Goal: Task Accomplishment & Management: Use online tool/utility

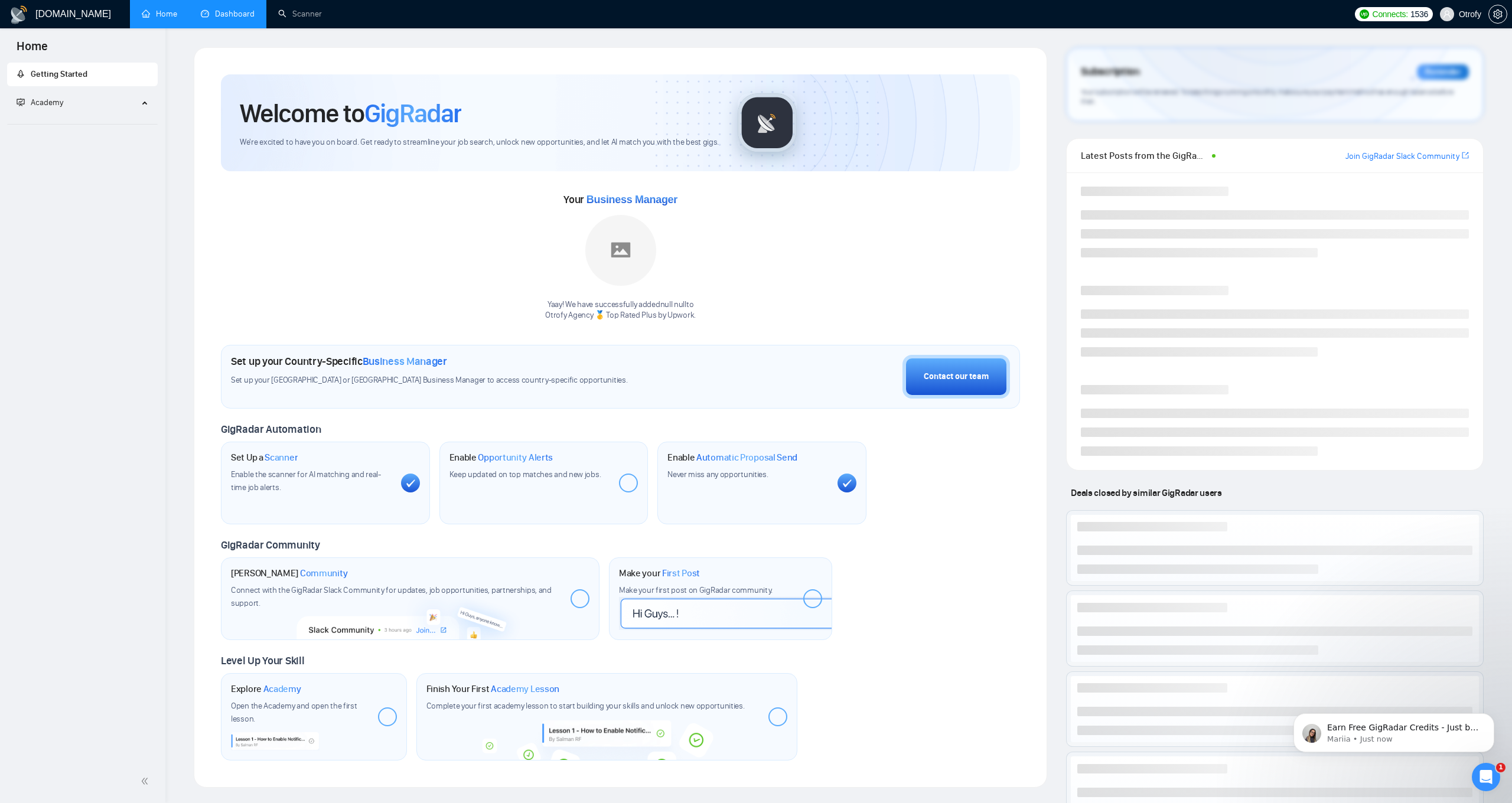
click at [244, 19] on link "Dashboard" at bounding box center [228, 14] width 54 height 10
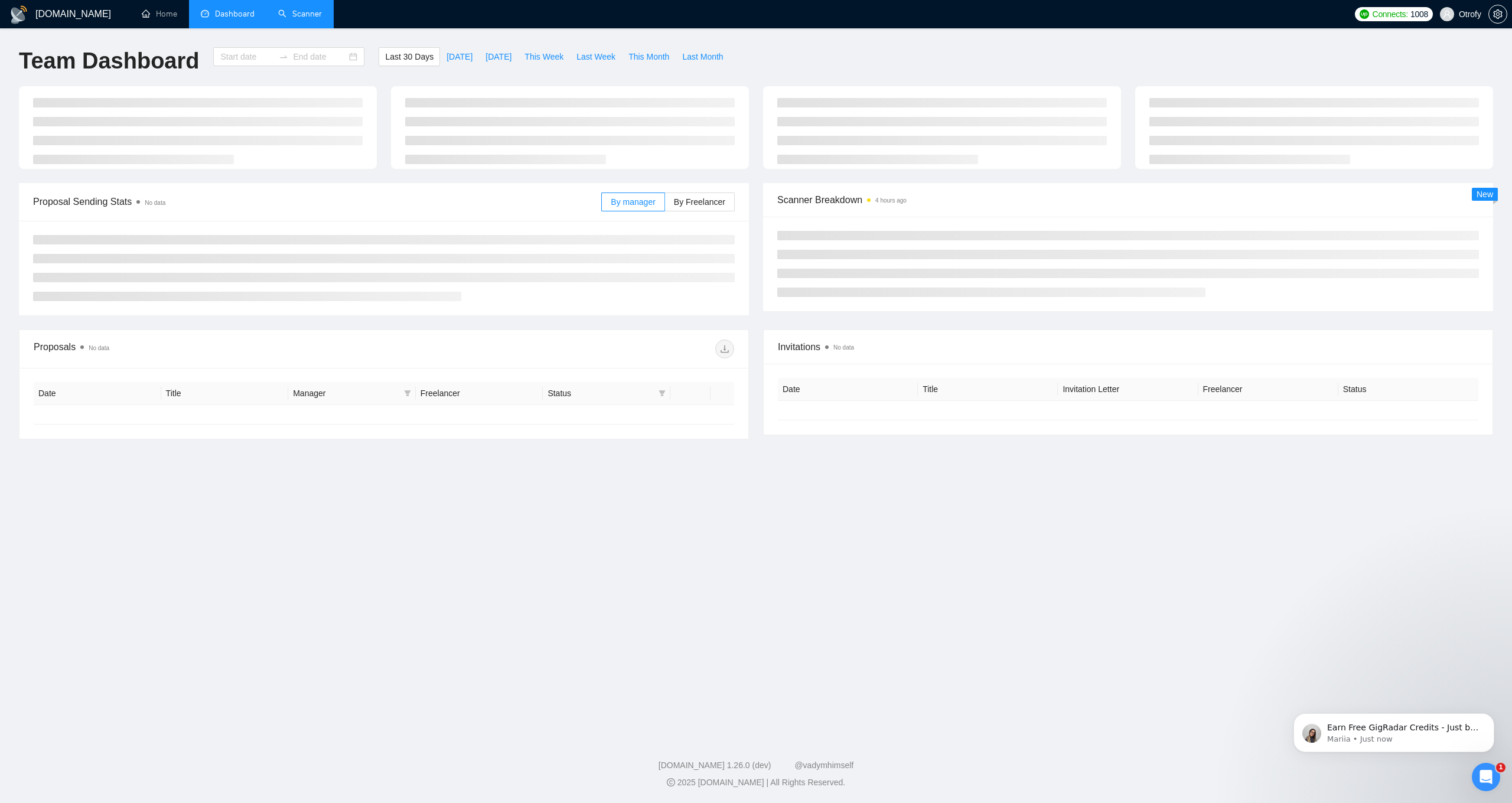
type input "[DATE]"
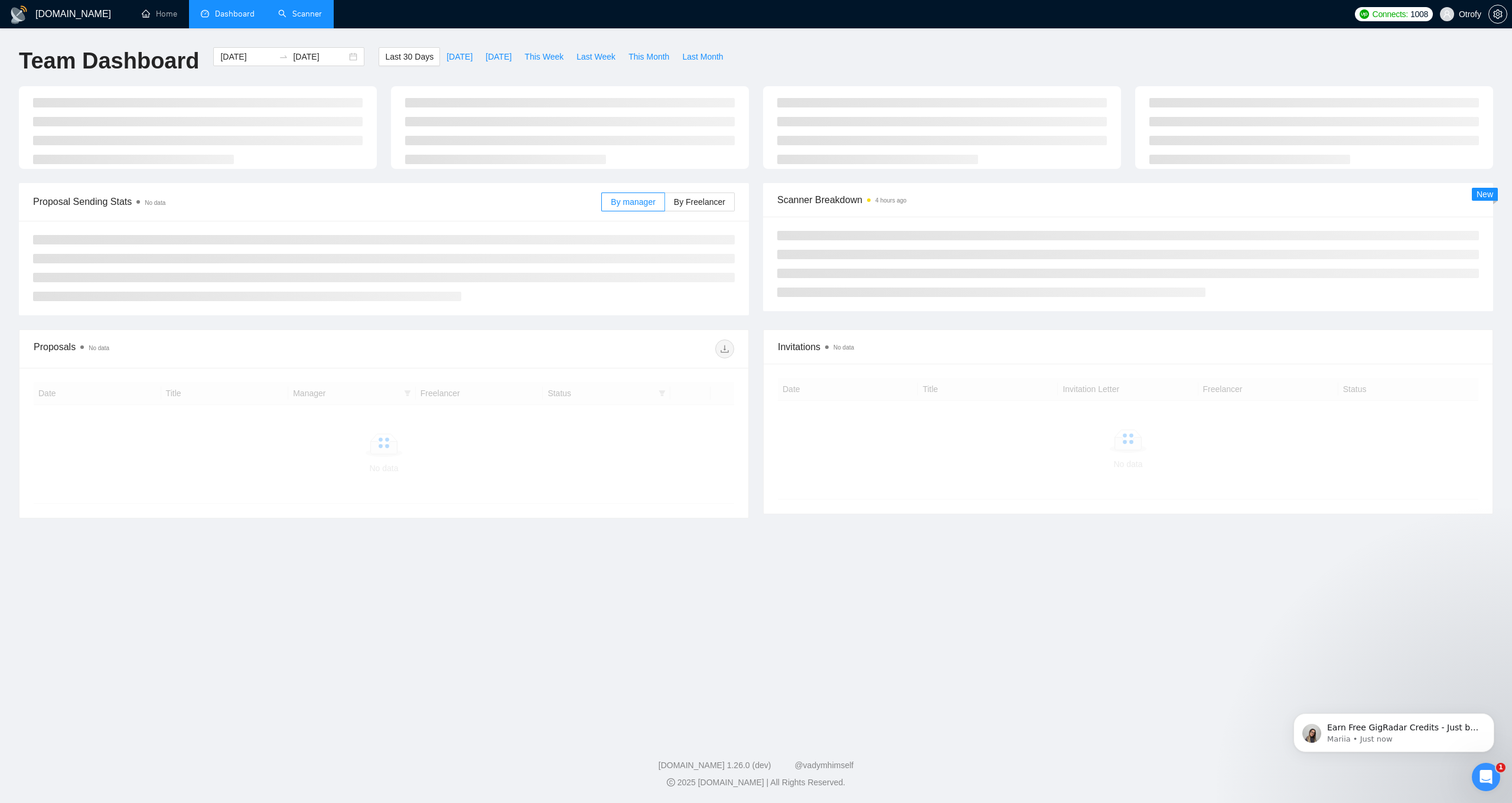
click at [298, 19] on link "Scanner" at bounding box center [300, 14] width 43 height 10
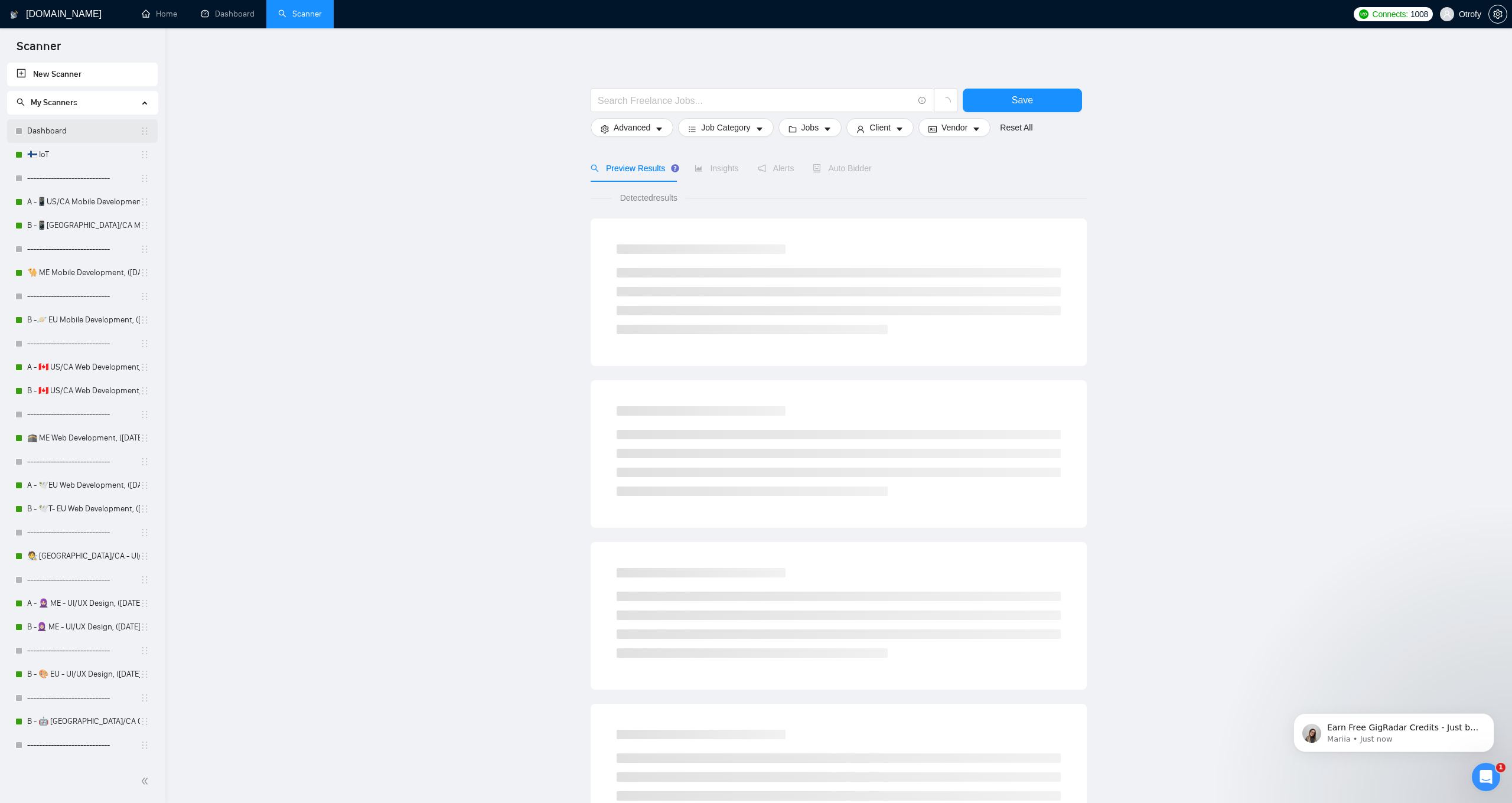
click at [89, 133] on link "Dashboard" at bounding box center [84, 131] width 113 height 24
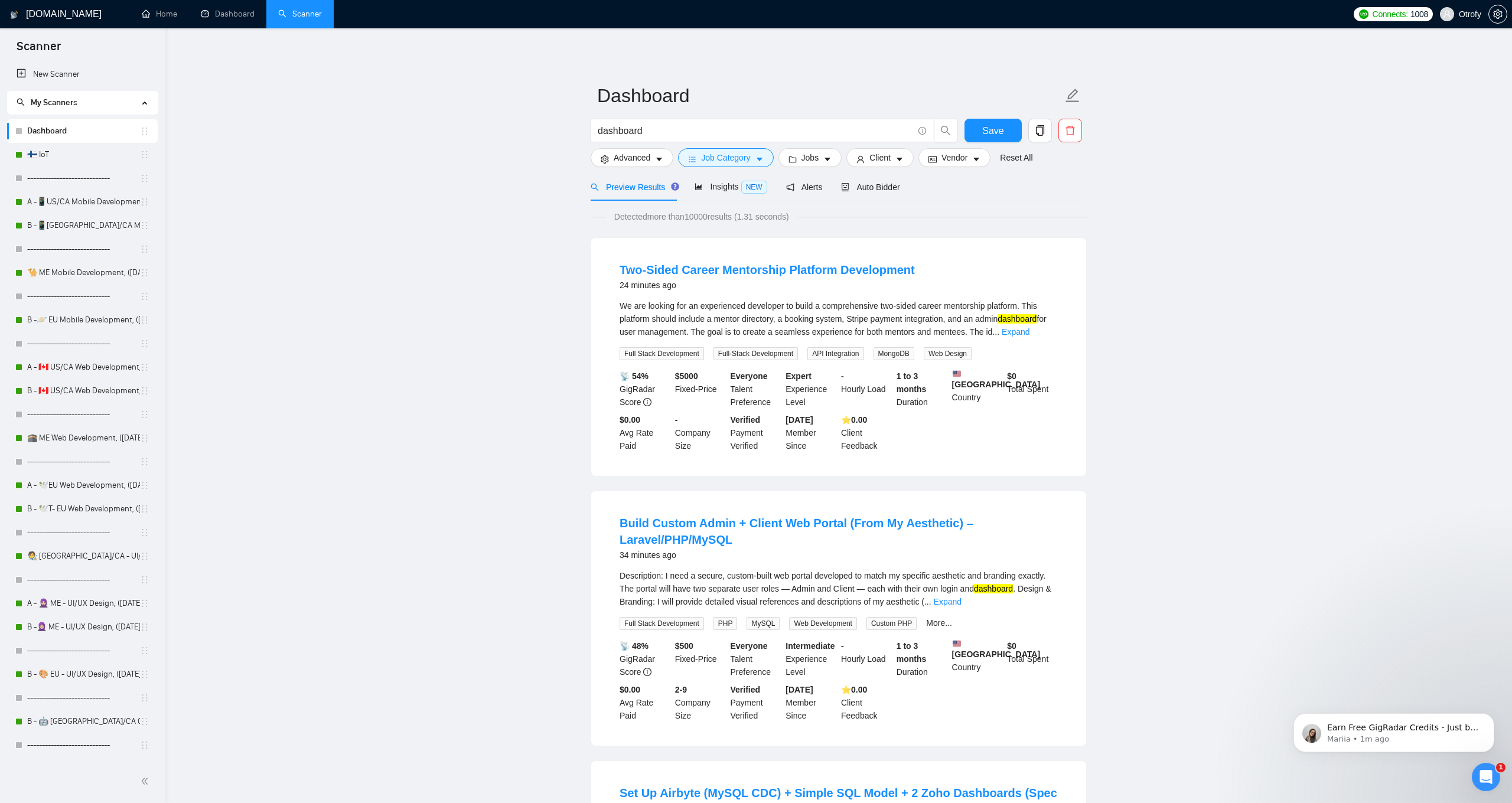
click at [662, 136] on input "dashboard" at bounding box center [755, 130] width 315 height 15
paste input "ThingsB"
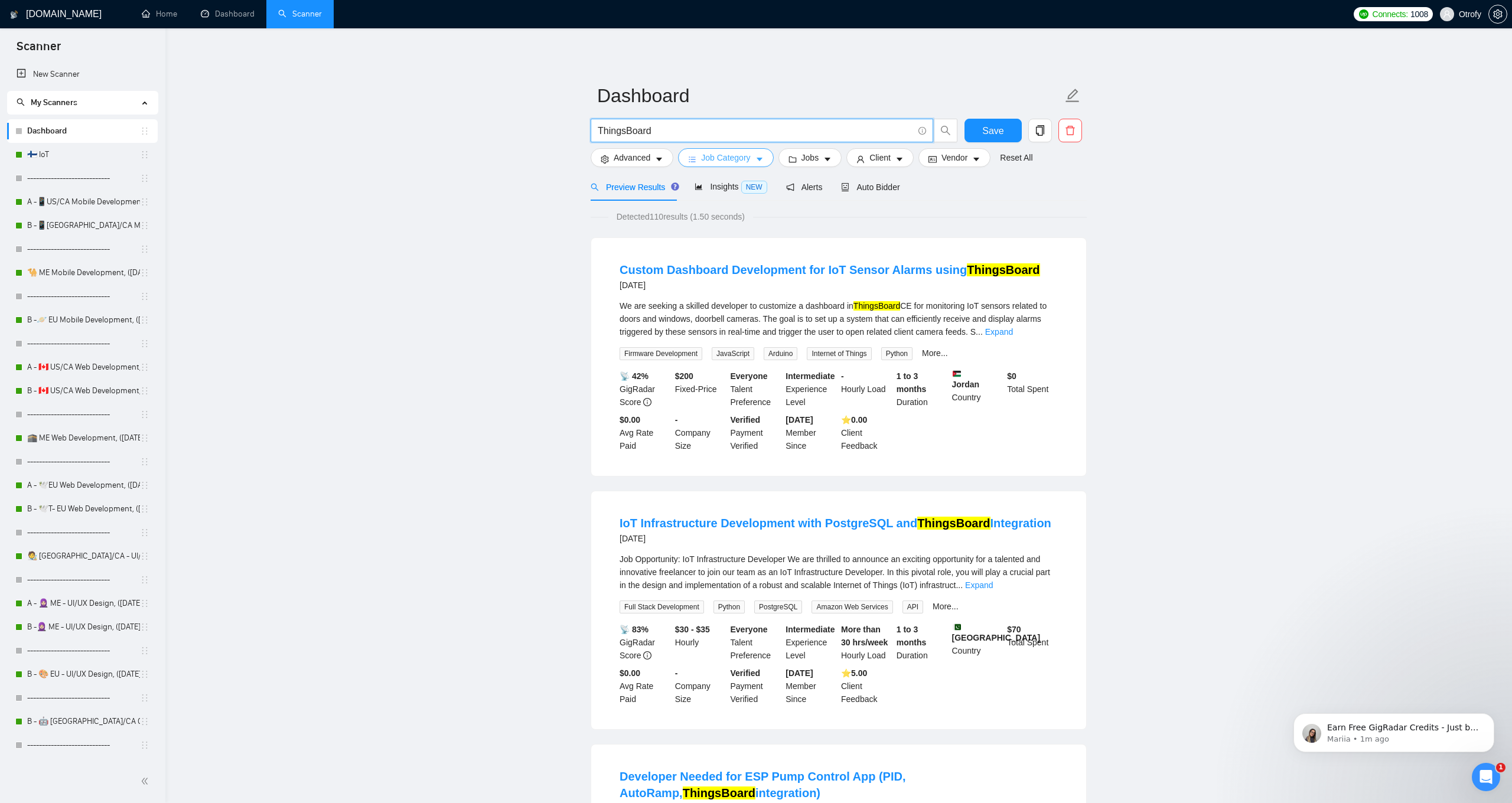
type input "ThingsBoard"
click at [761, 160] on icon "caret-down" at bounding box center [759, 159] width 8 height 8
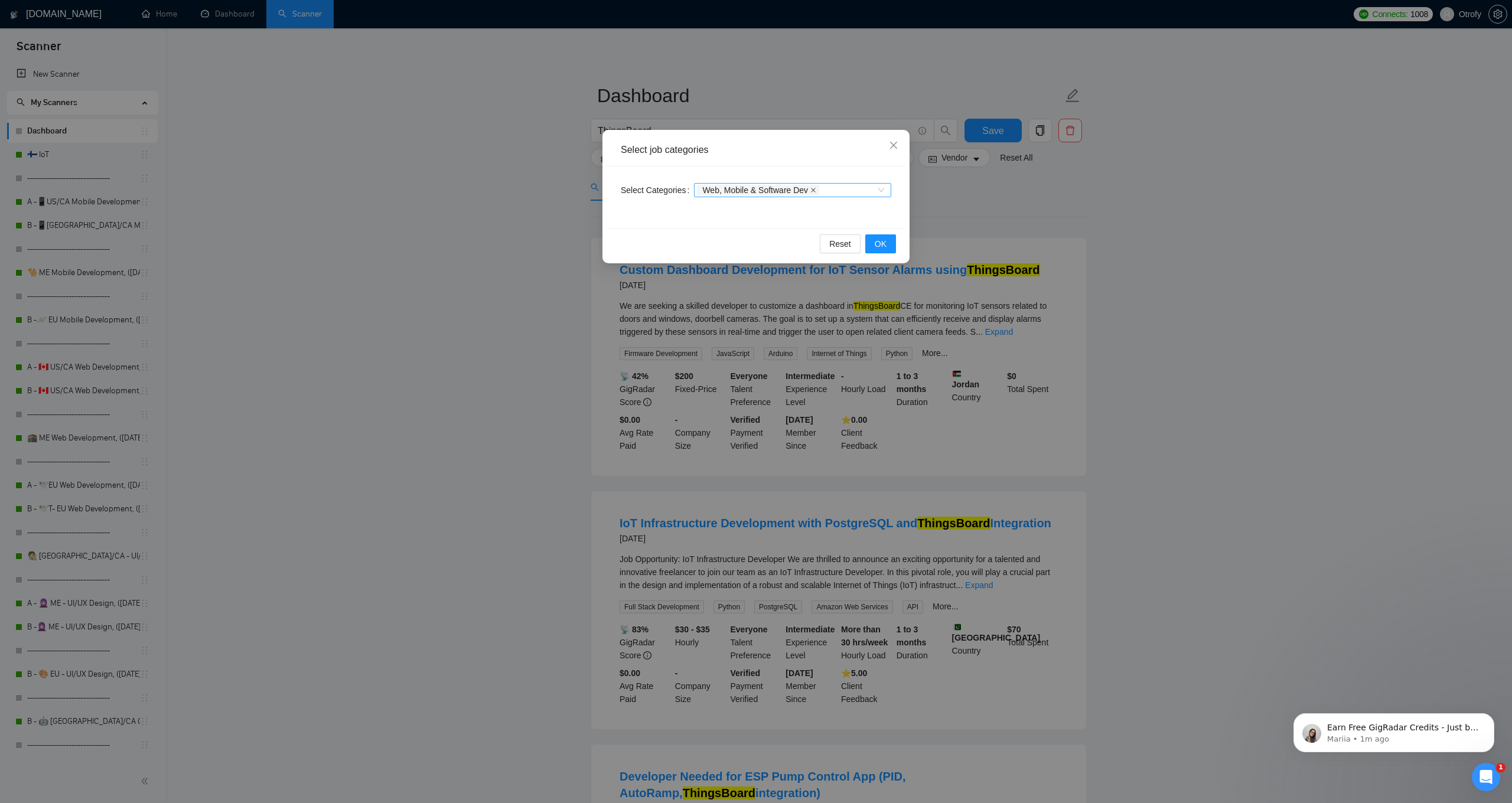
click at [816, 189] on icon "close" at bounding box center [812, 190] width 6 height 6
click at [877, 243] on span "OK" at bounding box center [880, 244] width 12 height 13
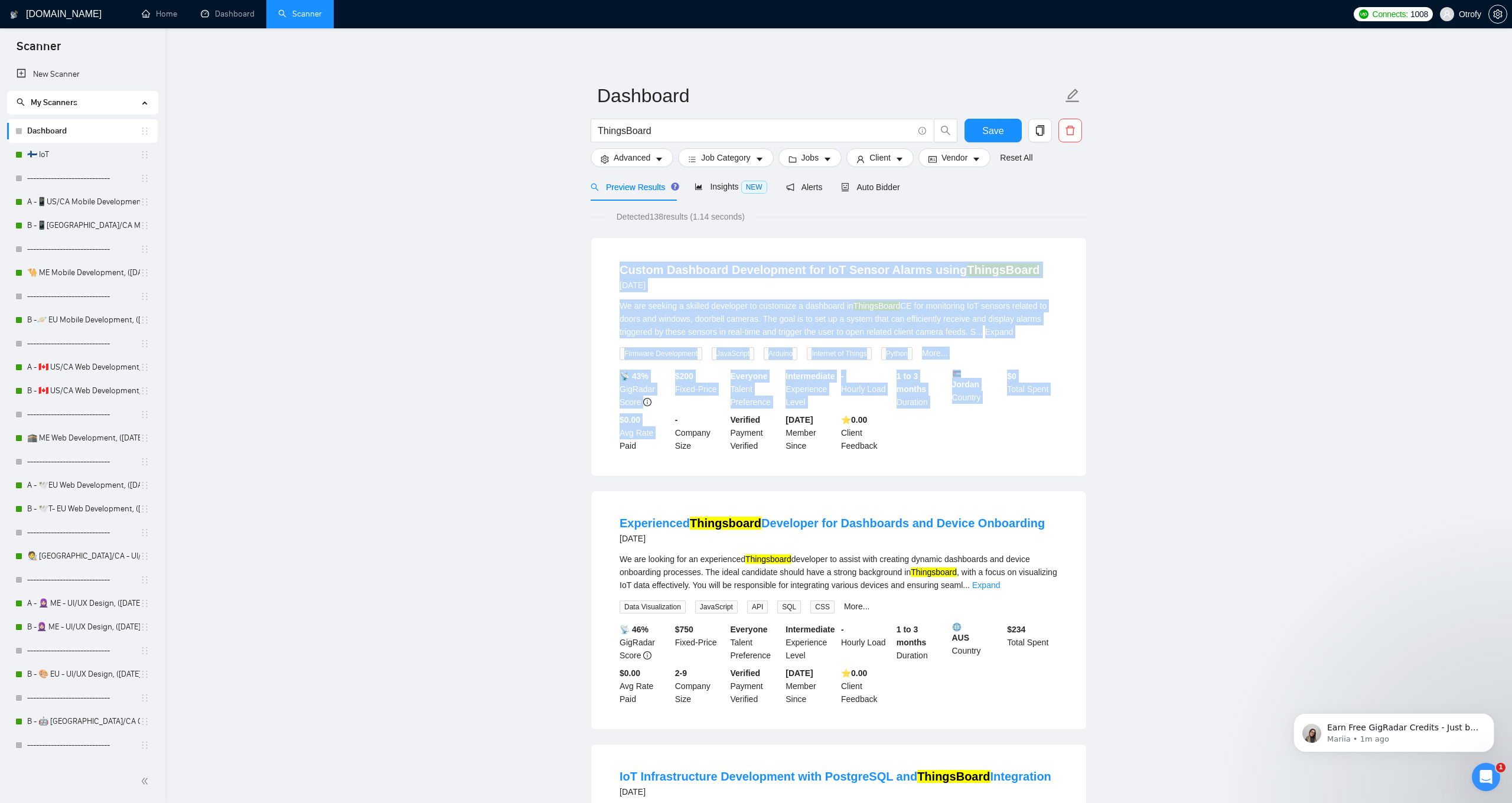
drag, startPoint x: 598, startPoint y: 269, endPoint x: 575, endPoint y: 446, distance: 178.5
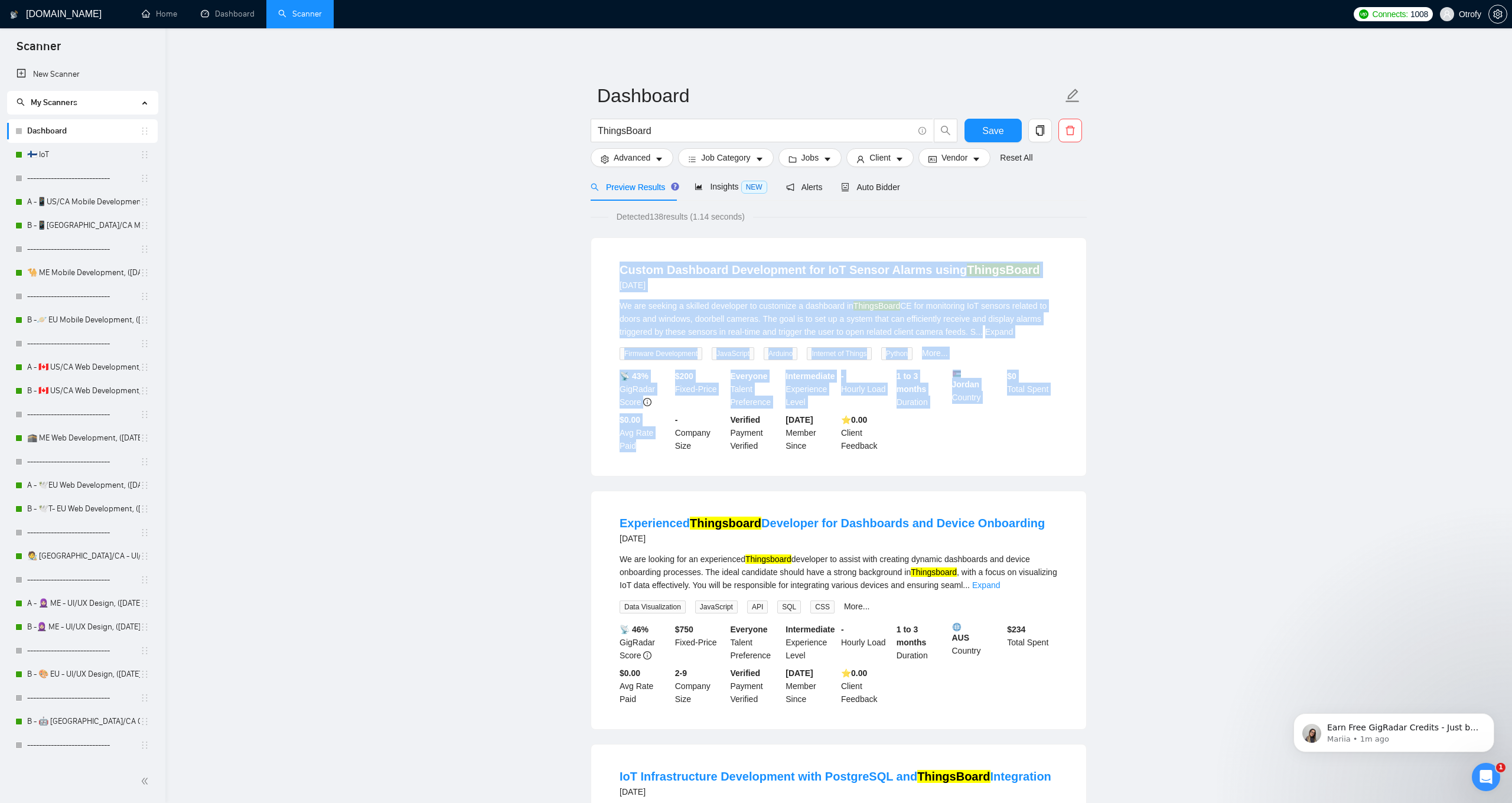
drag, startPoint x: 595, startPoint y: 439, endPoint x: 594, endPoint y: 272, distance: 167.0
click at [594, 272] on div "Custom Dashboard Development for IoT Sensor Alarms using ThingsBoard [DATE] We …" at bounding box center [838, 357] width 495 height 238
drag, startPoint x: 600, startPoint y: 267, endPoint x: 920, endPoint y: 462, distance: 374.7
click at [920, 462] on div "Custom Dashboard Development for IoT Sensor Alarms using ThingsBoard [DATE] We …" at bounding box center [838, 357] width 495 height 238
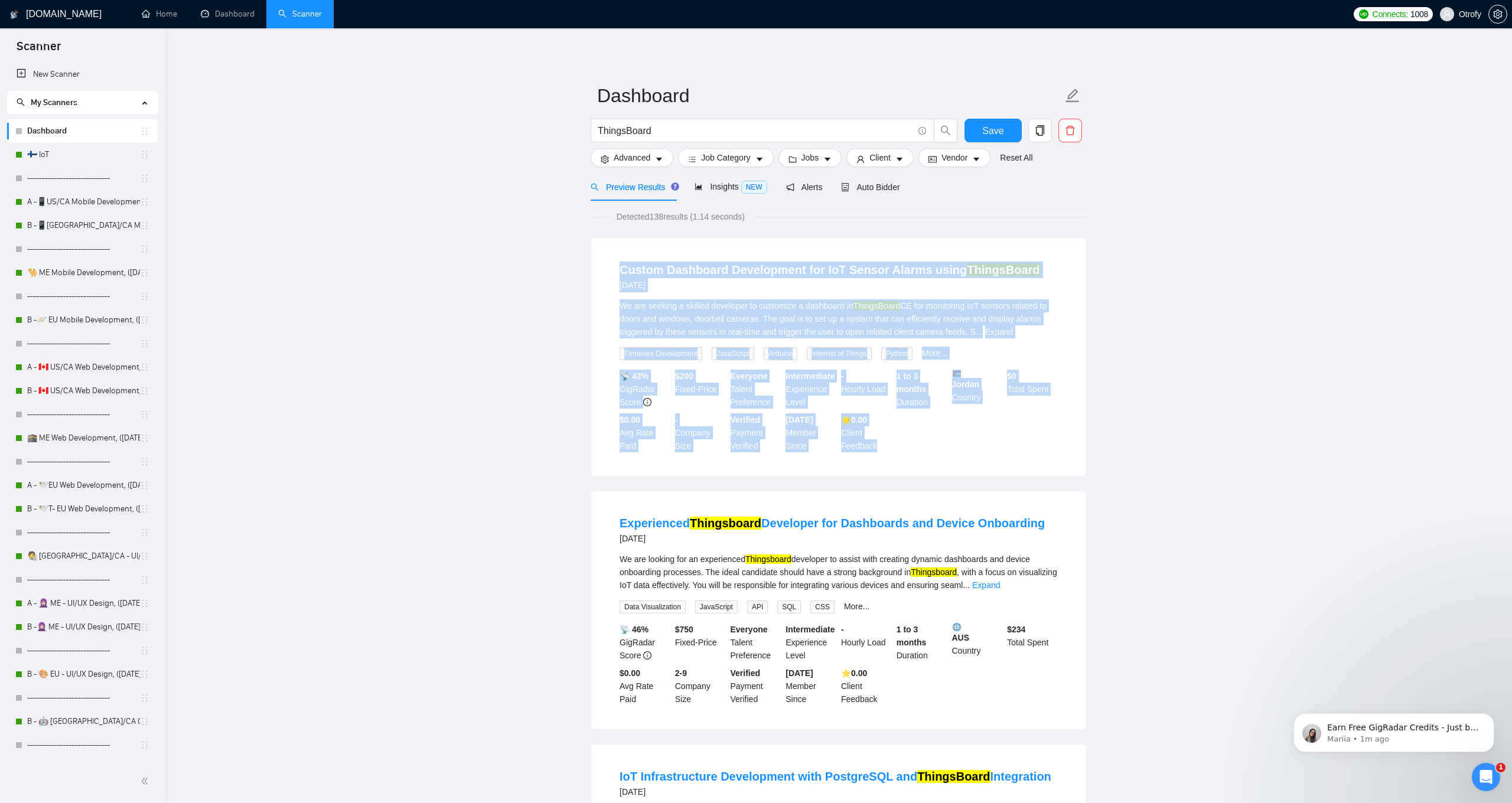
click at [920, 462] on div "Custom Dashboard Development for IoT Sensor Alarms using ThingsBoard [DATE] We …" at bounding box center [838, 357] width 495 height 238
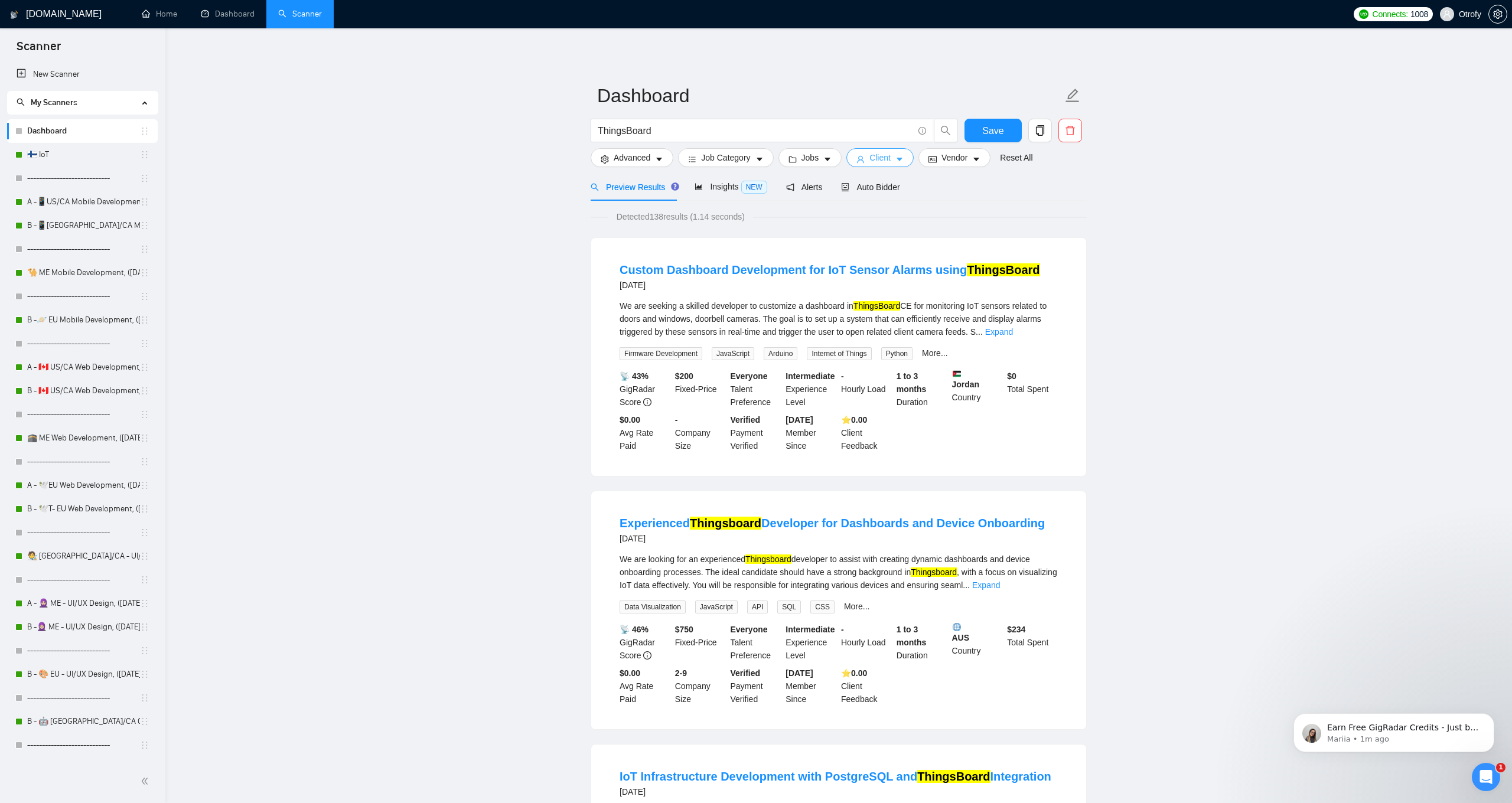
click at [890, 160] on span "Client" at bounding box center [880, 158] width 21 height 13
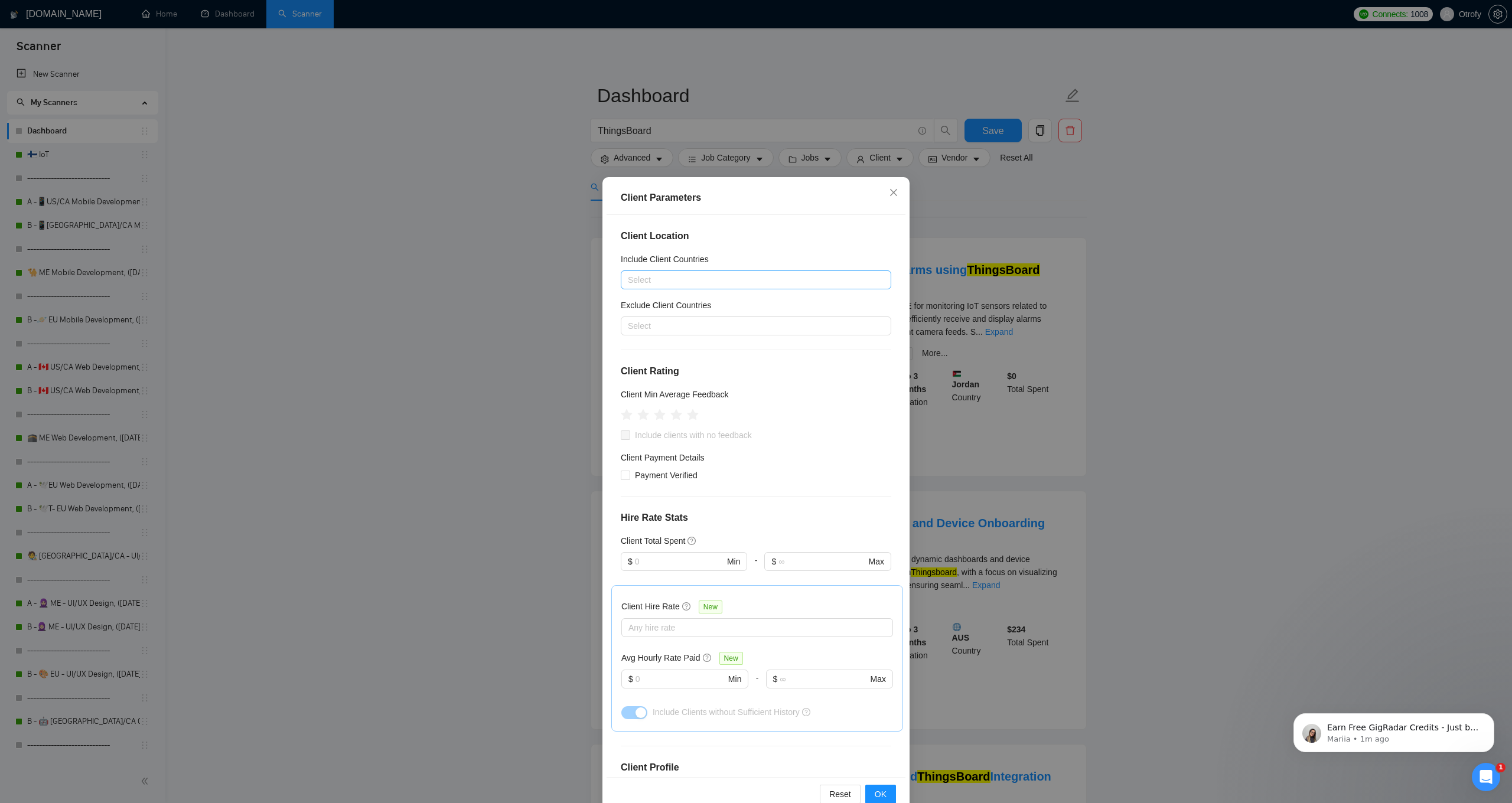
click at [725, 280] on div at bounding box center [750, 280] width 253 height 14
type input "United S"
click at [675, 319] on div "[GEOGRAPHIC_DATA]" at bounding box center [760, 322] width 249 height 13
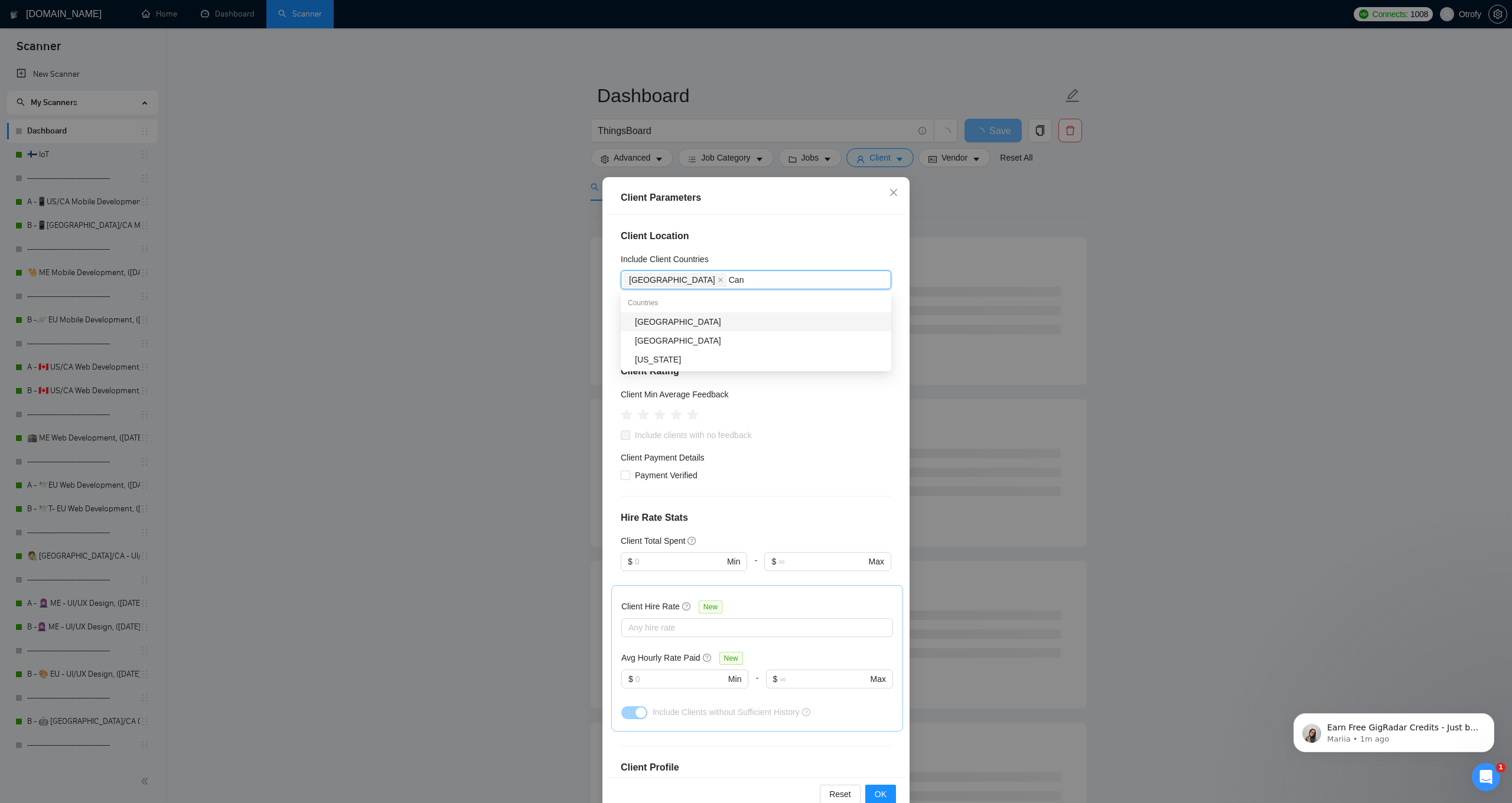
type input "Cana"
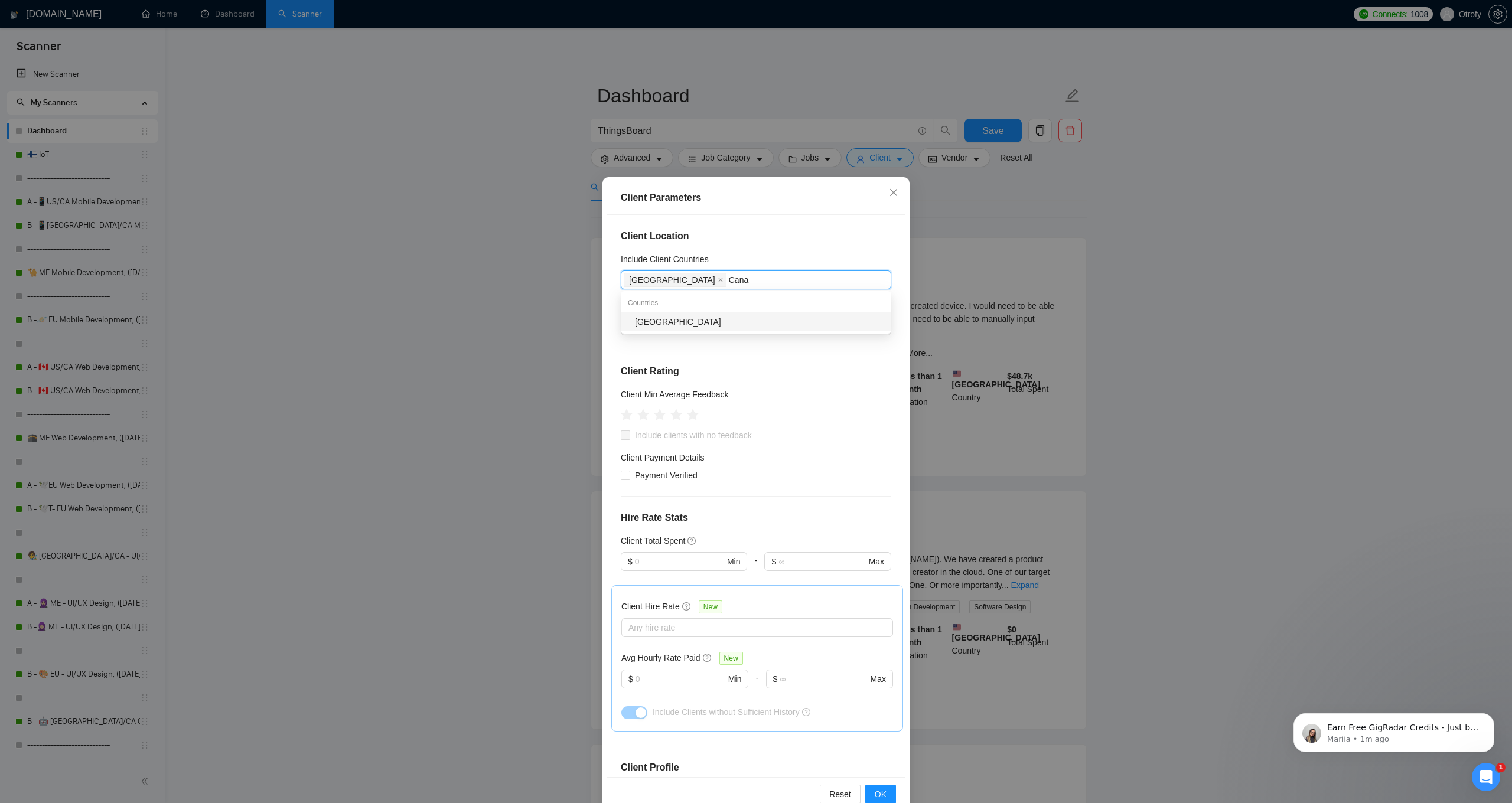
click at [657, 322] on div "[GEOGRAPHIC_DATA]" at bounding box center [760, 322] width 249 height 13
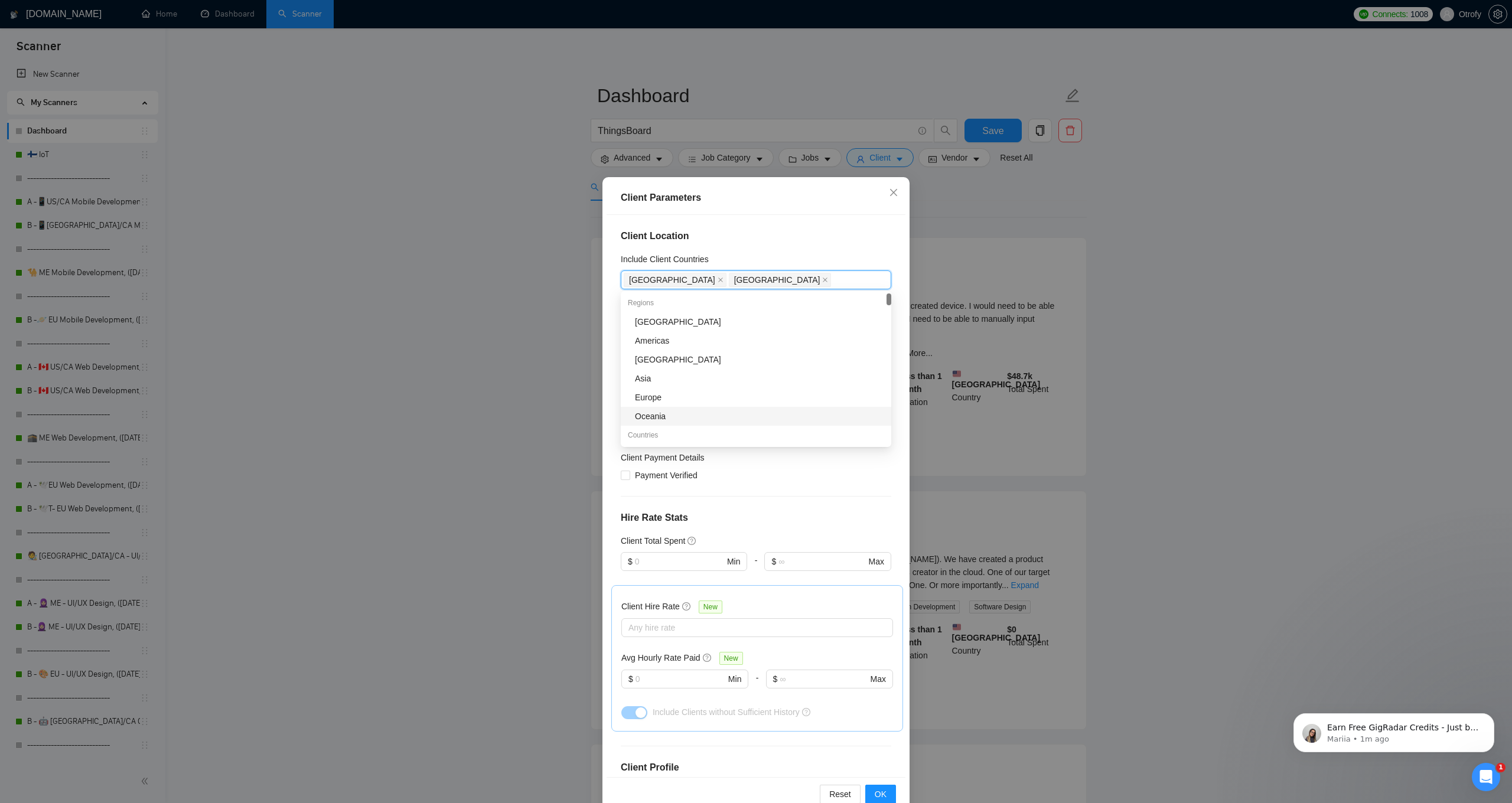
click at [606, 561] on div "Client Parameters Client Location Include Client Countries [GEOGRAPHIC_DATA] [G…" at bounding box center [756, 496] width 307 height 638
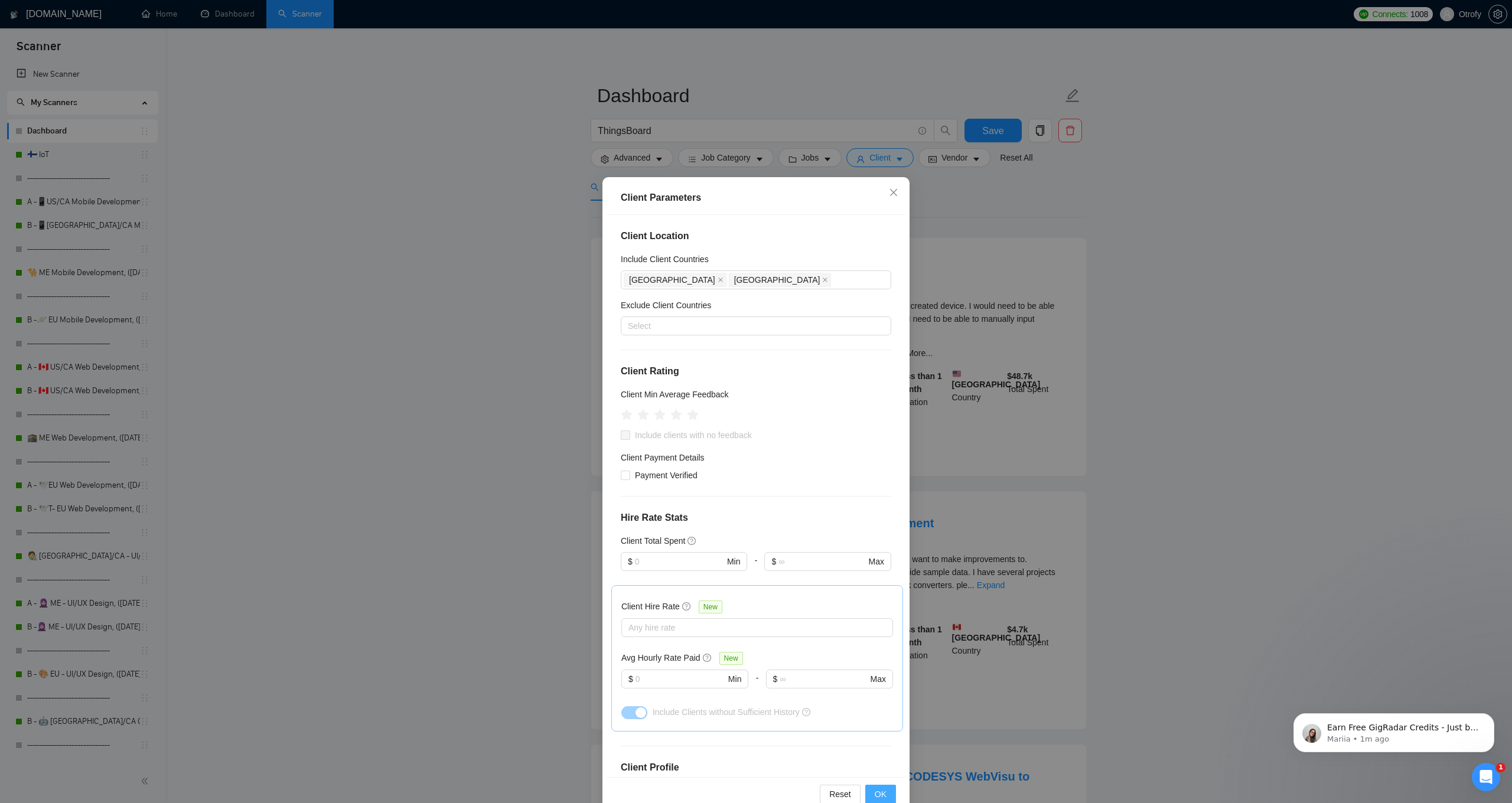
click at [891, 793] on button "OK" at bounding box center [880, 795] width 31 height 19
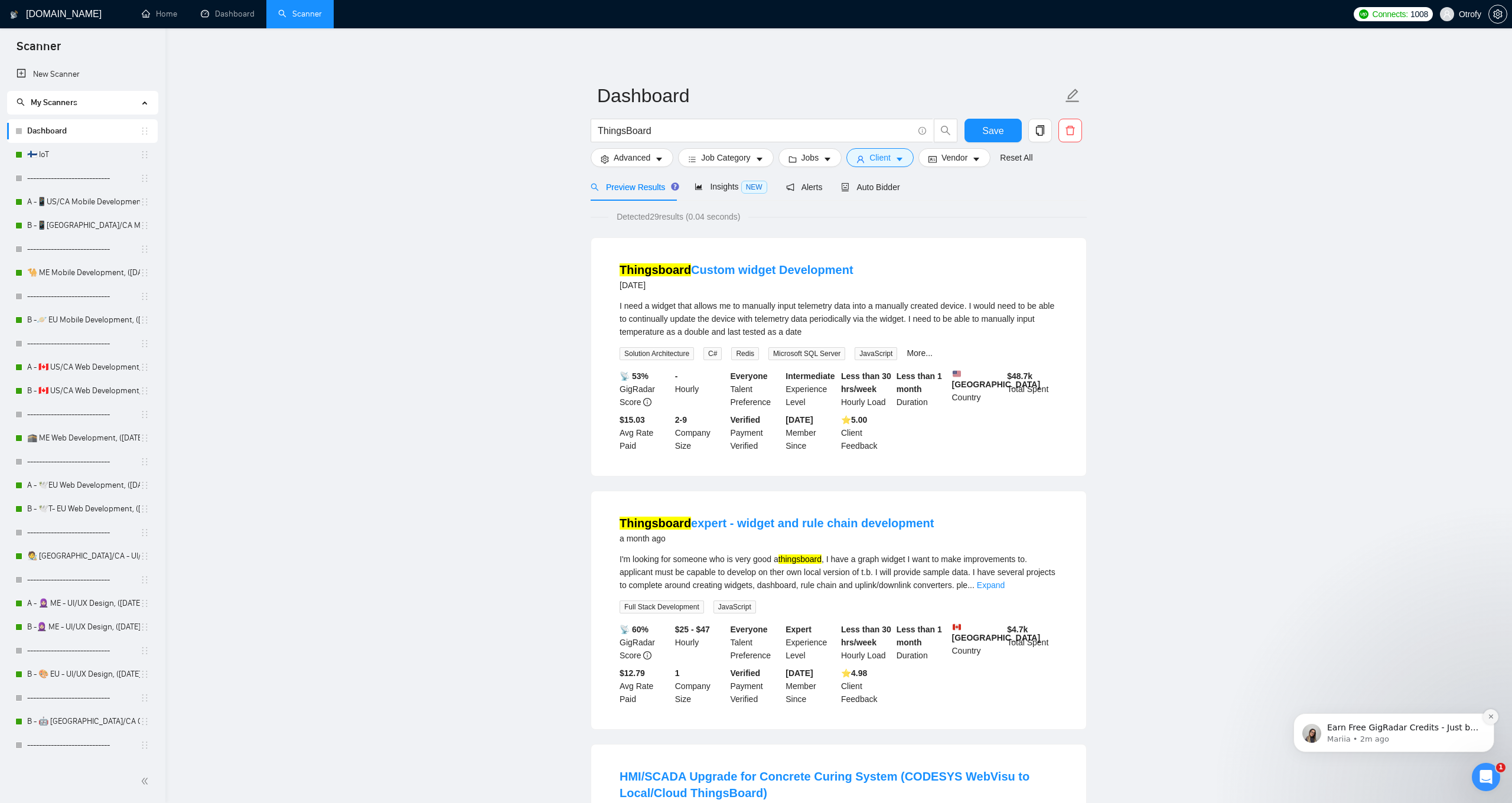
click at [1488, 716] on icon "Dismiss notification" at bounding box center [1491, 717] width 6 height 6
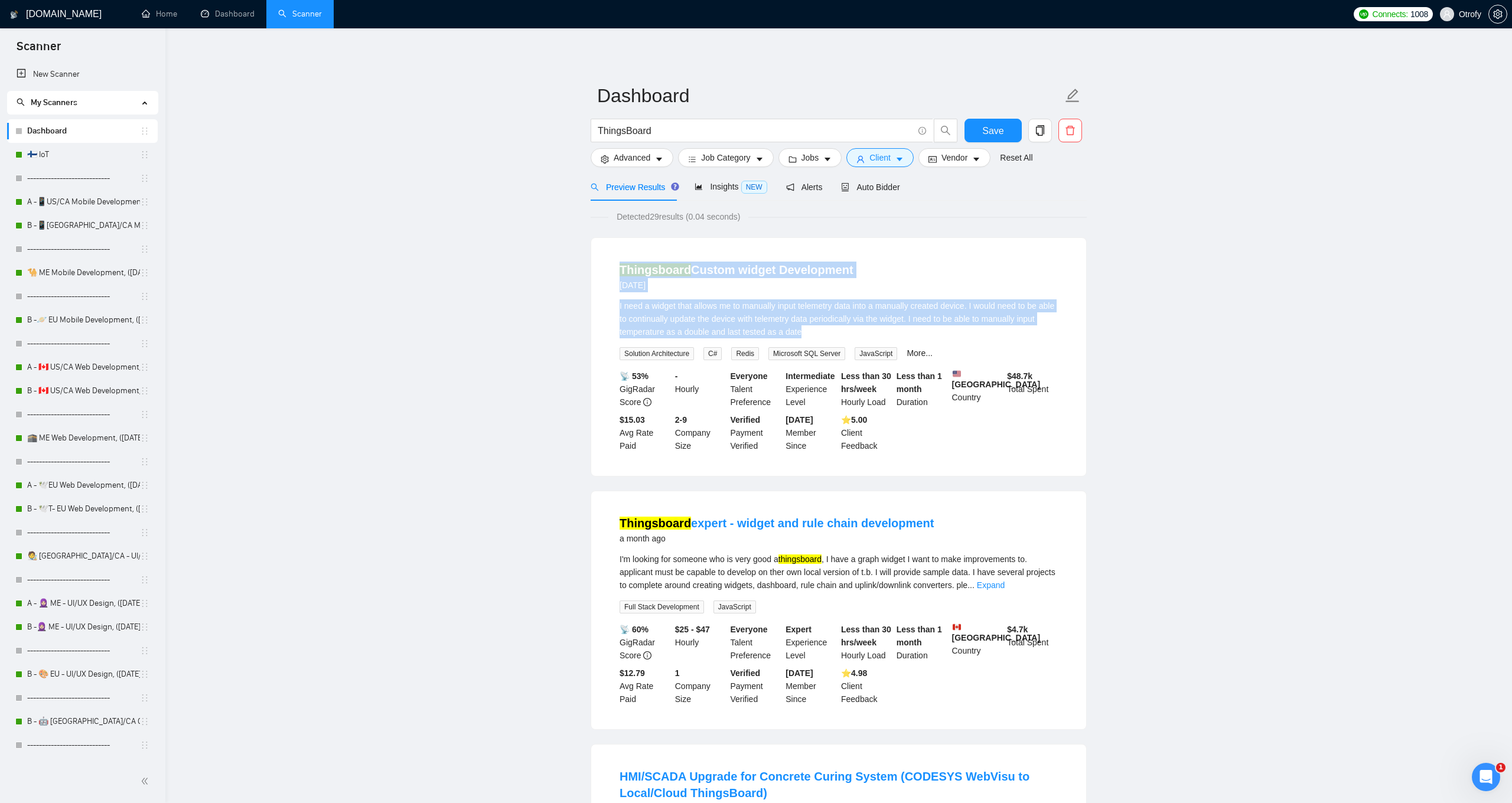
drag, startPoint x: 603, startPoint y: 267, endPoint x: 604, endPoint y: 338, distance: 71.0
click at [604, 338] on div "Thingsboard Custom widget Development [DATE] I need a widget that allows me to …" at bounding box center [838, 357] width 495 height 238
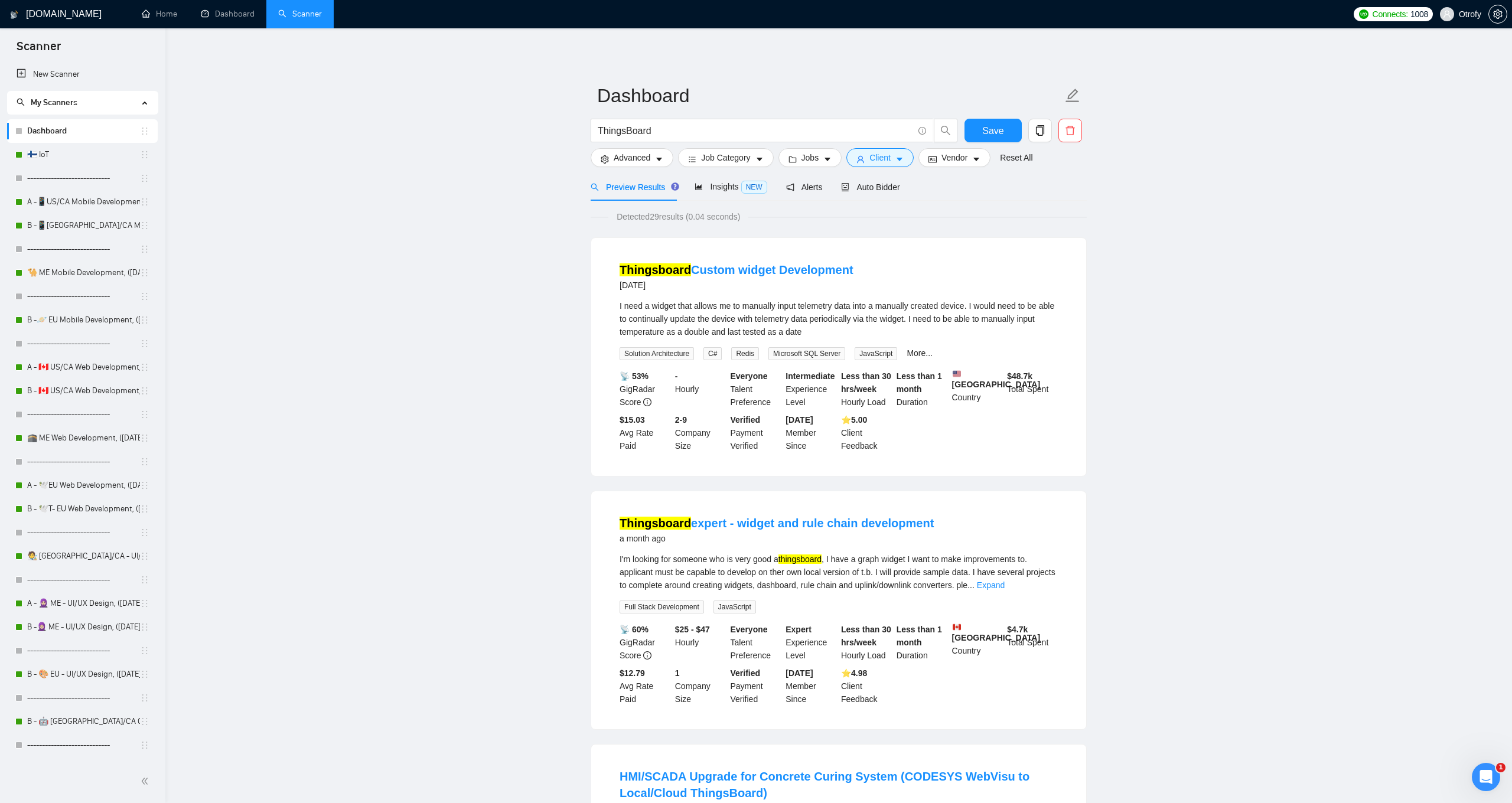
click at [604, 338] on div "Thingsboard Custom widget Development [DATE] I need a widget that allows me to …" at bounding box center [838, 357] width 495 height 238
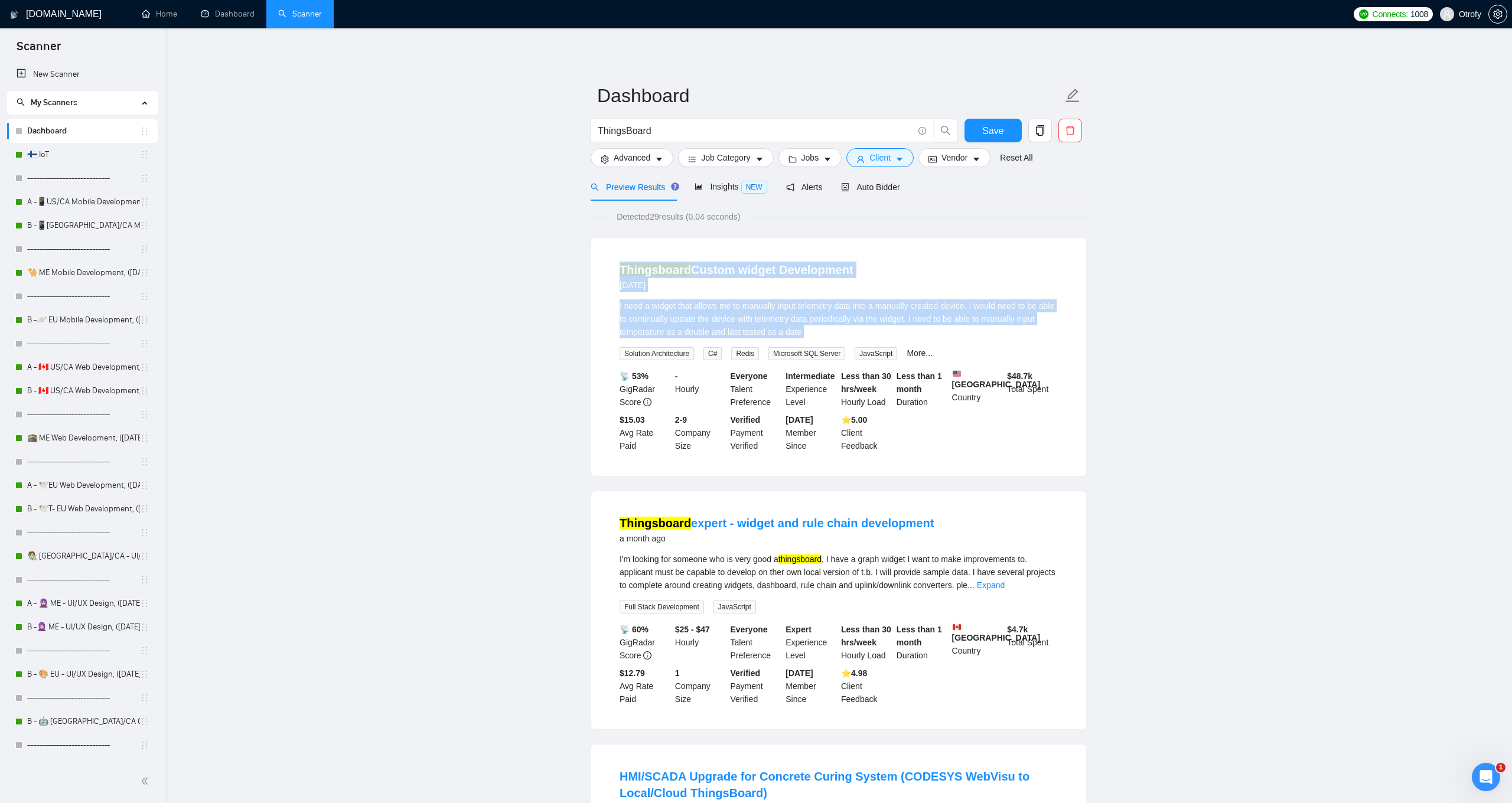
drag, startPoint x: 605, startPoint y: 333, endPoint x: 596, endPoint y: 272, distance: 61.7
click at [596, 272] on div "Thingsboard Custom widget Development [DATE] I need a widget that allows me to …" at bounding box center [838, 357] width 495 height 238
drag, startPoint x: 600, startPoint y: 266, endPoint x: 610, endPoint y: 343, distance: 77.6
click at [610, 343] on div "Thingsboard Custom widget Development [DATE] I need a widget that allows me to …" at bounding box center [838, 357] width 495 height 238
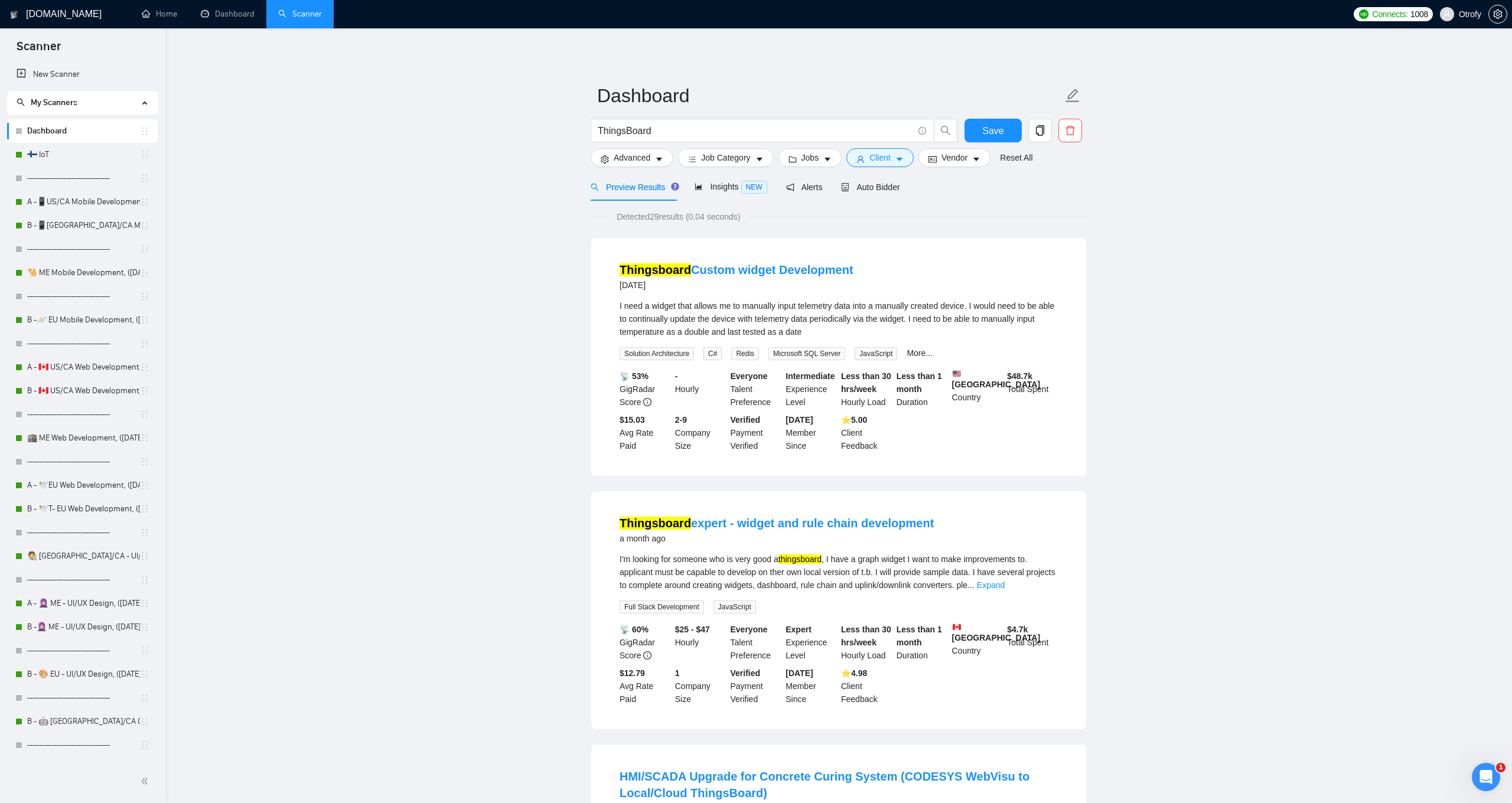
click at [610, 343] on li "Thingsboard Custom widget Development [DATE] I need a widget that allows me to …" at bounding box center [838, 357] width 467 height 209
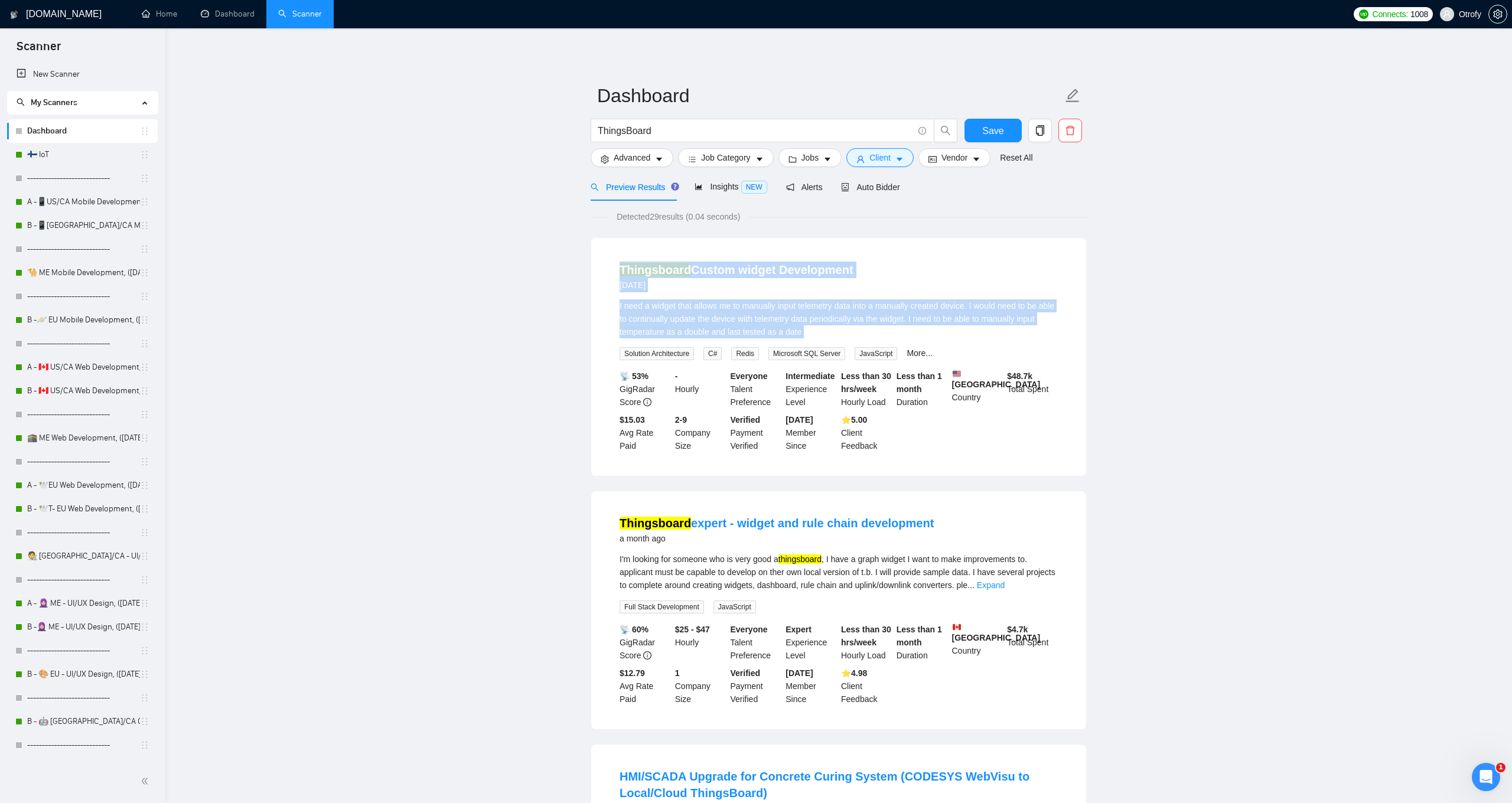
drag, startPoint x: 609, startPoint y: 347, endPoint x: 606, endPoint y: 273, distance: 74.1
click at [606, 273] on li "Thingsboard Custom widget Development [DATE] I need a widget that allows me to …" at bounding box center [838, 357] width 467 height 209
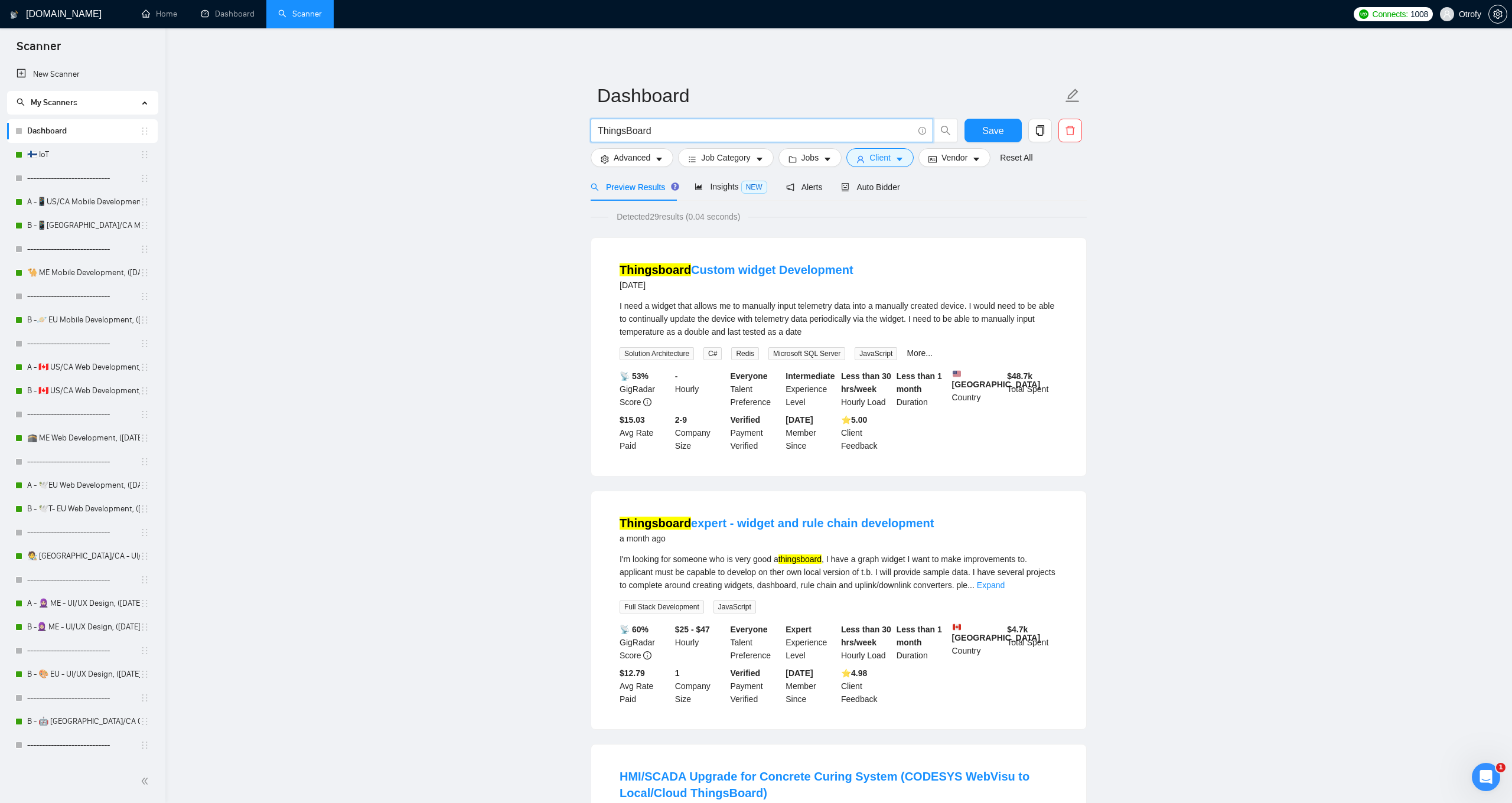
click at [671, 126] on input "ThingsBoard" at bounding box center [755, 130] width 315 height 15
click at [684, 133] on input "ThingsBoard" at bounding box center [755, 130] width 315 height 15
paste input "Node-RED"
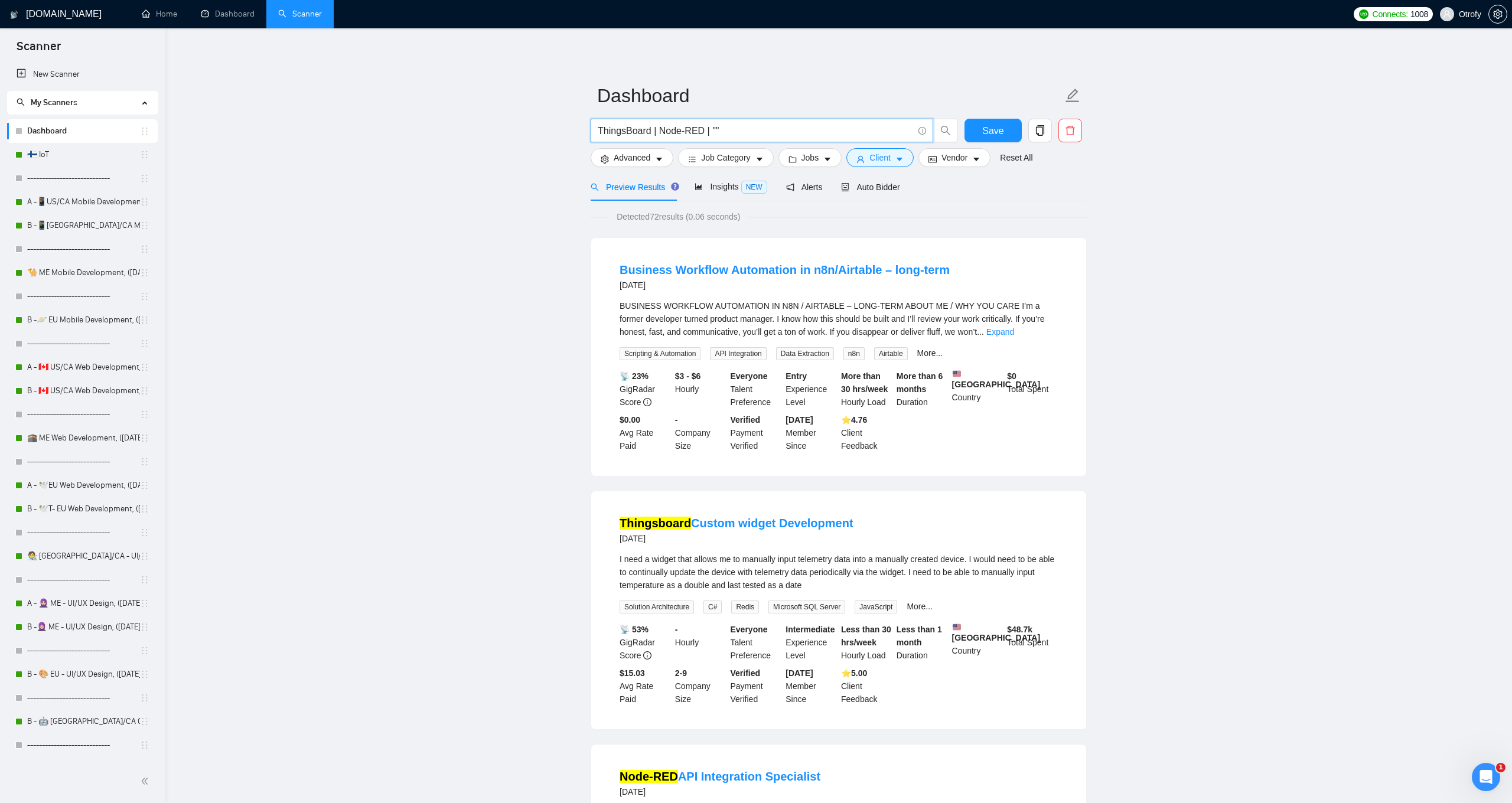
paste input "AWS IoT"
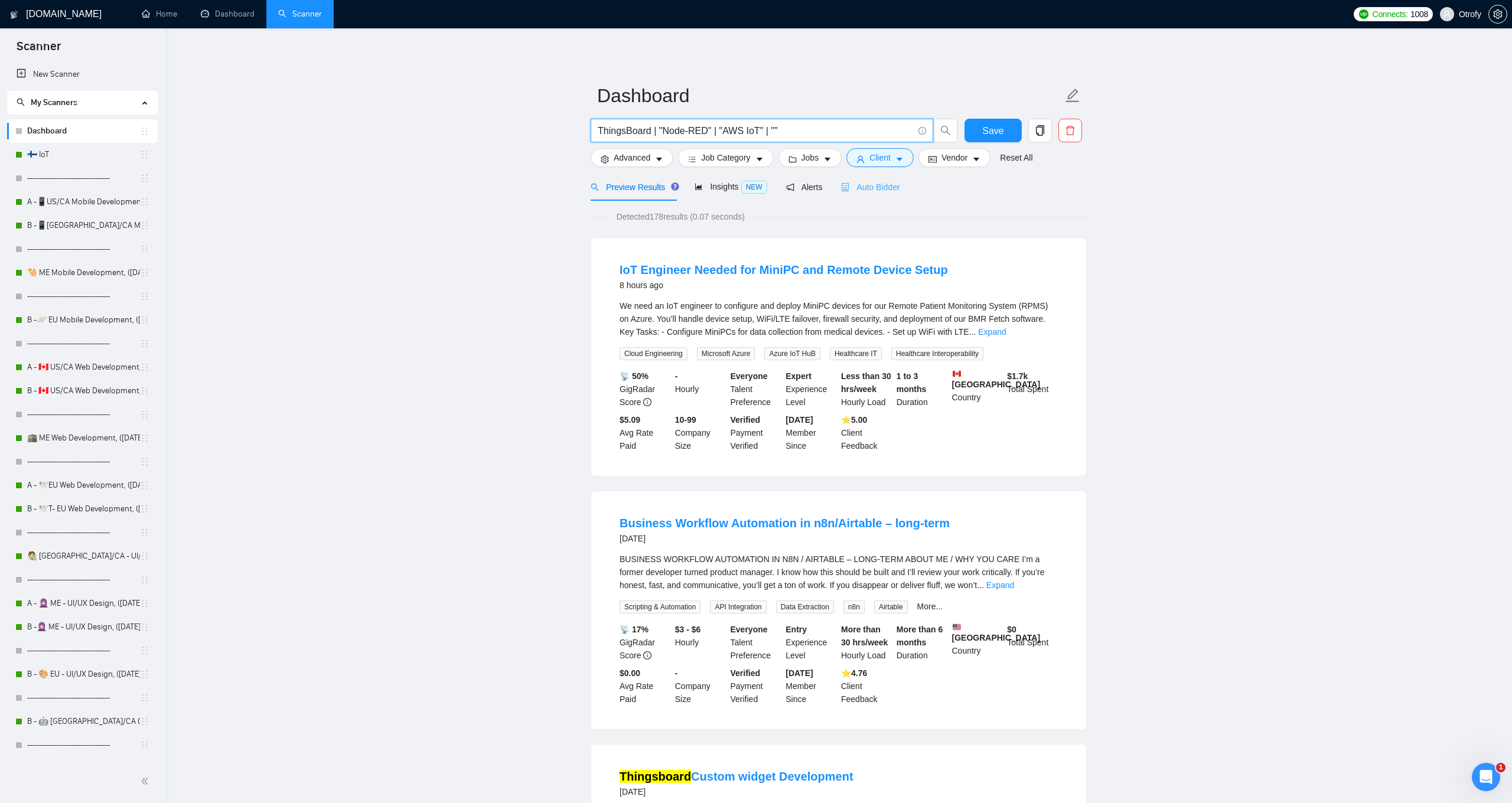
paste input "Microsoft Azure IoT"
click at [817, 128] on input "ThingsBoard | "Node-RED" | "AWS IoT" | "Microsoft Azure IoT" |" at bounding box center [755, 130] width 315 height 15
type input "ThingsBoard | "Node-RED" | "AWS IoT" | "Microsoft Azure IoT" |"
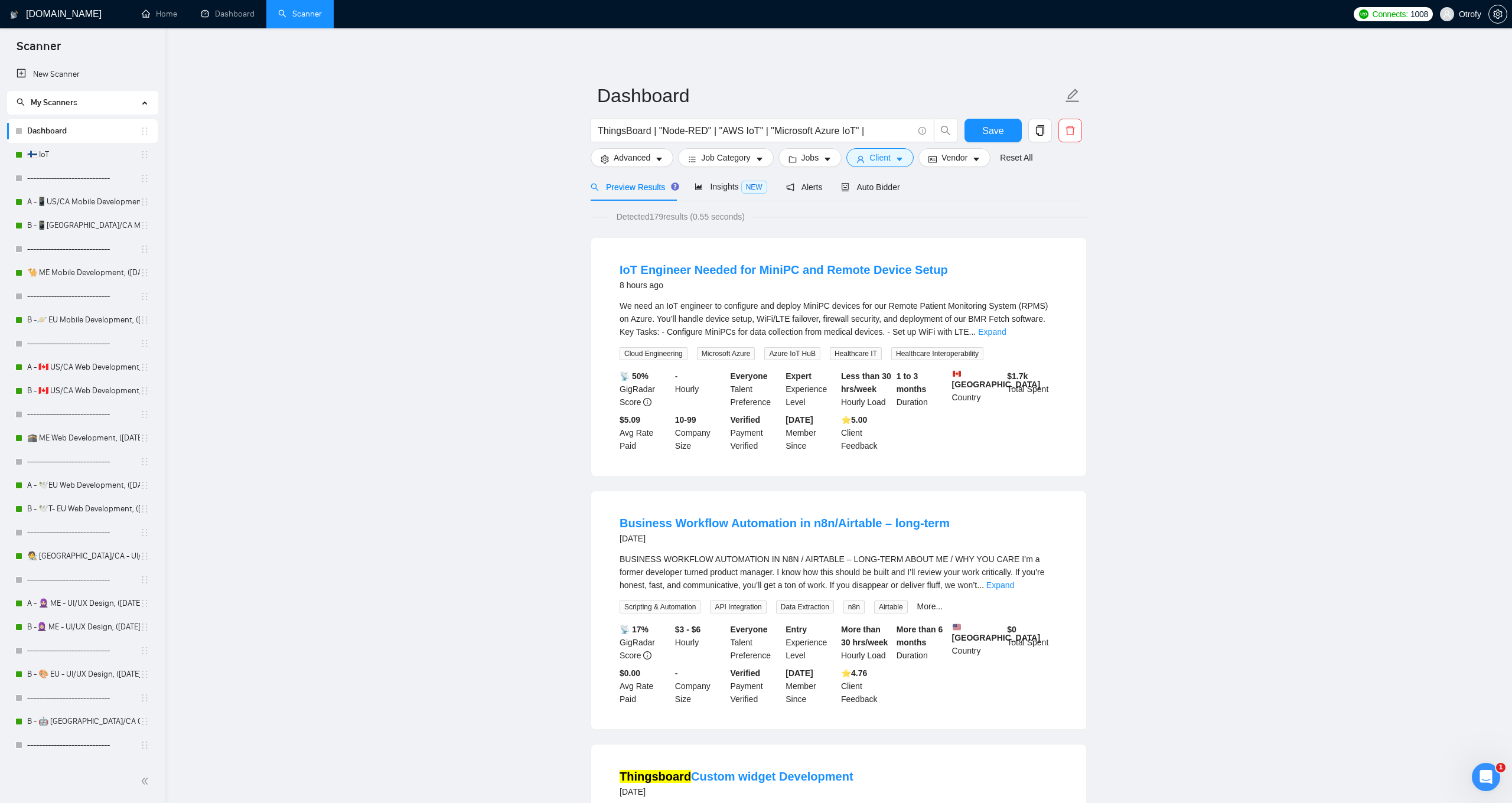
click at [772, 130] on input "ThingsBoard | "Node-RED" | "AWS IoT" | "Microsoft Azure IoT" |" at bounding box center [755, 130] width 315 height 15
paste input "(ThingsBoard | "Node-RED" | "AWS IoT" | "Microsoft Azure IoT" | "Google Cloud I…"
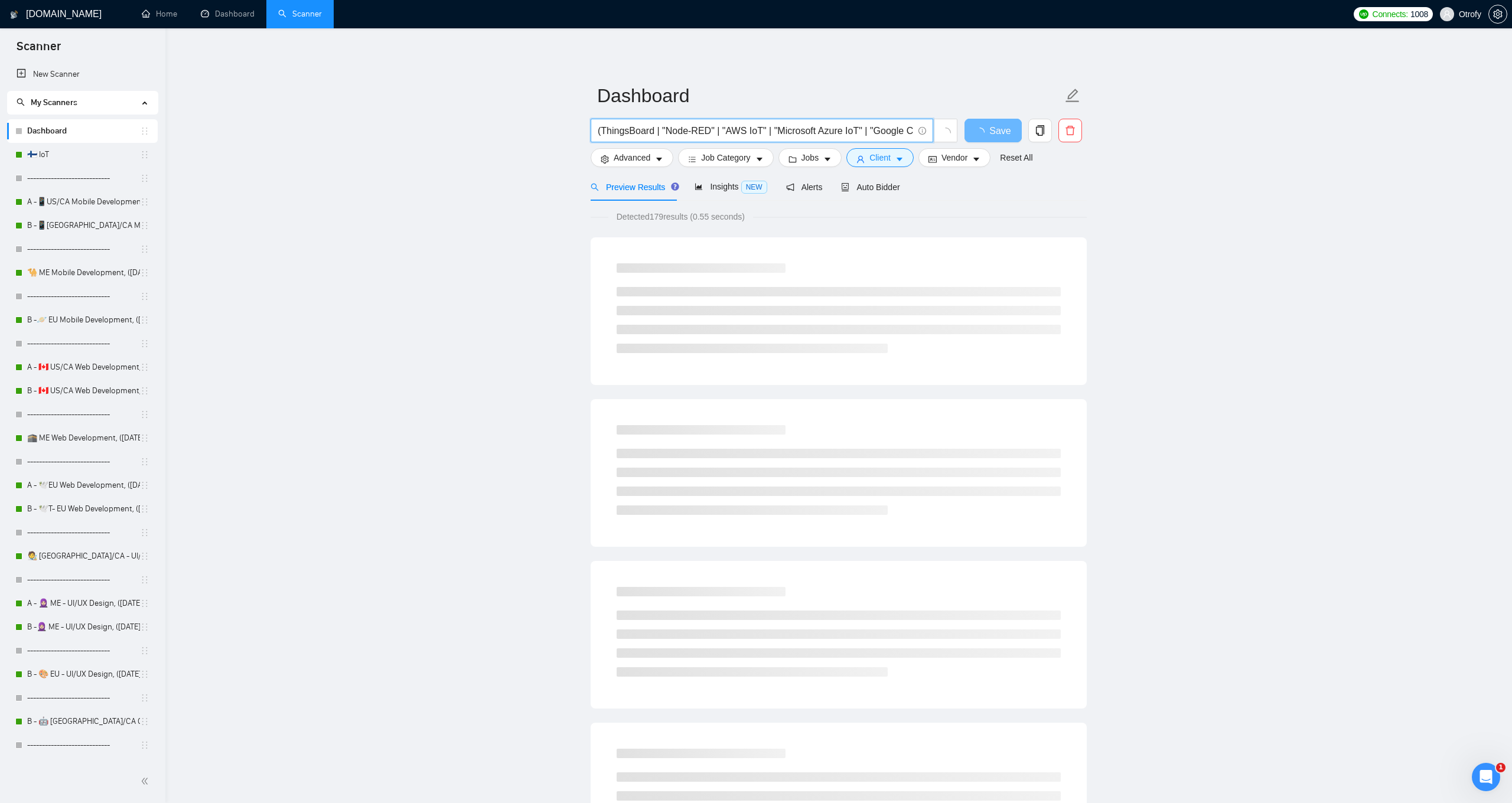
type input "(ThingsBoard | "Node-RED" | "AWS IoT" | "Microsoft Azure IoT" | "Google Cloud I…"
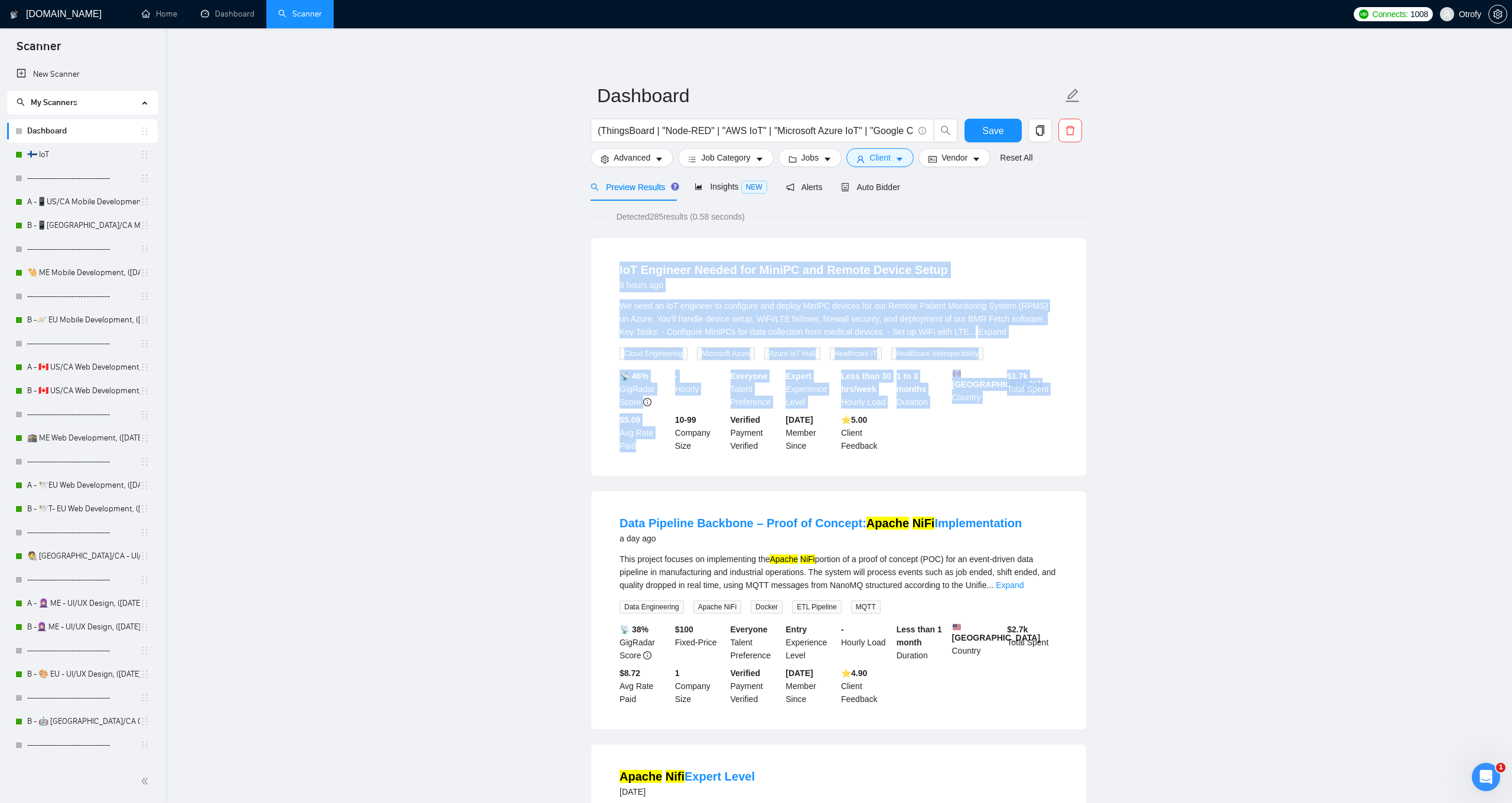
drag, startPoint x: 596, startPoint y: 273, endPoint x: 590, endPoint y: 460, distance: 187.1
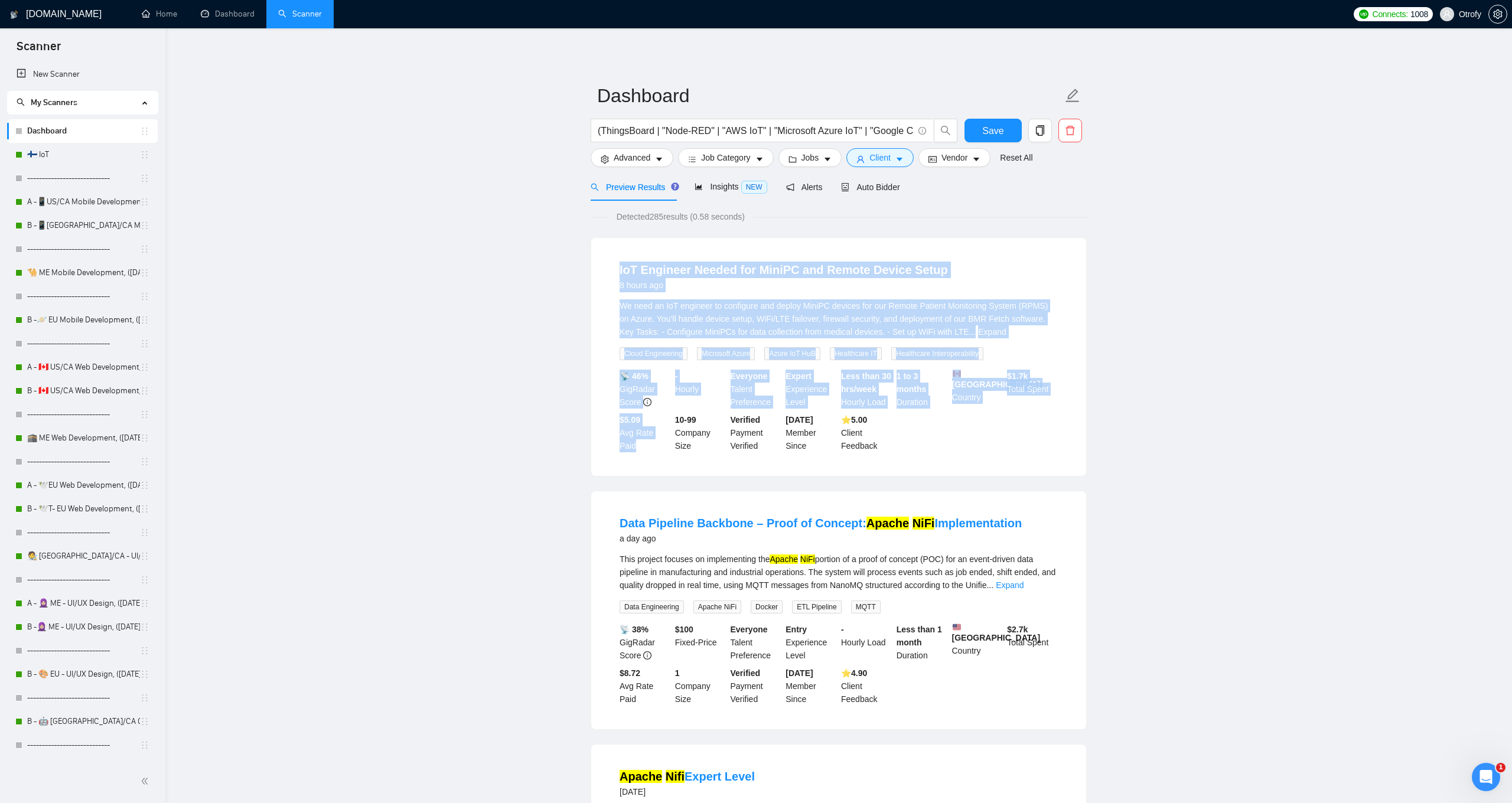
drag, startPoint x: 589, startPoint y: 470, endPoint x: 596, endPoint y: 268, distance: 202.1
click at [596, 268] on div "IoT Engineer Needed for MiniPC and Remote Device Setup 8 hours ago We need an I…" at bounding box center [838, 357] width 495 height 238
drag, startPoint x: 597, startPoint y: 262, endPoint x: 975, endPoint y: 466, distance: 429.5
click at [975, 466] on div "IoT Engineer Needed for MiniPC and Remote Device Setup 8 hours ago We need an I…" at bounding box center [838, 357] width 495 height 238
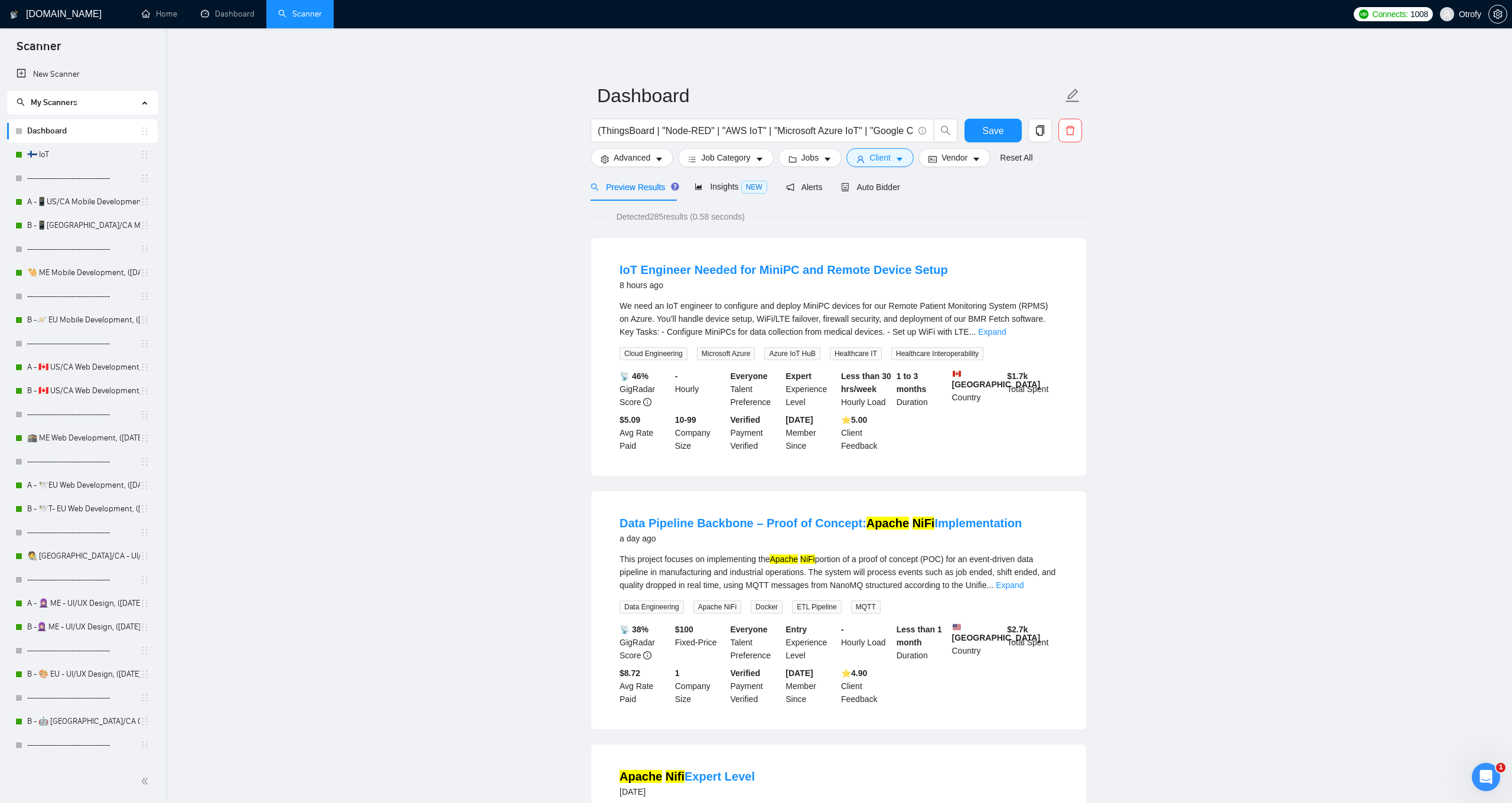
click at [673, 101] on input "Dashboard" at bounding box center [829, 96] width 465 height 29
type input "IoT Extended"
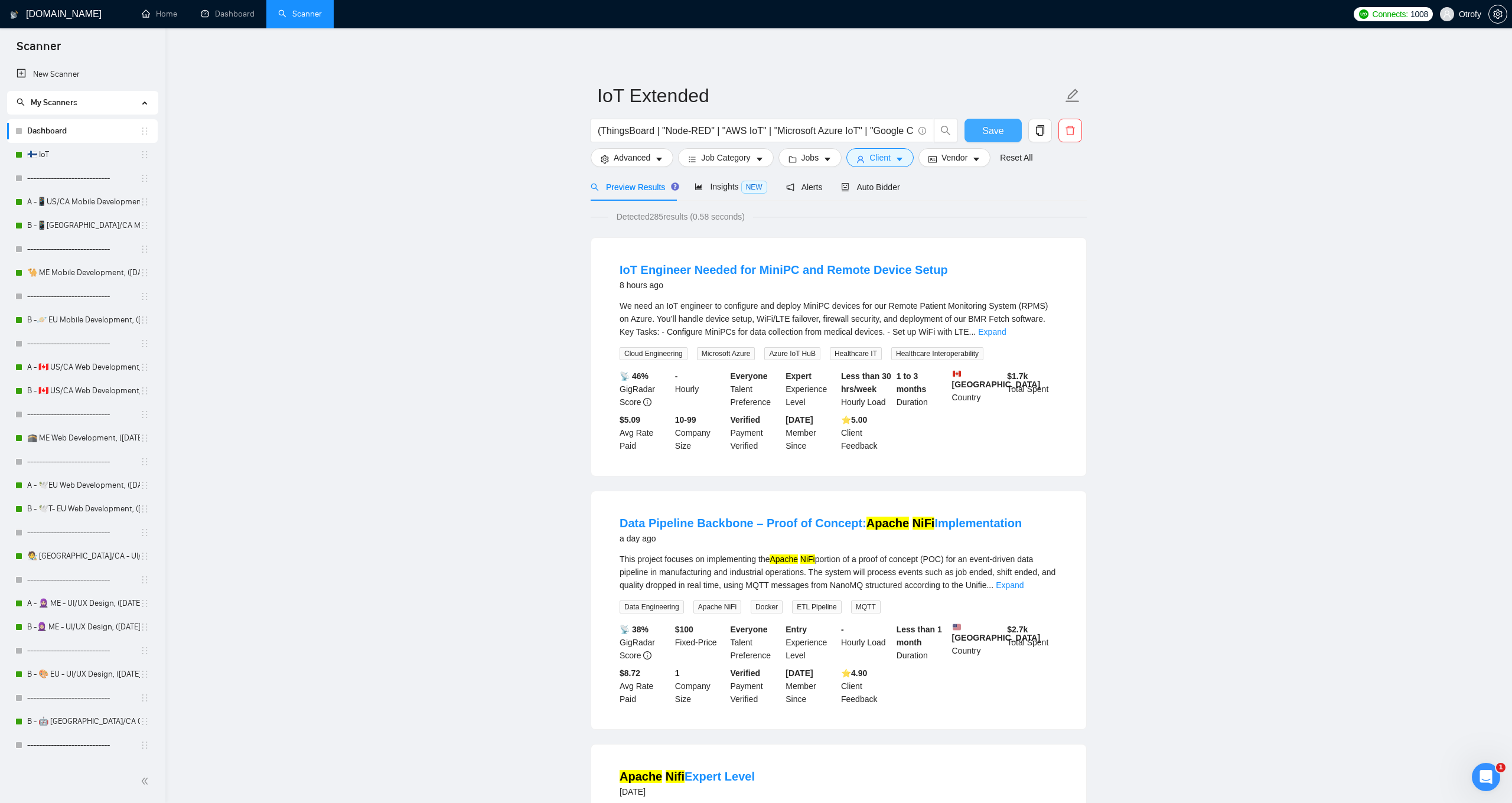
click at [1001, 135] on span "Save" at bounding box center [992, 130] width 21 height 15
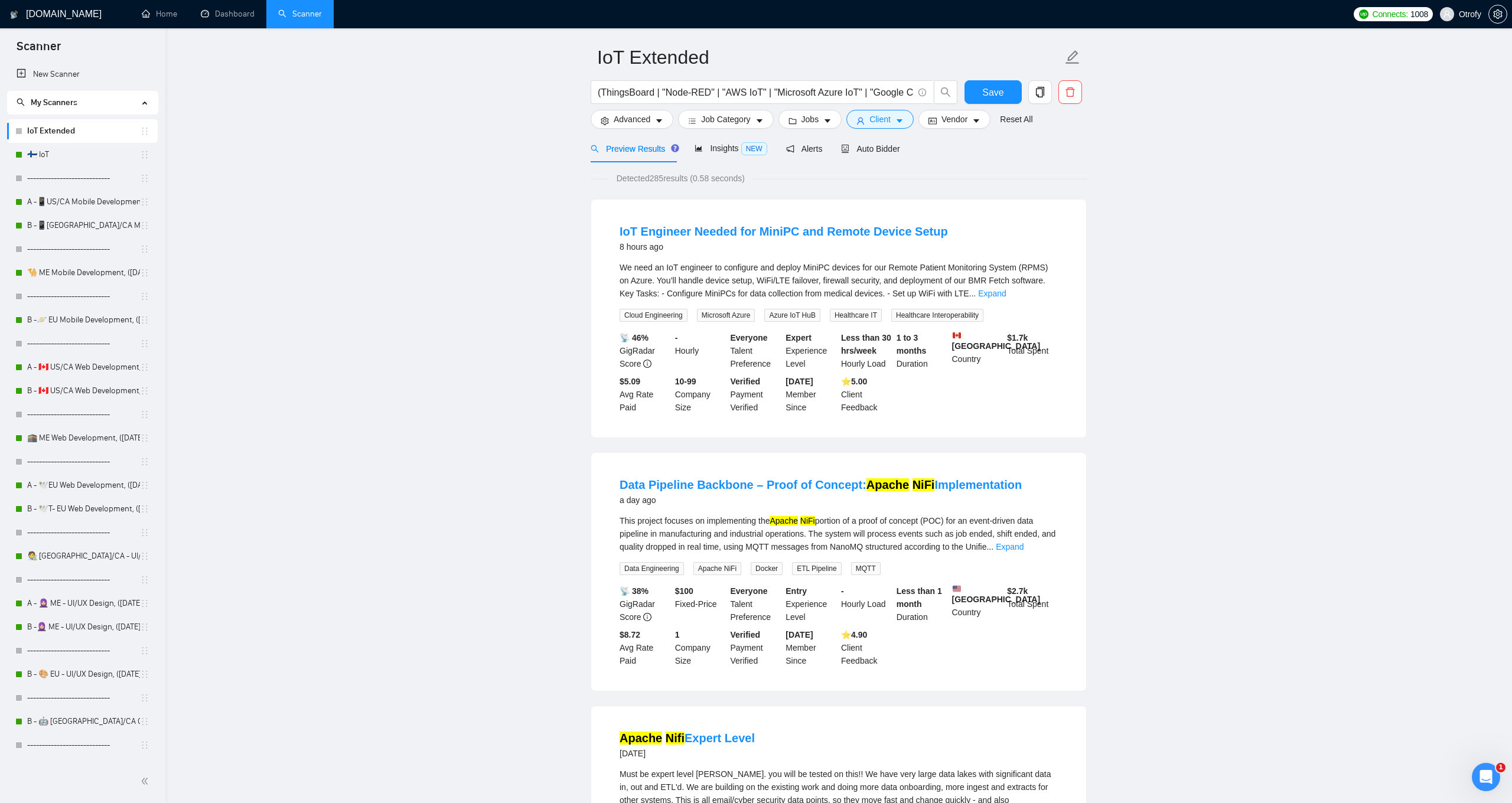
scroll to position [85, 0]
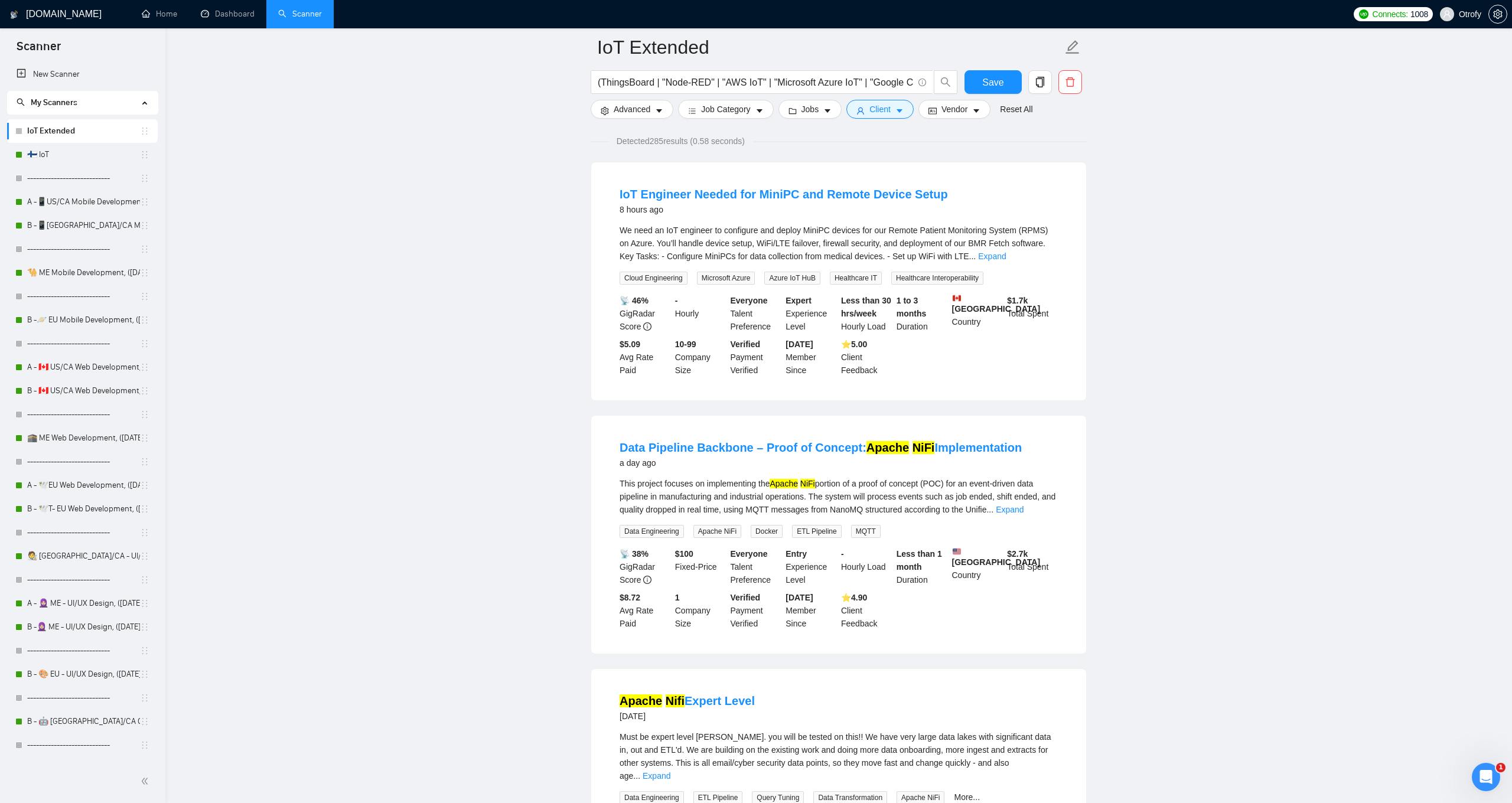
click at [687, 499] on div "This project focuses on implementing the Apache NiFi portion of a proof of conc…" at bounding box center [839, 497] width 438 height 39
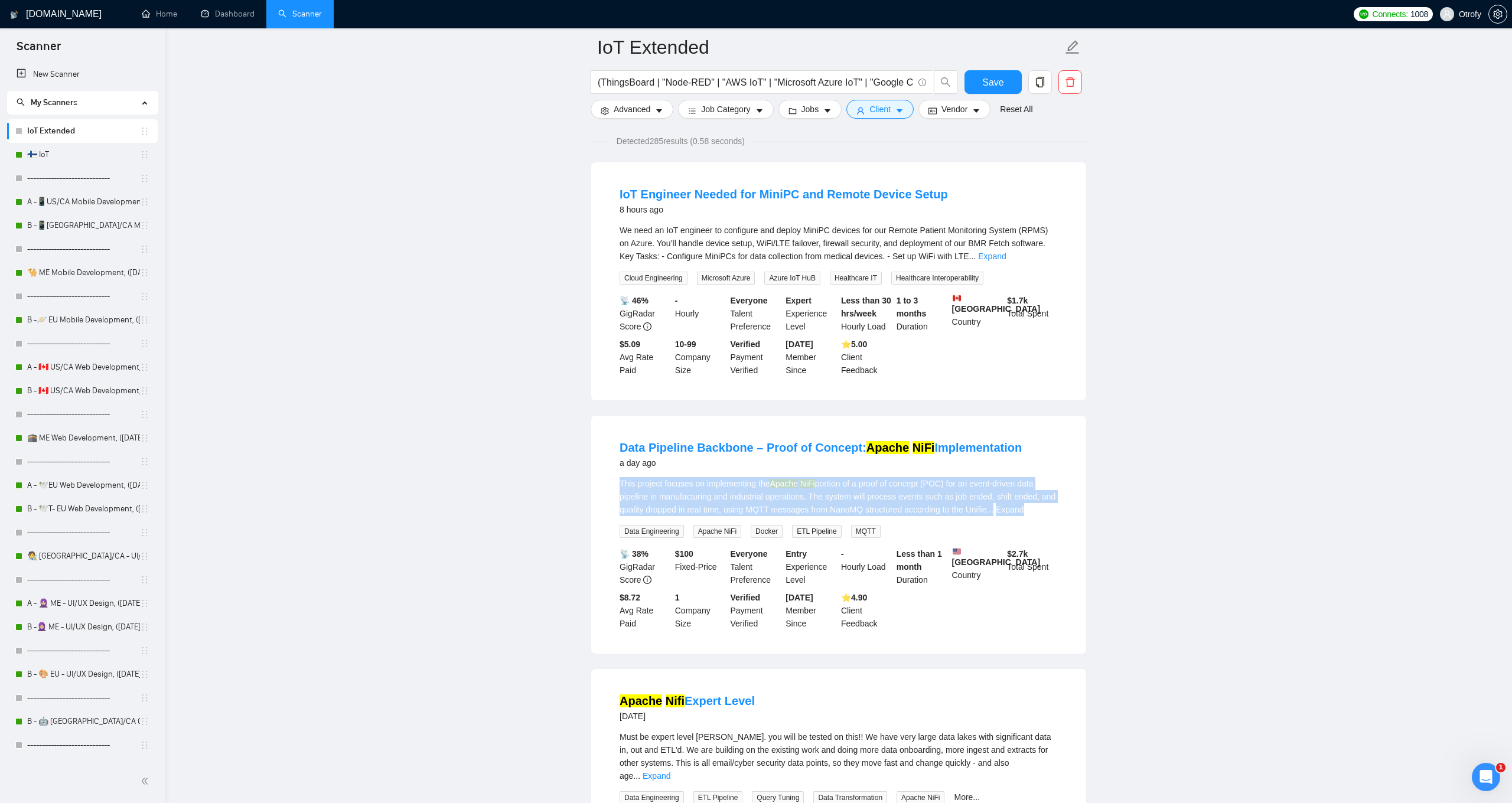
click at [687, 499] on div "This project focuses on implementing the Apache NiFi portion of a proof of conc…" at bounding box center [839, 497] width 438 height 39
click at [687, 493] on div "This project focuses on implementing the Apache NiFi portion of a proof of conc…" at bounding box center [839, 497] width 438 height 39
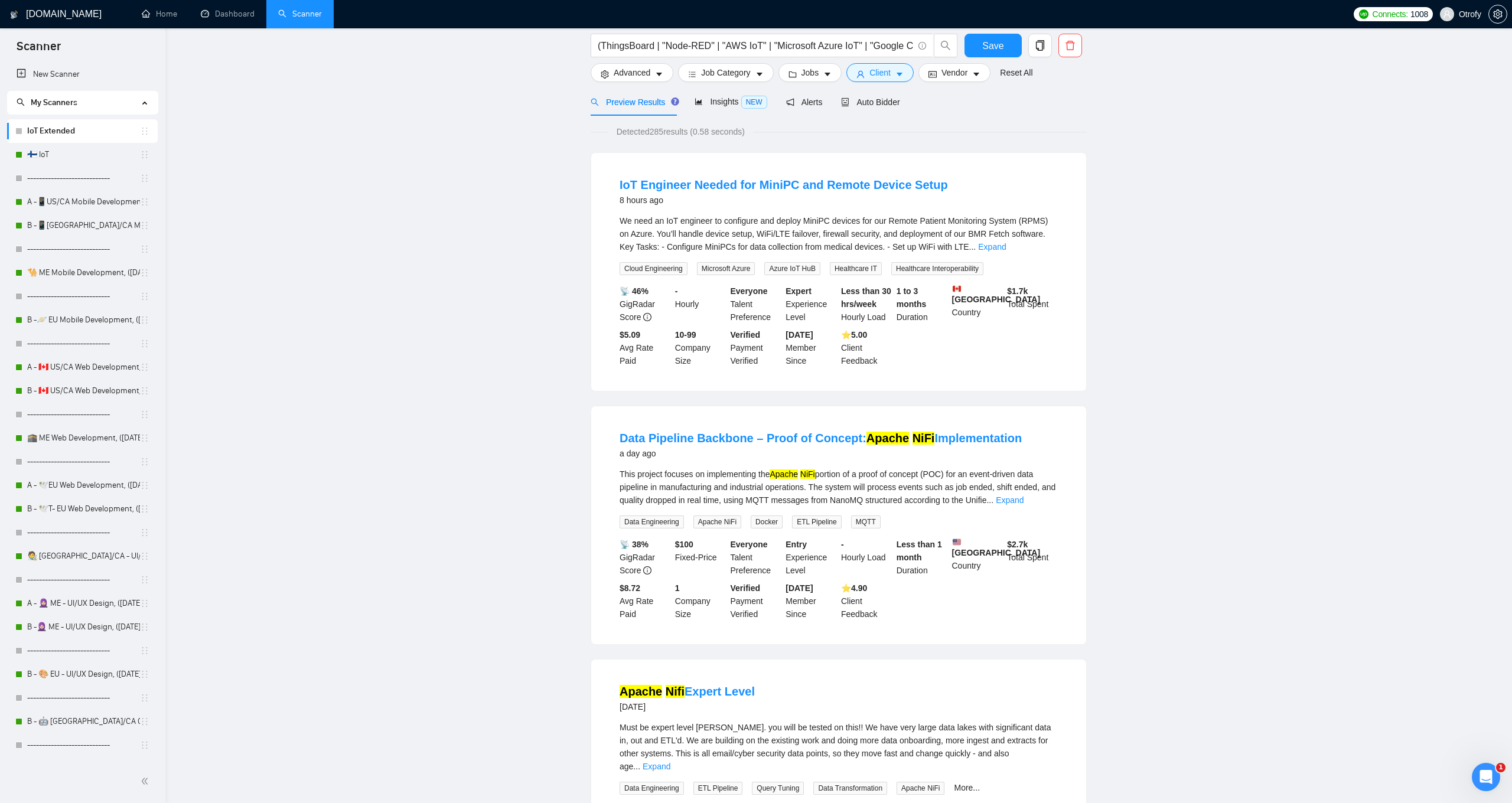
scroll to position [0, 0]
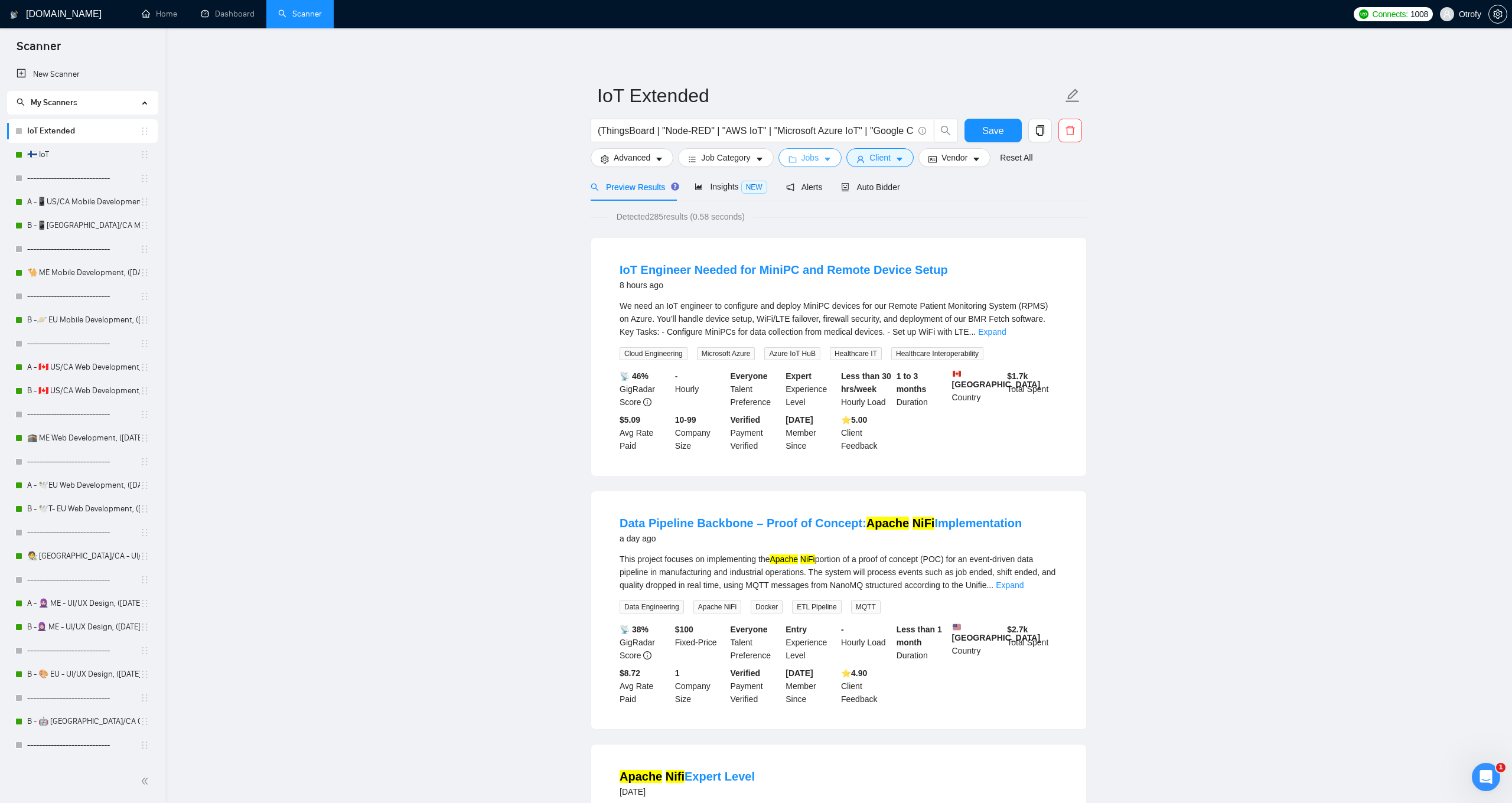
click at [832, 160] on icon "caret-down" at bounding box center [827, 159] width 8 height 8
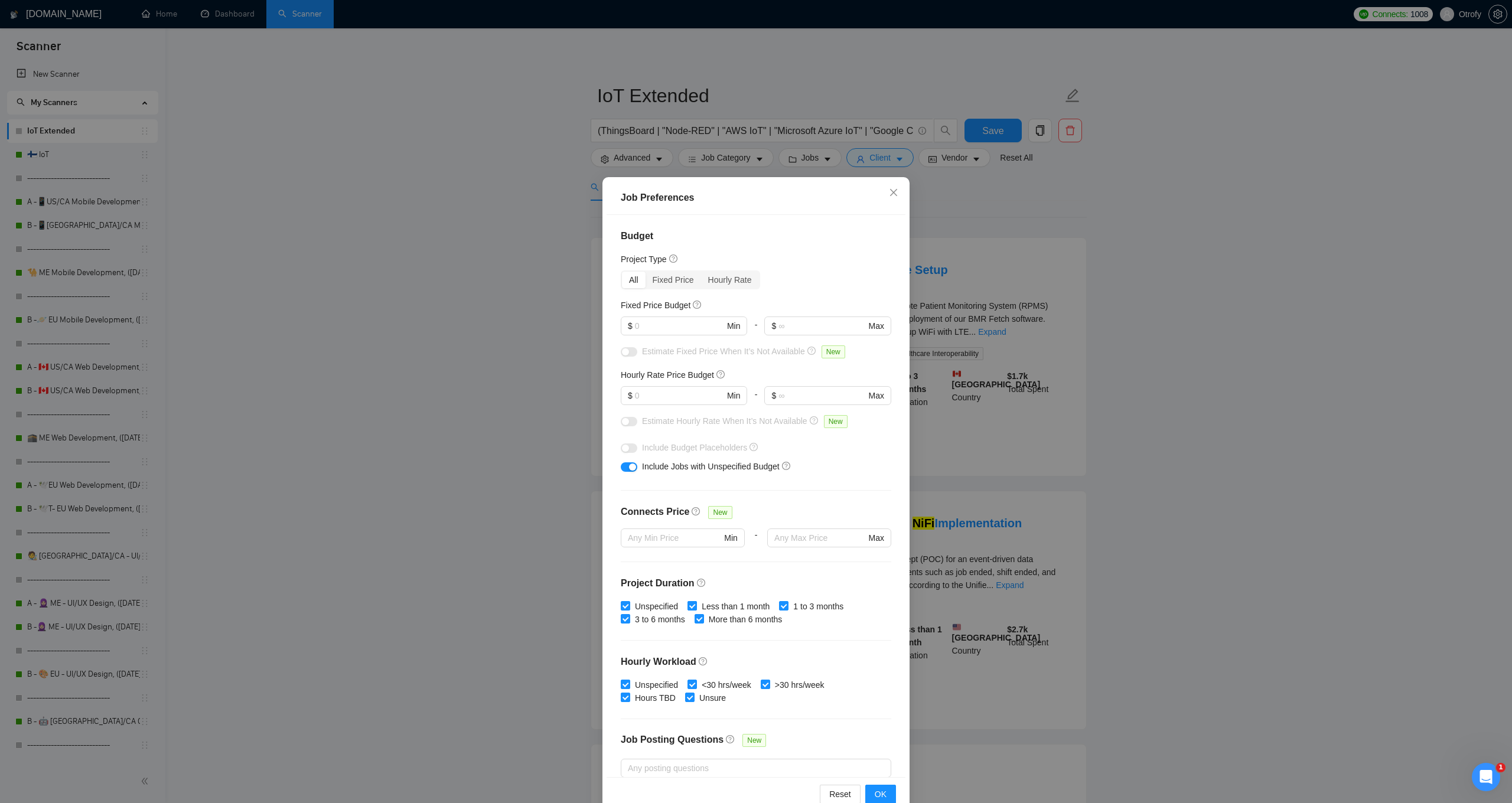
click at [722, 606] on span "Less than 1 month" at bounding box center [735, 606] width 77 height 13
click at [696, 606] on input "Less than 1 month" at bounding box center [691, 605] width 8 height 8
checkbox input "false"
click at [729, 685] on span "<30 hrs/week" at bounding box center [726, 685] width 59 height 13
click at [696, 685] on input "<30 hrs/week" at bounding box center [691, 684] width 8 height 8
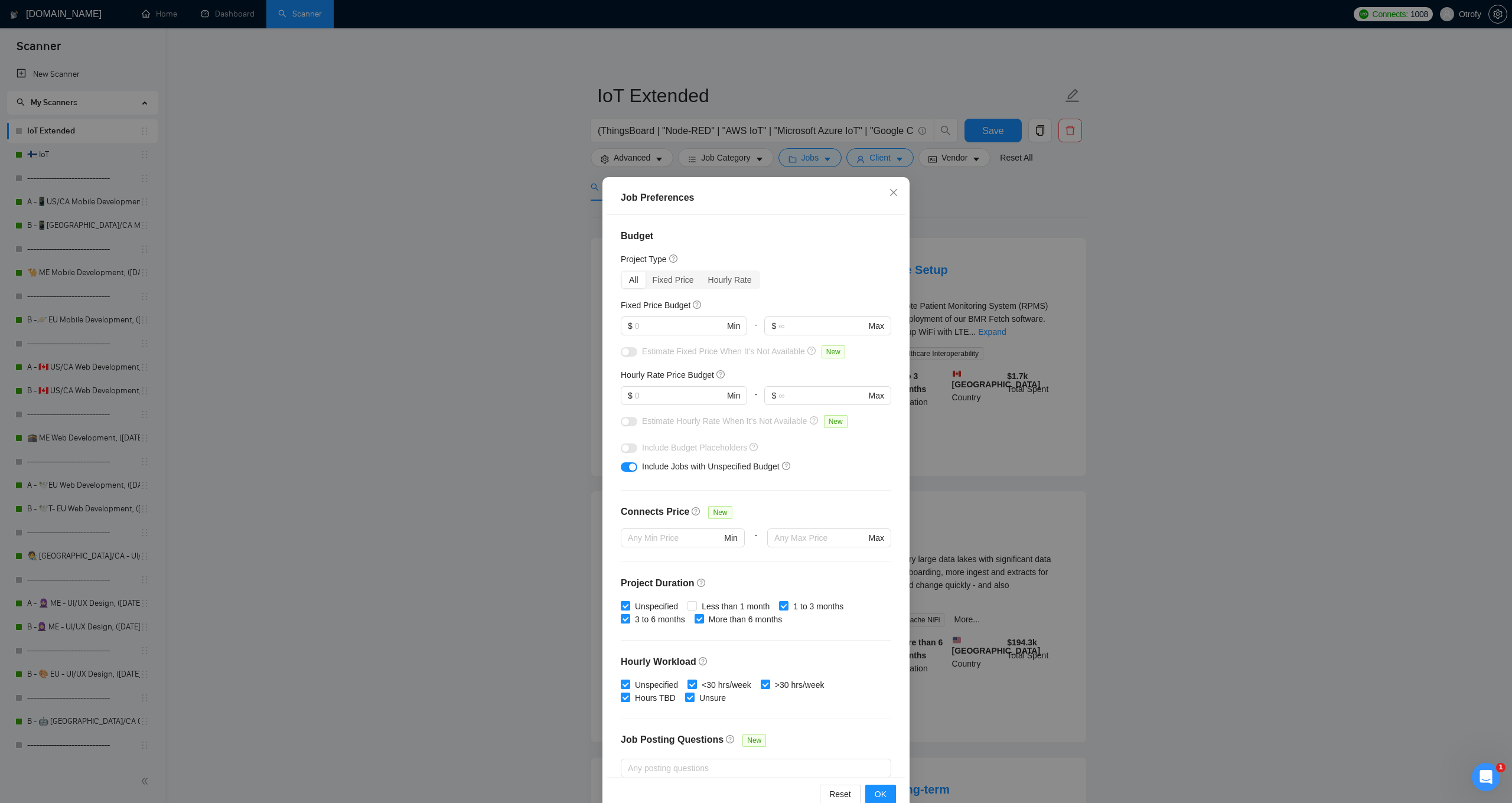
checkbox input "false"
click at [883, 795] on span "OK" at bounding box center [880, 794] width 12 height 13
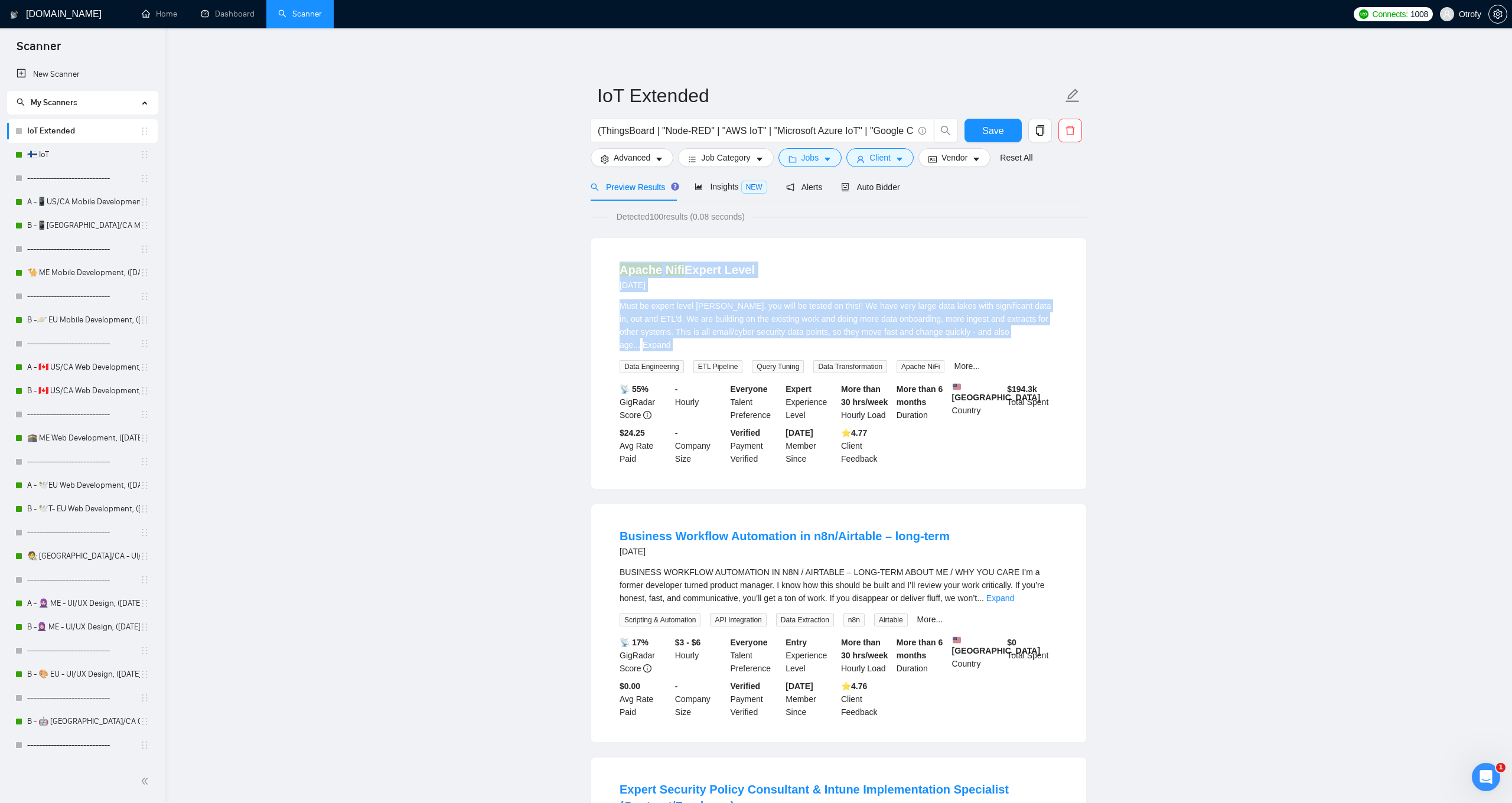
drag, startPoint x: 612, startPoint y: 270, endPoint x: 617, endPoint y: 344, distance: 74.2
click at [617, 344] on li "Apache Nifi Expert Level [DATE] Must be expert level [PERSON_NAME]. you will be…" at bounding box center [838, 363] width 467 height 223
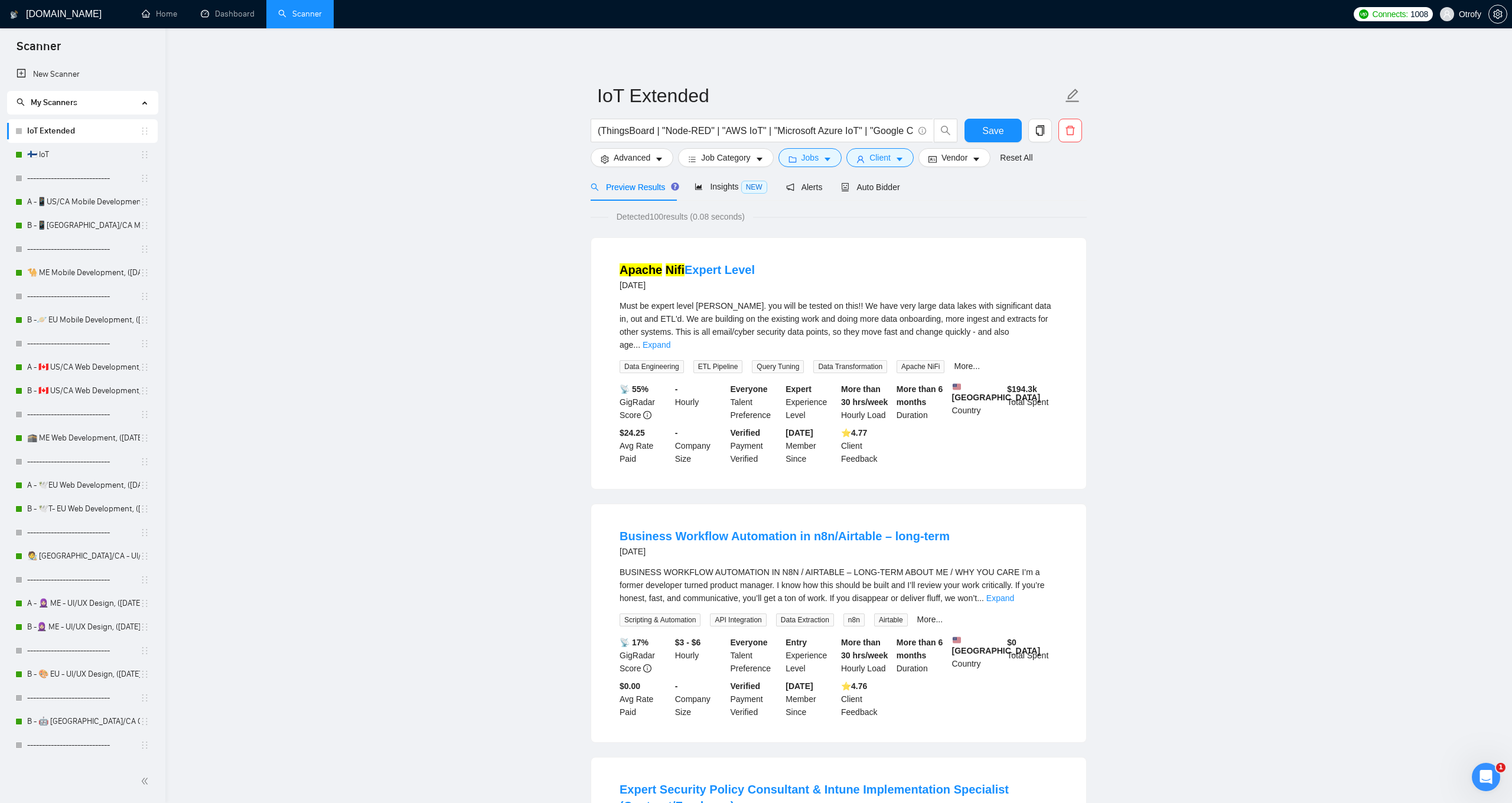
click at [612, 343] on li "Apache Nifi Expert Level [DATE] Must be expert level [PERSON_NAME]. you will be…" at bounding box center [838, 363] width 467 height 223
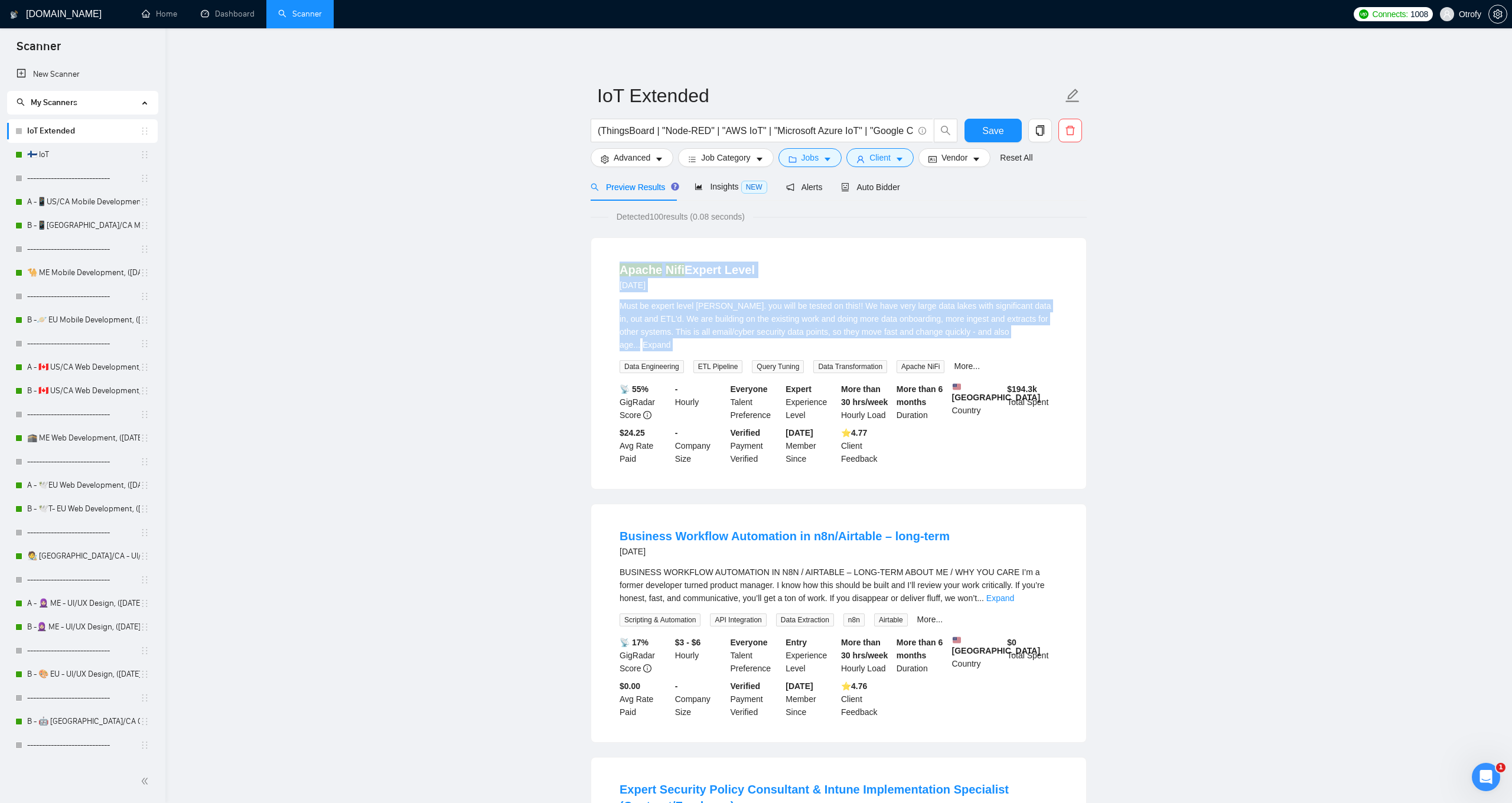
drag, startPoint x: 610, startPoint y: 341, endPoint x: 610, endPoint y: 275, distance: 66.0
click at [610, 275] on li "Apache Nifi Expert Level [DATE] Must be expert level [PERSON_NAME]. you will be…" at bounding box center [838, 363] width 467 height 223
click at [600, 297] on div "Apache Nifi Expert Level [DATE] Must be expert level [PERSON_NAME]. you will be…" at bounding box center [838, 363] width 495 height 251
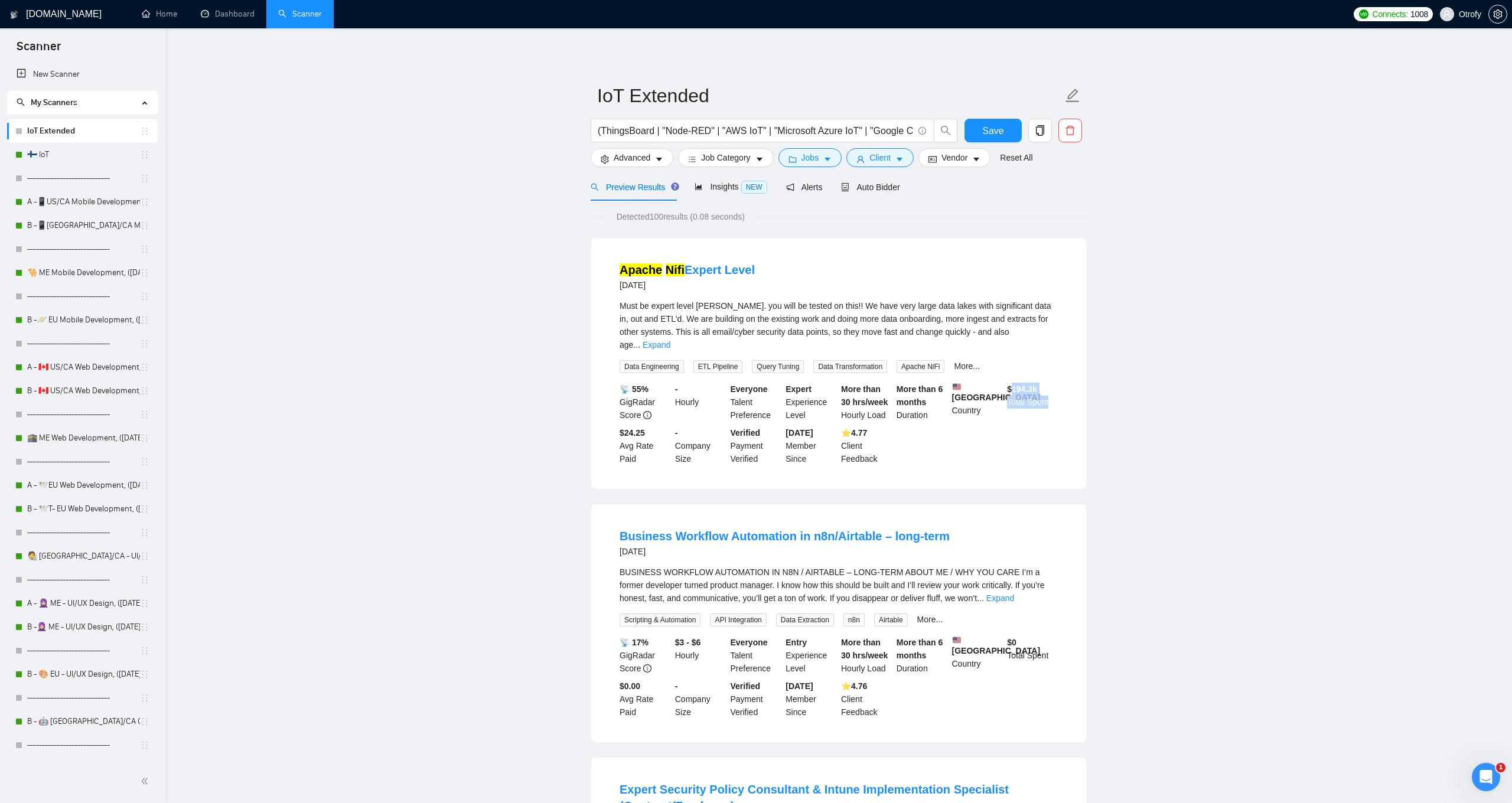
drag, startPoint x: 1010, startPoint y: 376, endPoint x: 1037, endPoint y: 398, distance: 34.8
click at [1037, 398] on div "$ 194.3k Total Spent" at bounding box center [1032, 402] width 56 height 39
click at [1038, 398] on div "$ 194.3k Total Spent" at bounding box center [1032, 402] width 56 height 39
click at [955, 162] on span "Vendor" at bounding box center [954, 158] width 26 height 13
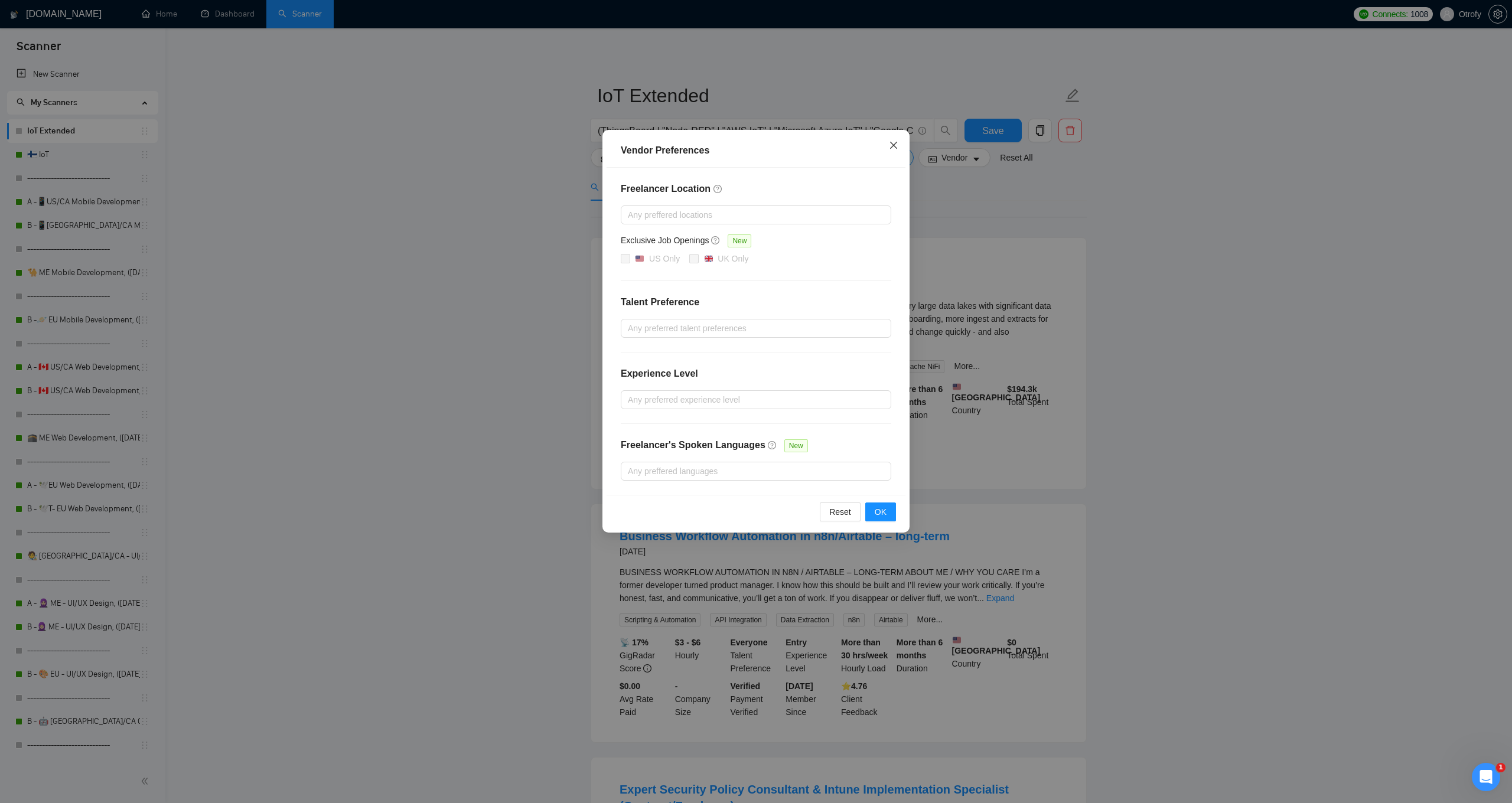
click at [892, 147] on icon "close" at bounding box center [893, 145] width 7 height 7
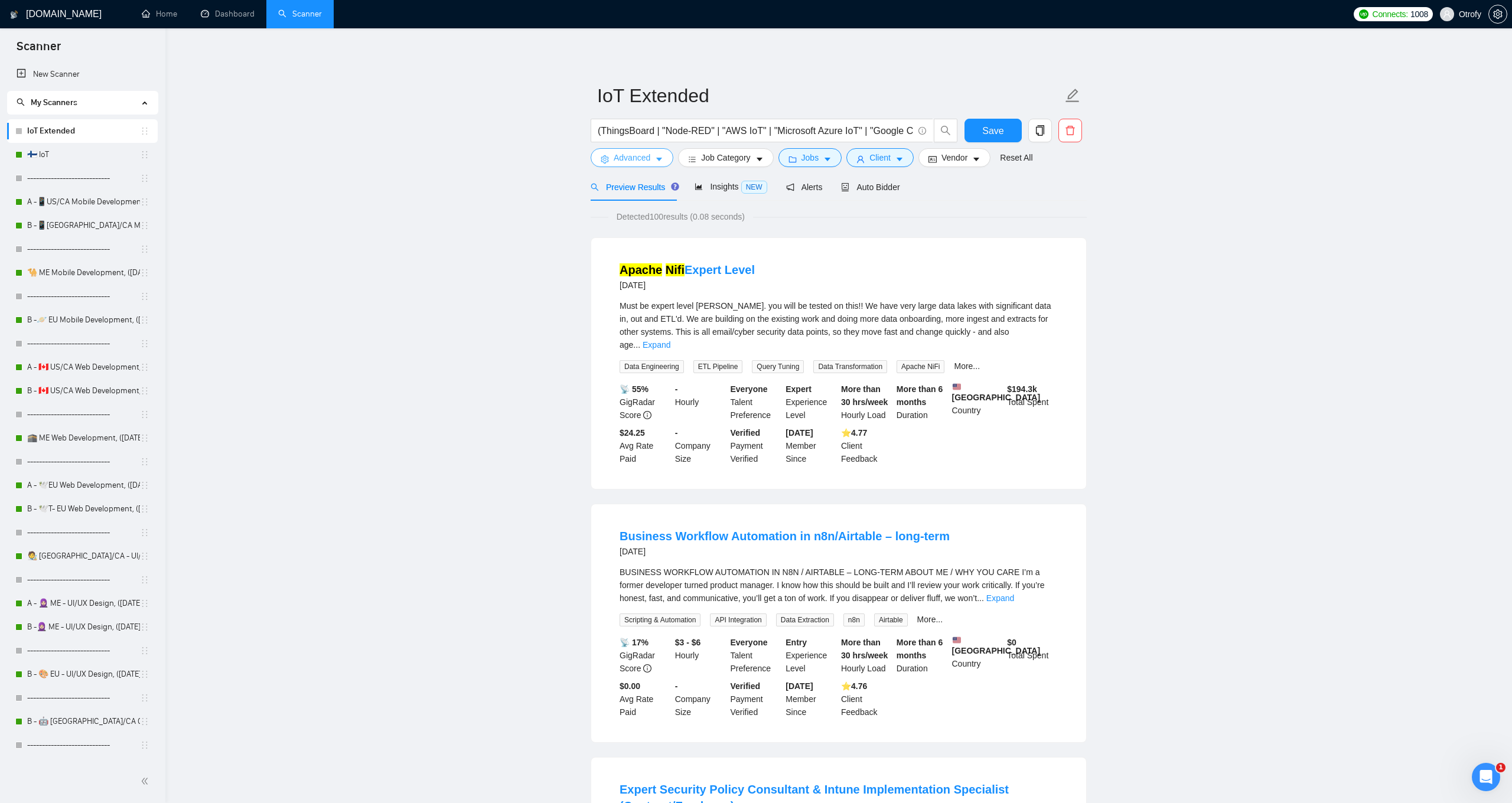
click at [639, 154] on span "Advanced" at bounding box center [631, 158] width 36 height 13
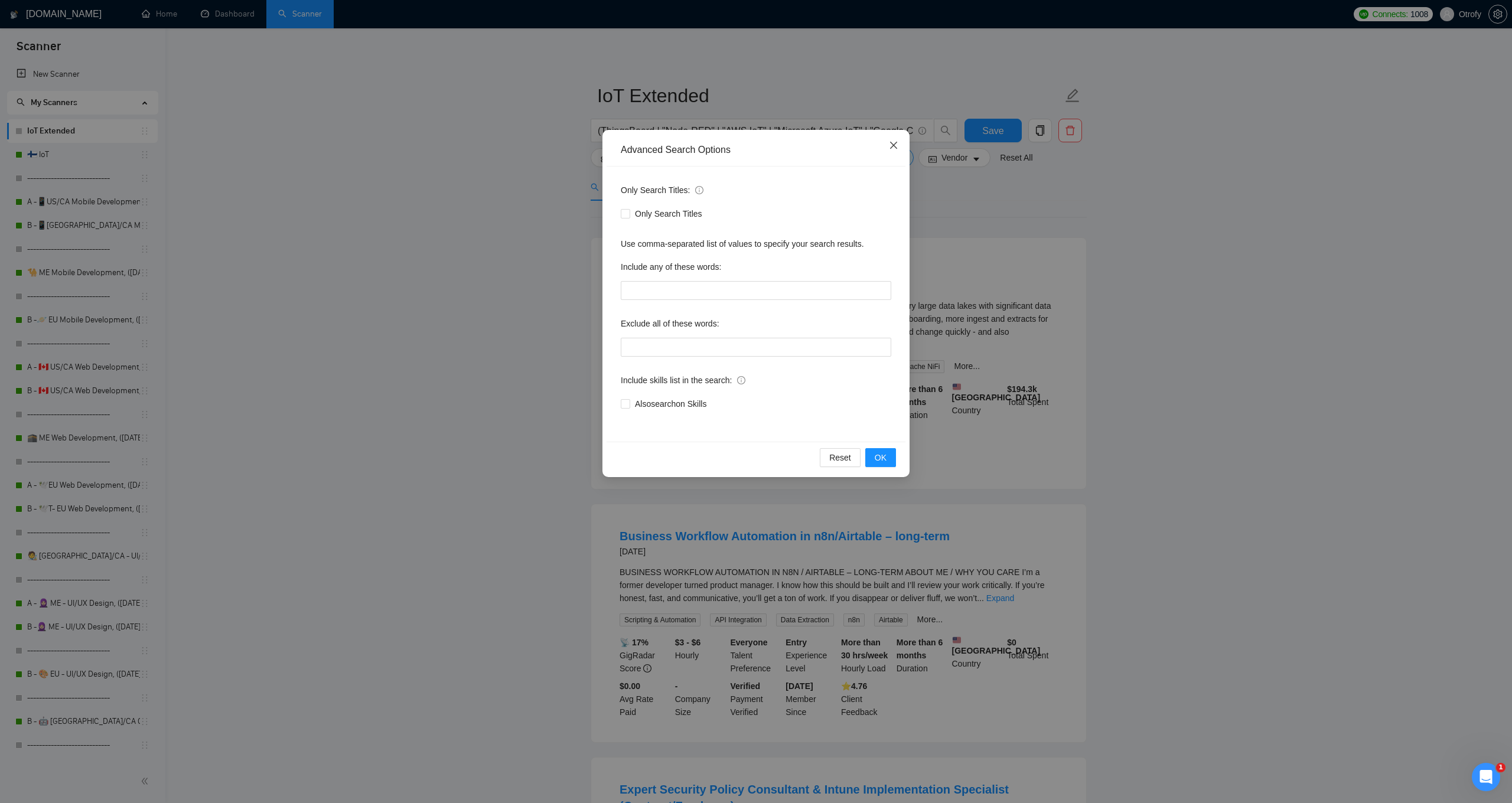
click at [894, 146] on icon "close" at bounding box center [893, 145] width 7 height 7
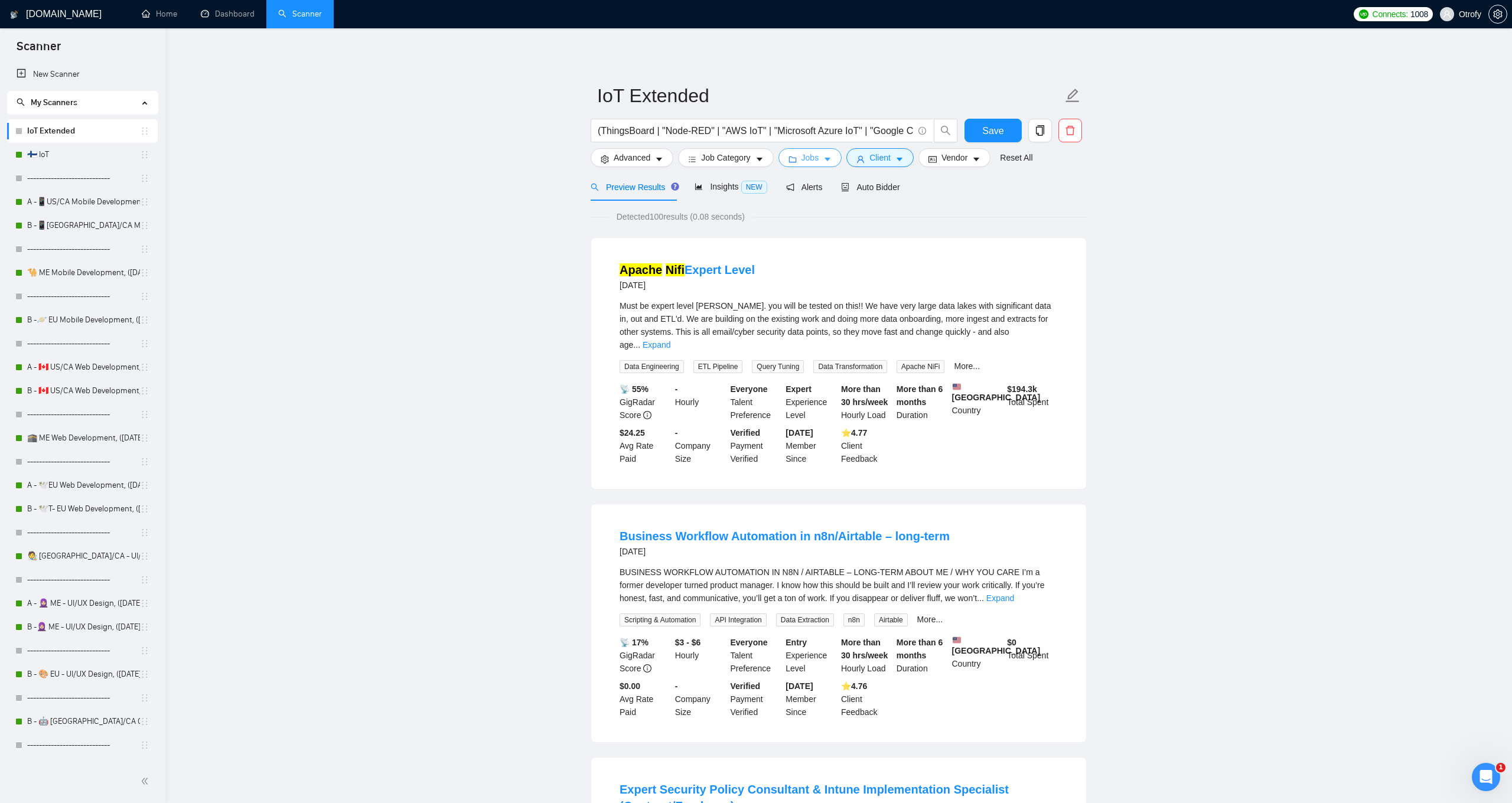
click at [823, 161] on button "Jobs" at bounding box center [810, 158] width 64 height 19
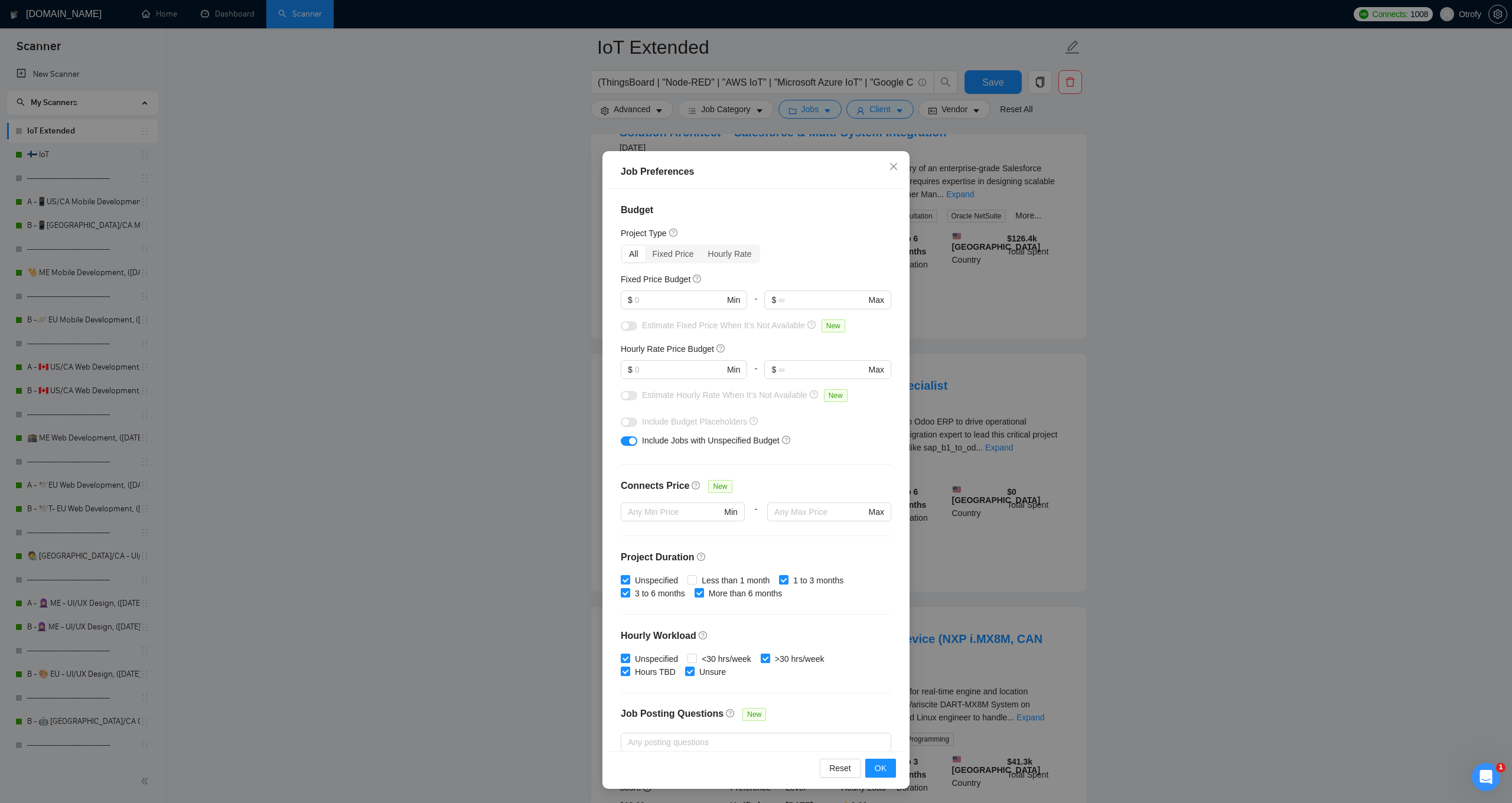
scroll to position [507, 0]
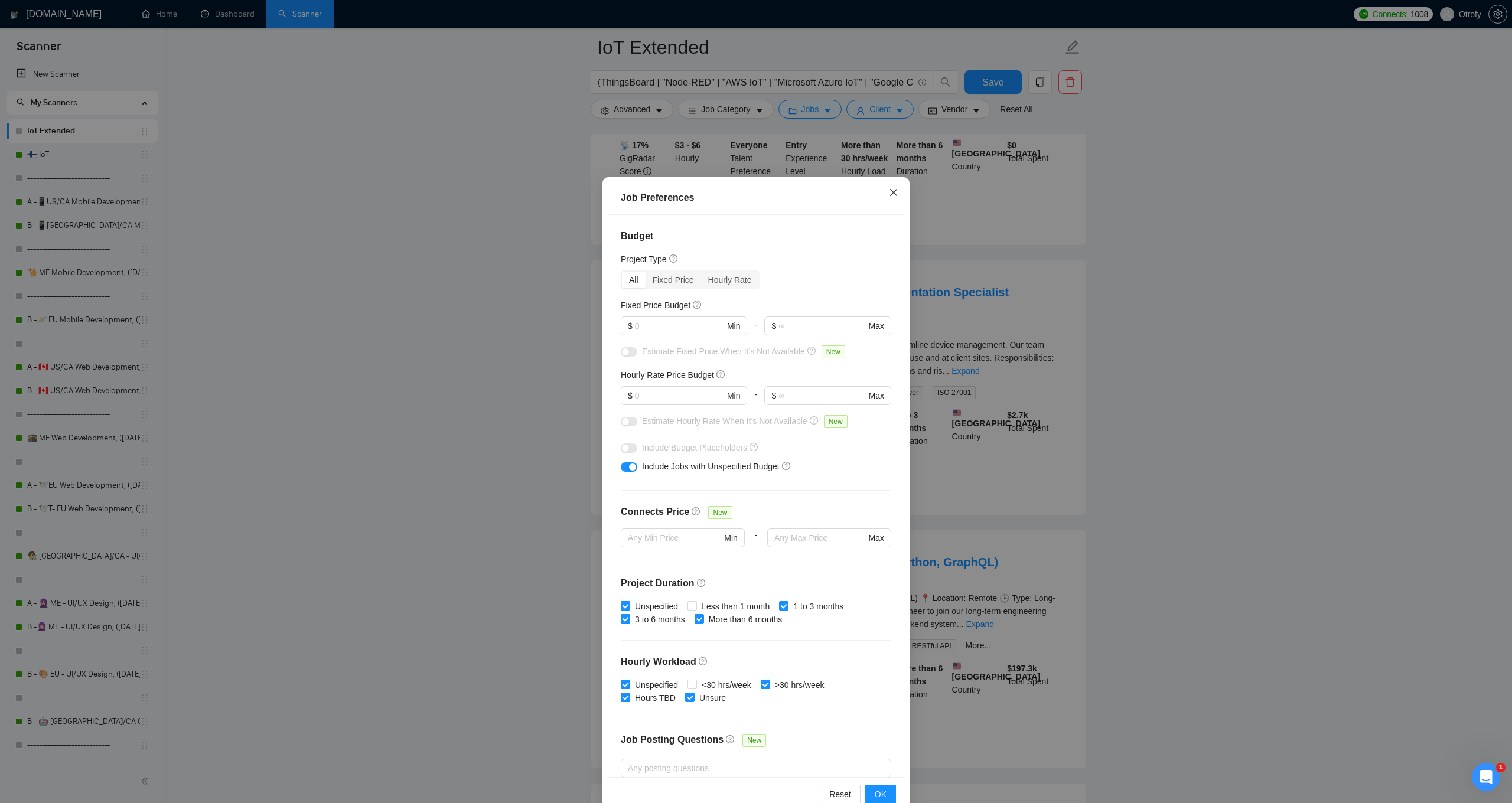
click at [895, 195] on icon "close" at bounding box center [893, 192] width 10 height 10
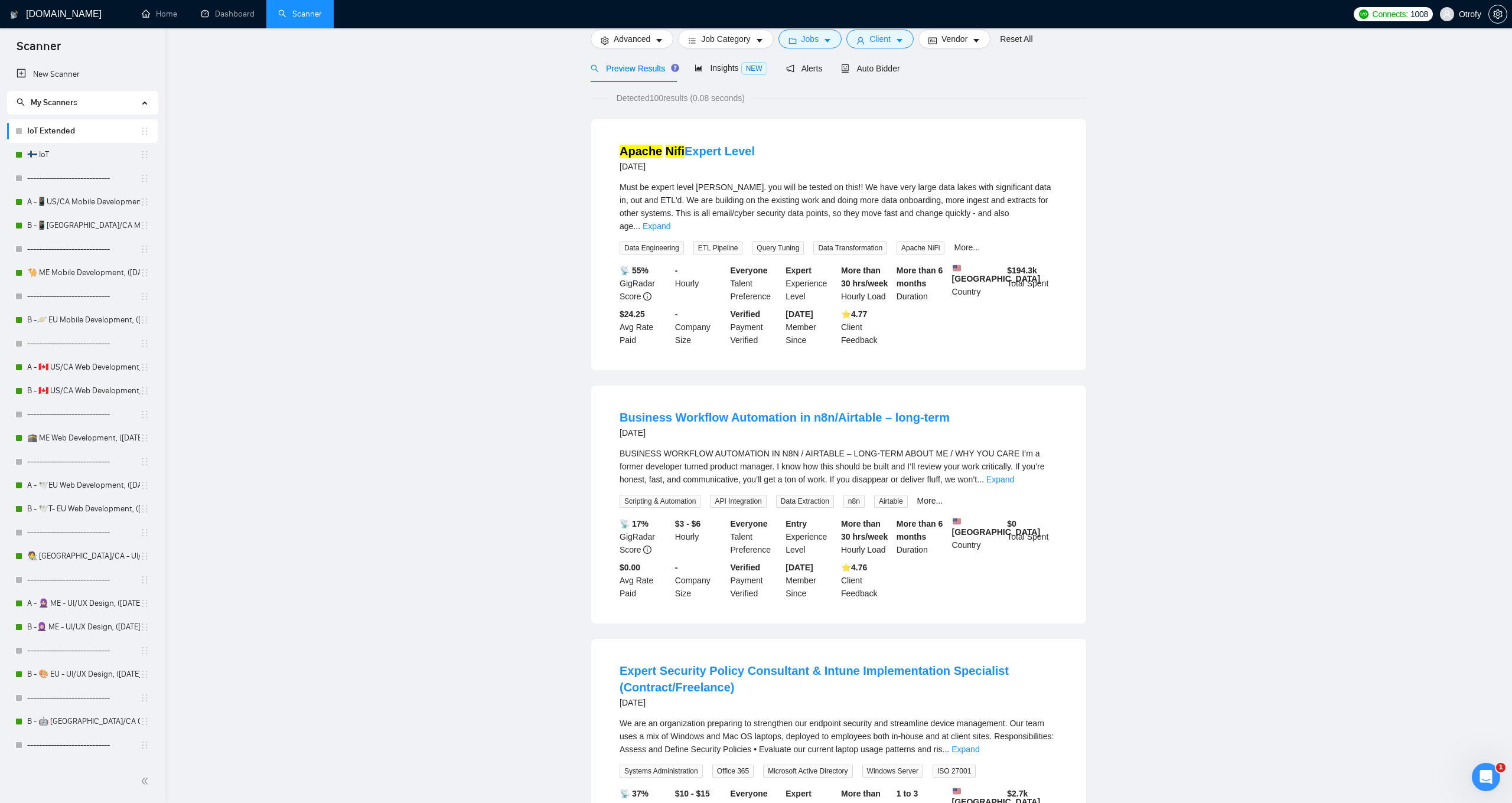
scroll to position [0, 0]
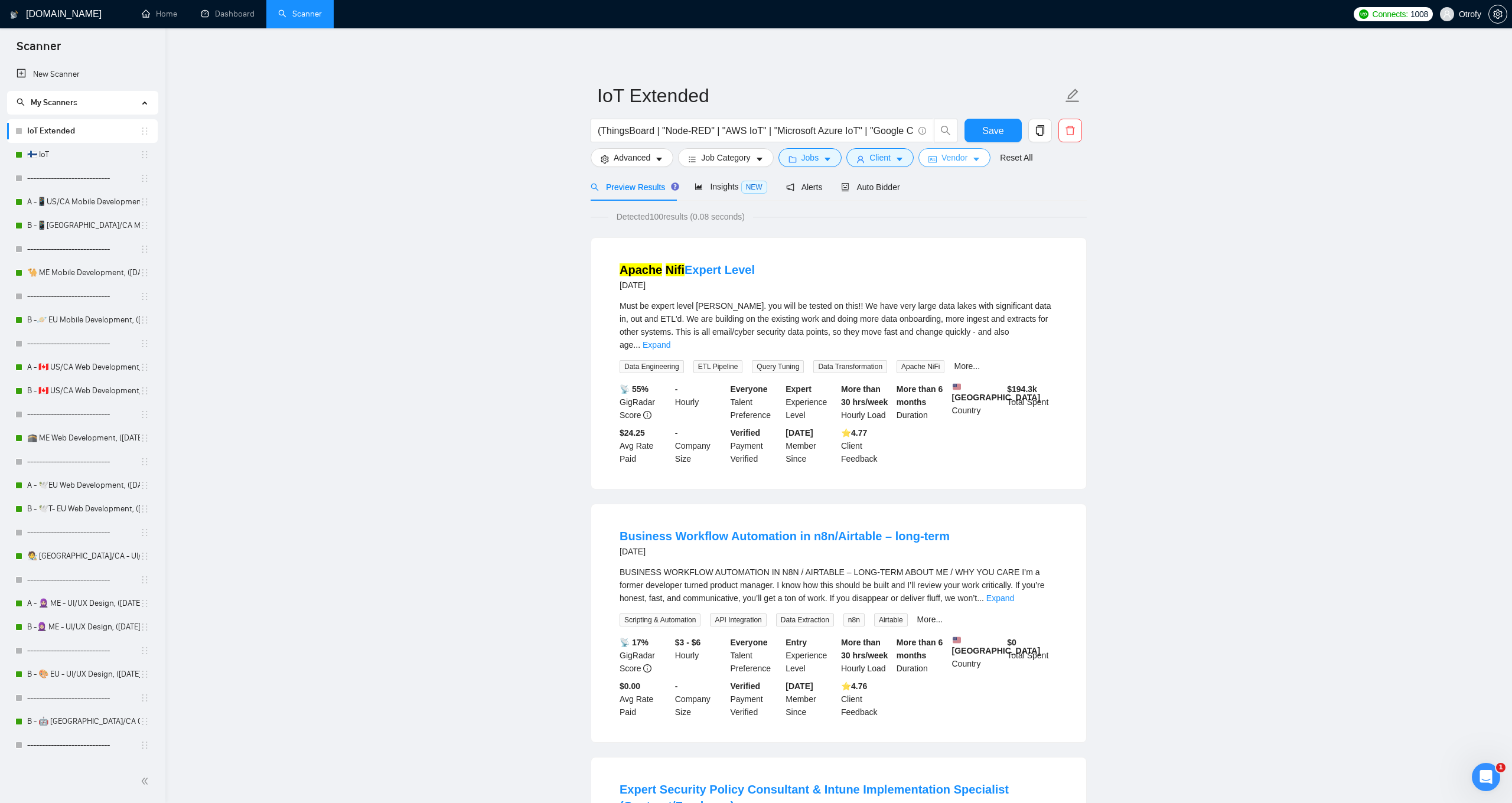
click at [954, 162] on span "Vendor" at bounding box center [954, 158] width 26 height 13
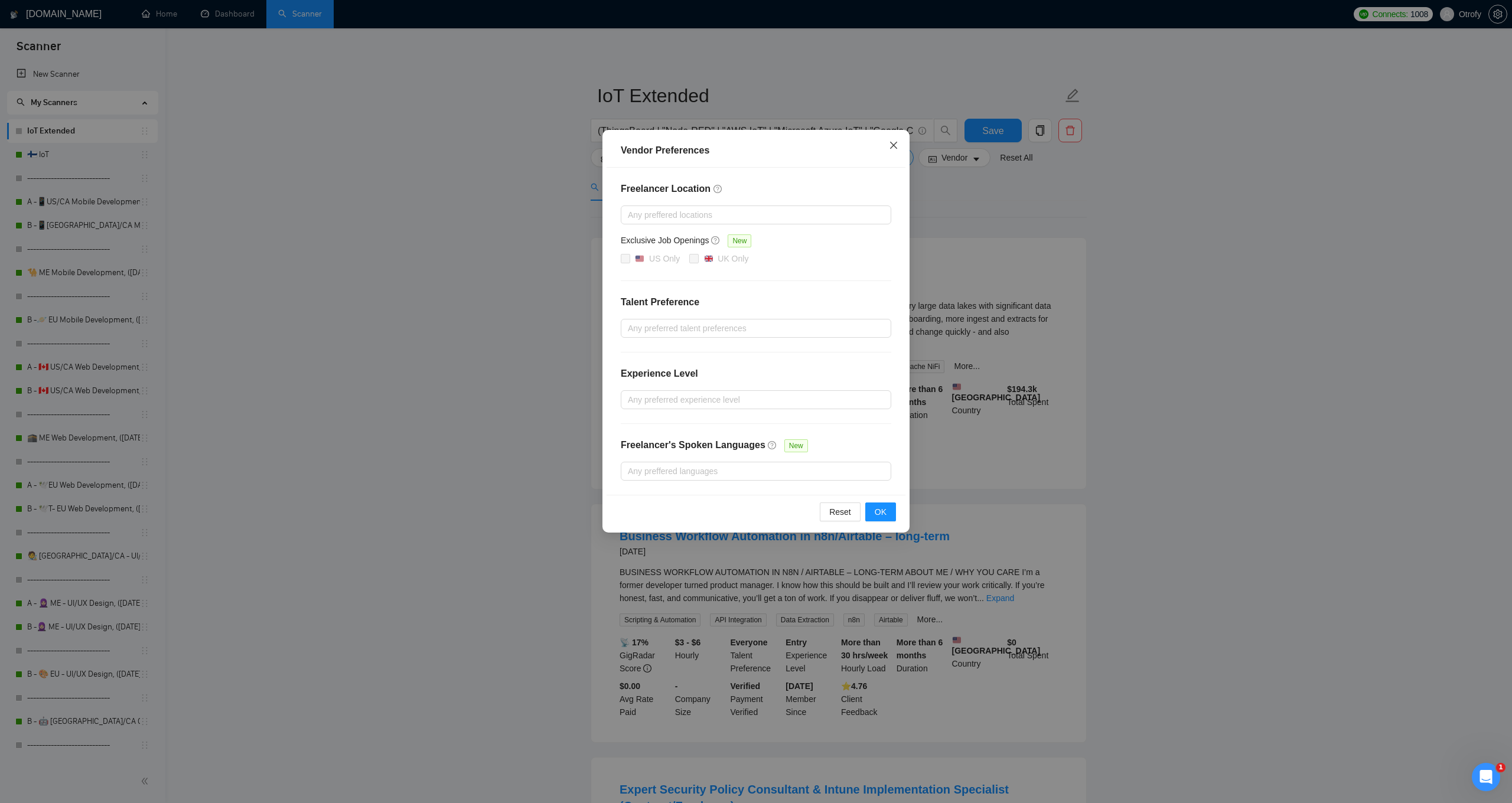
click at [891, 146] on icon "close" at bounding box center [893, 145] width 10 height 10
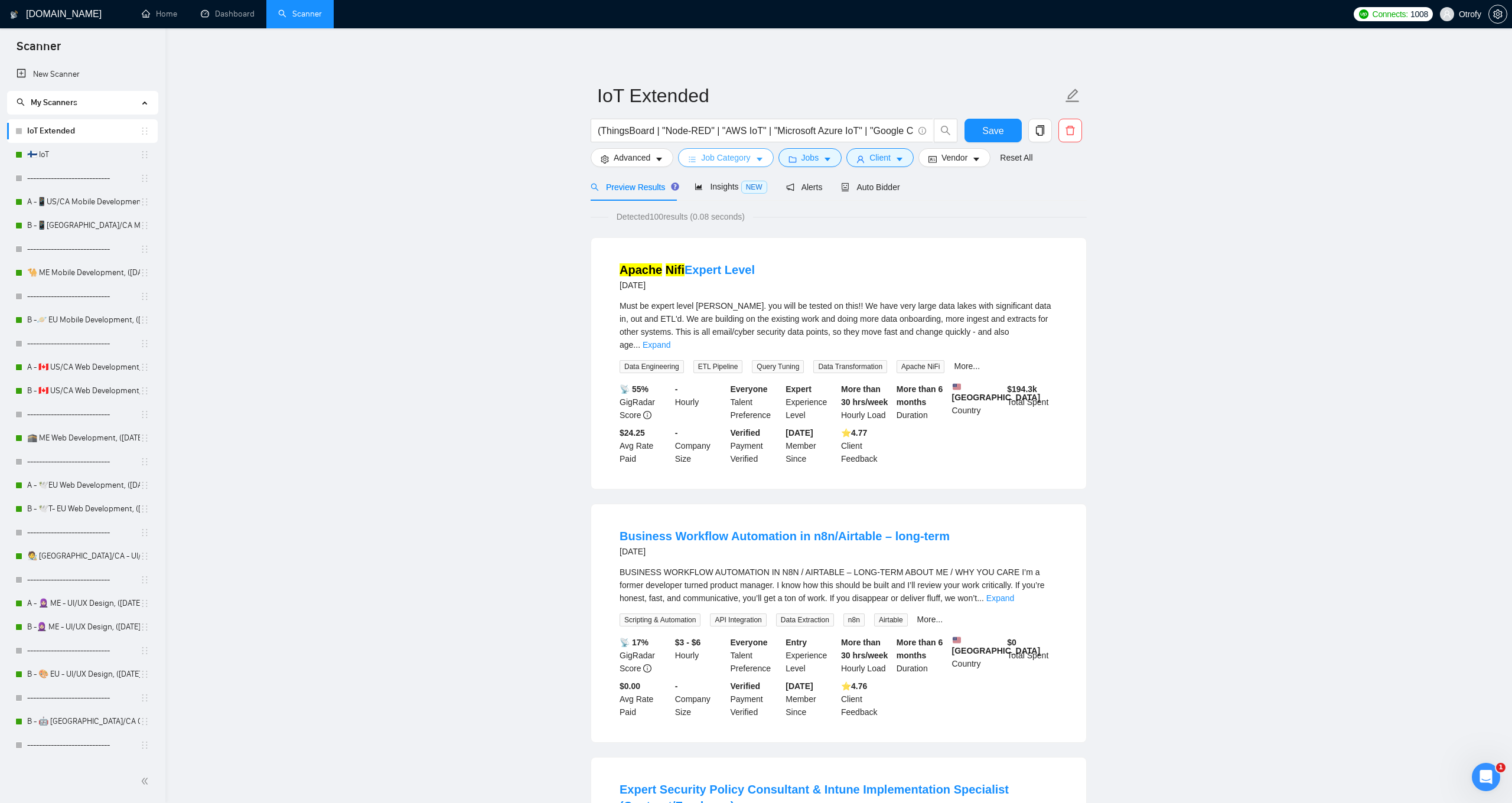
click at [744, 161] on span "Job Category" at bounding box center [725, 158] width 49 height 13
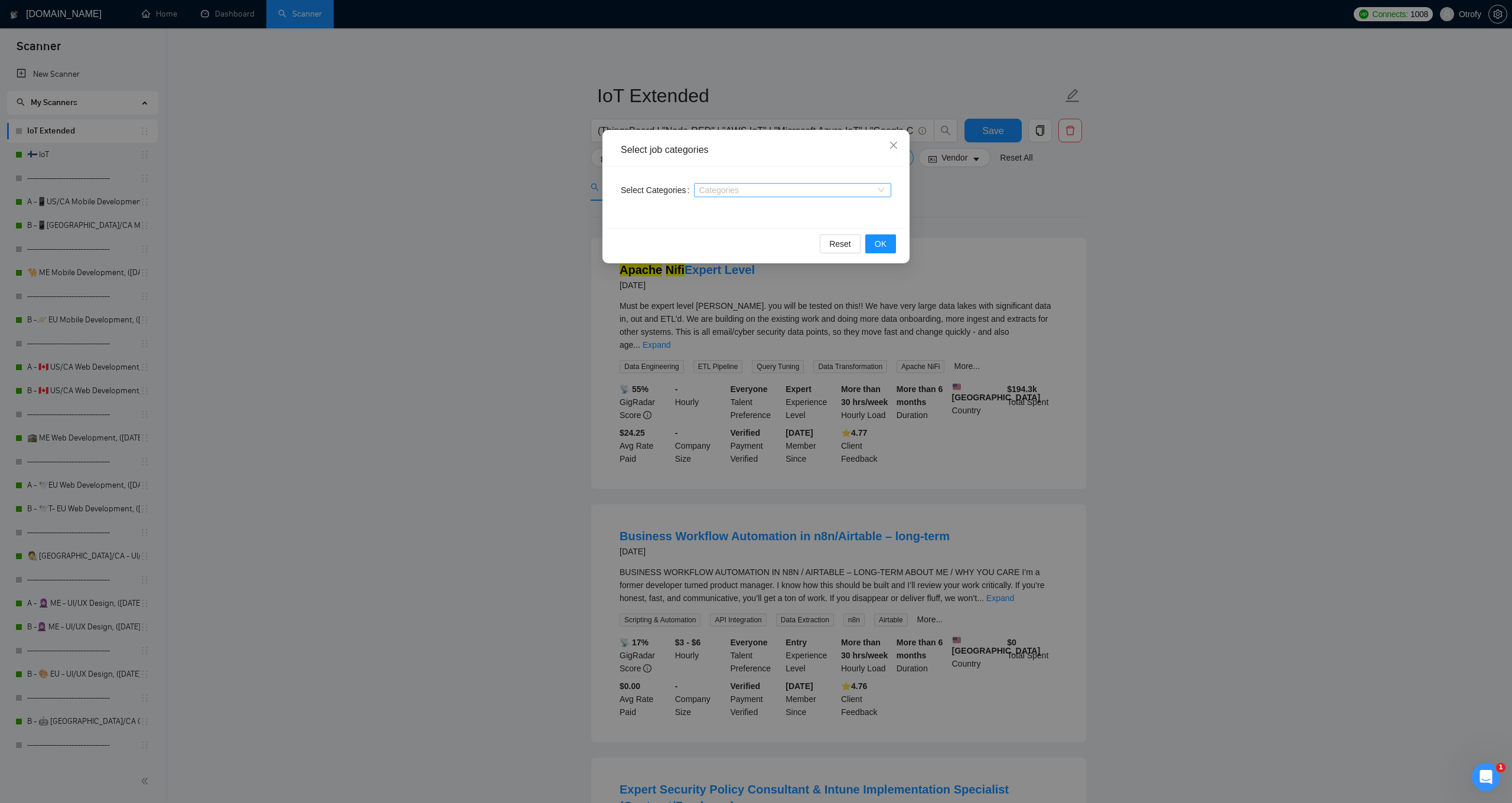
click at [749, 187] on div at bounding box center [786, 190] width 179 height 10
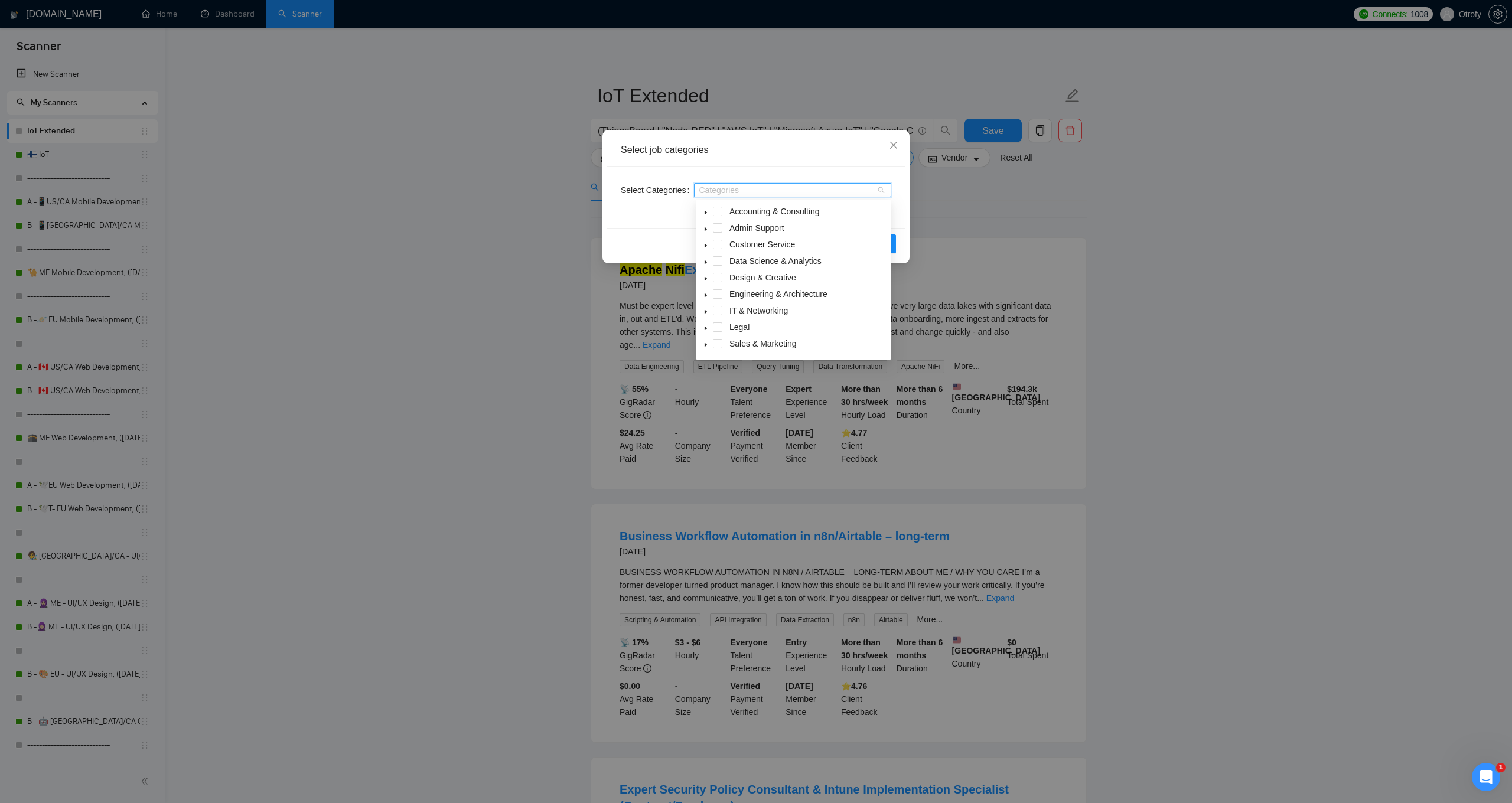
click at [644, 218] on div "Select Categories Categories" at bounding box center [756, 197] width 299 height 61
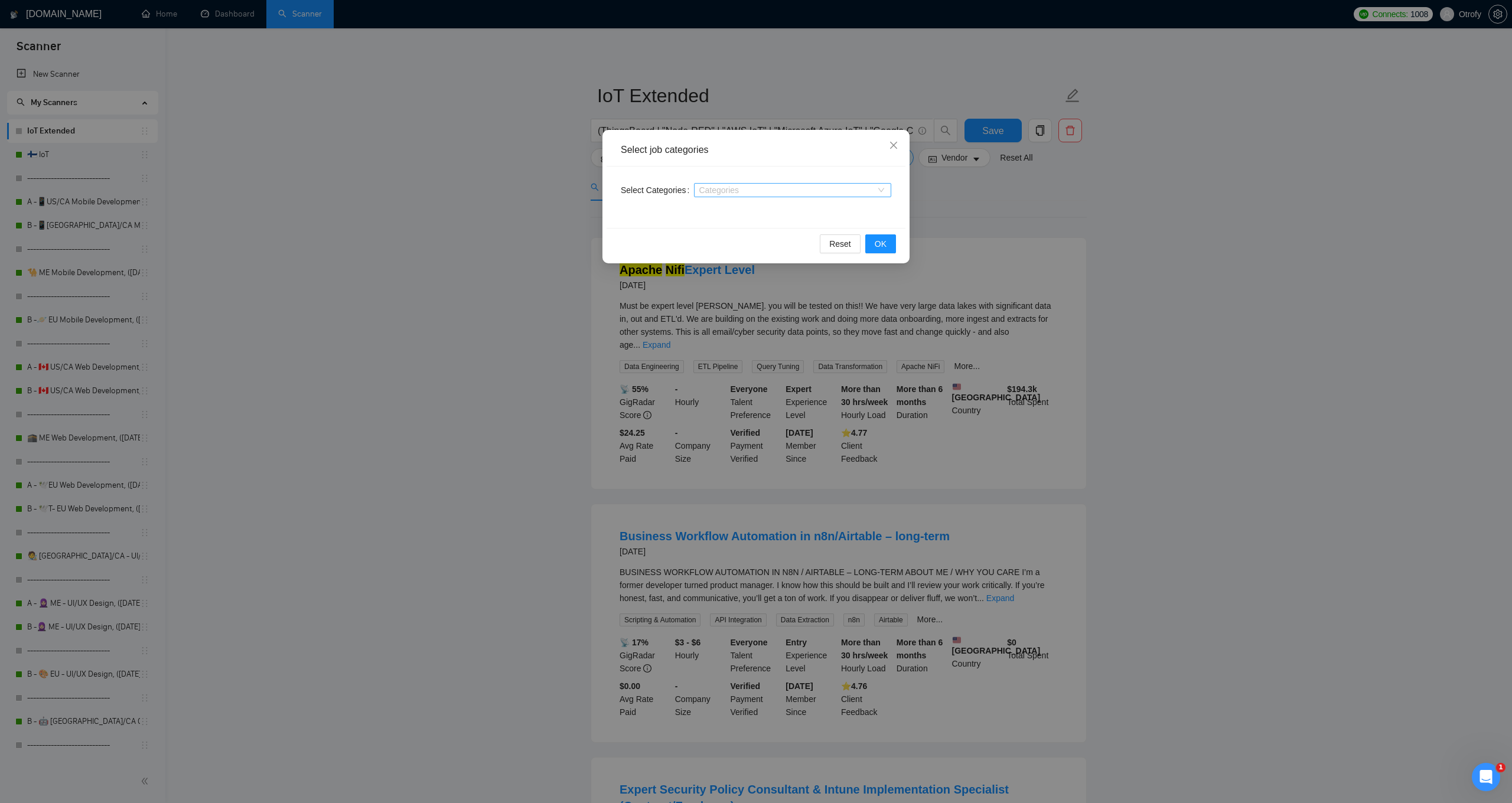
click at [842, 192] on div at bounding box center [786, 190] width 179 height 10
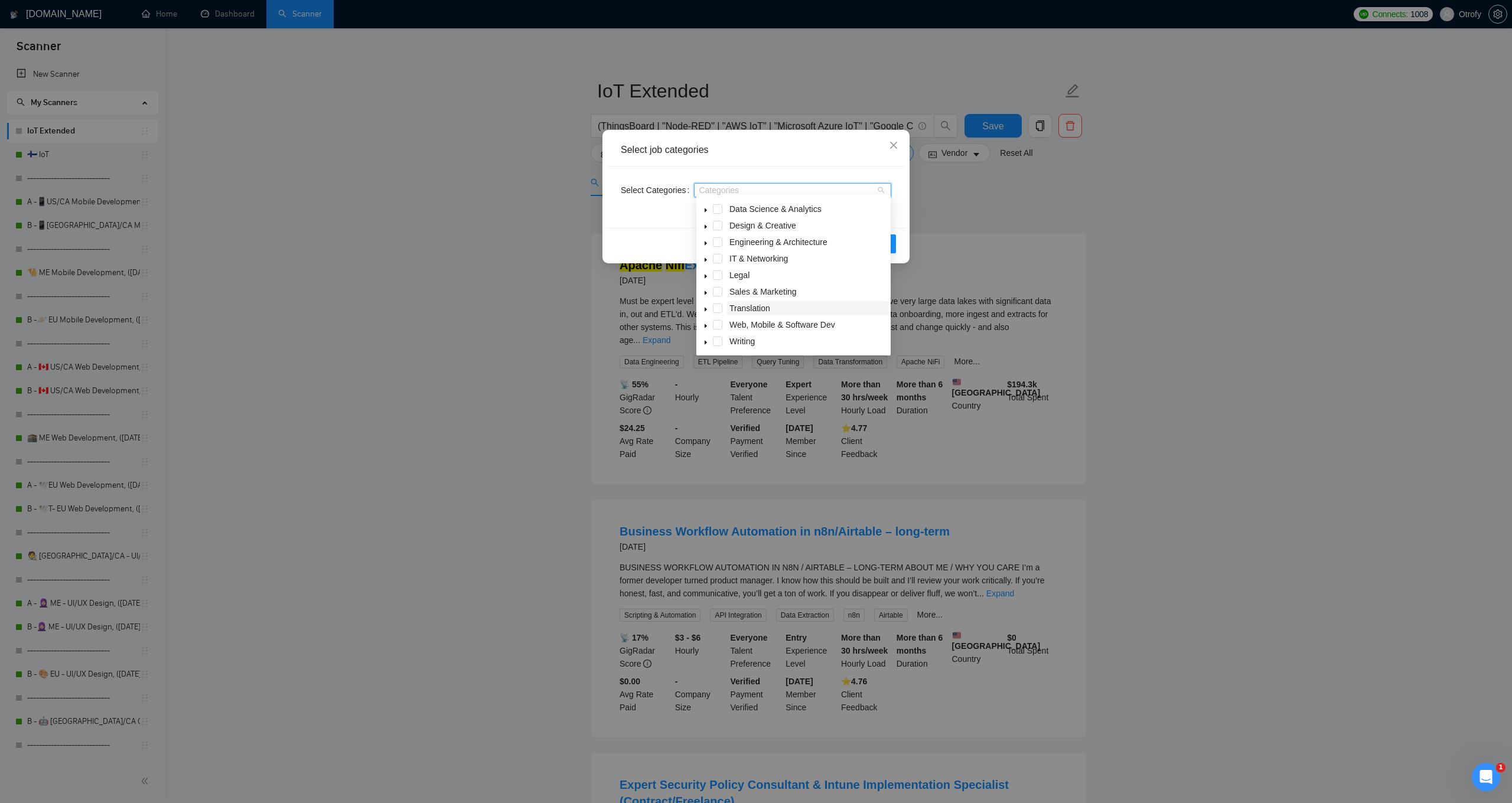
scroll to position [10, 0]
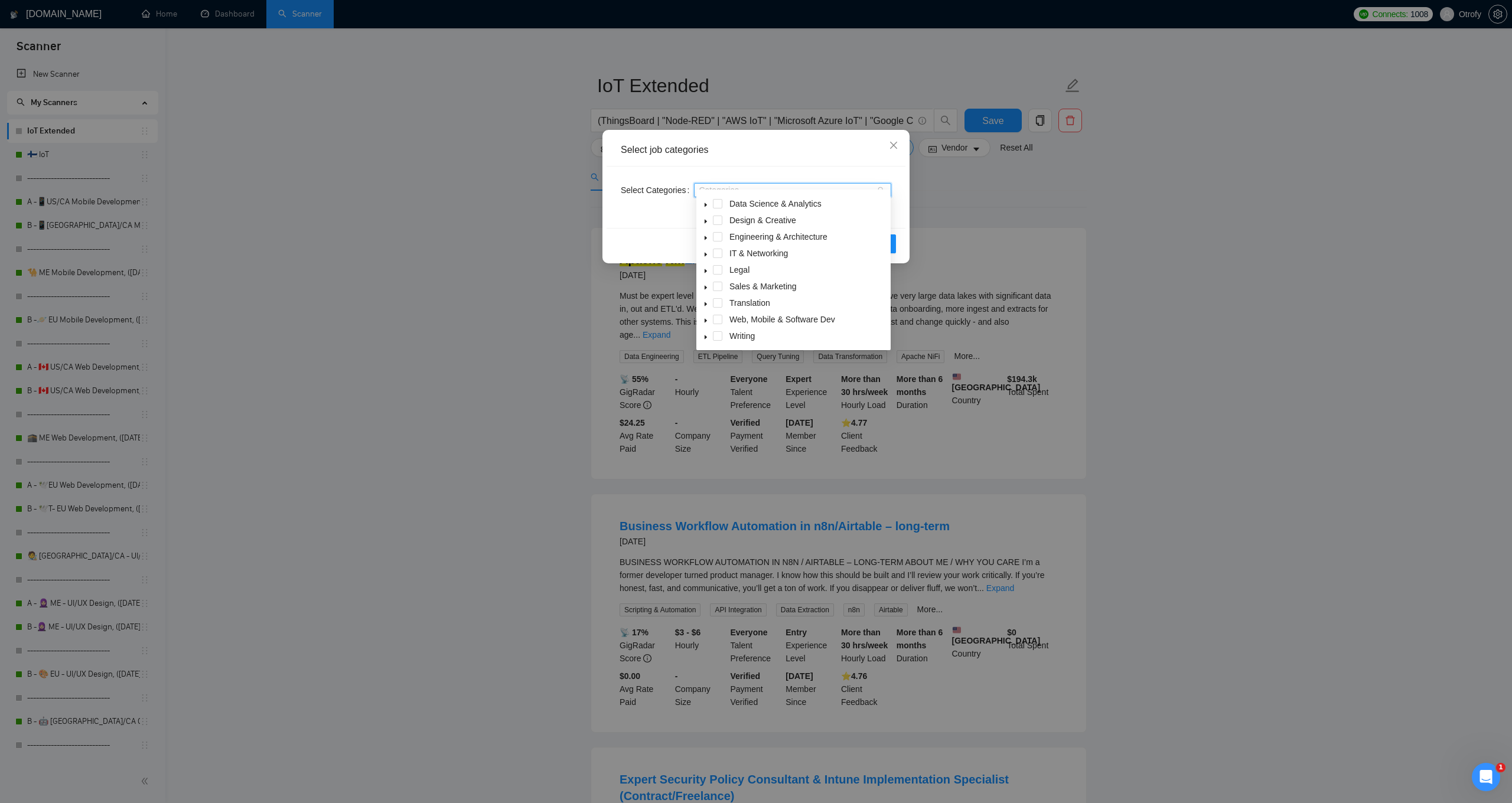
click at [662, 223] on div "Select Categories Categories" at bounding box center [756, 197] width 299 height 61
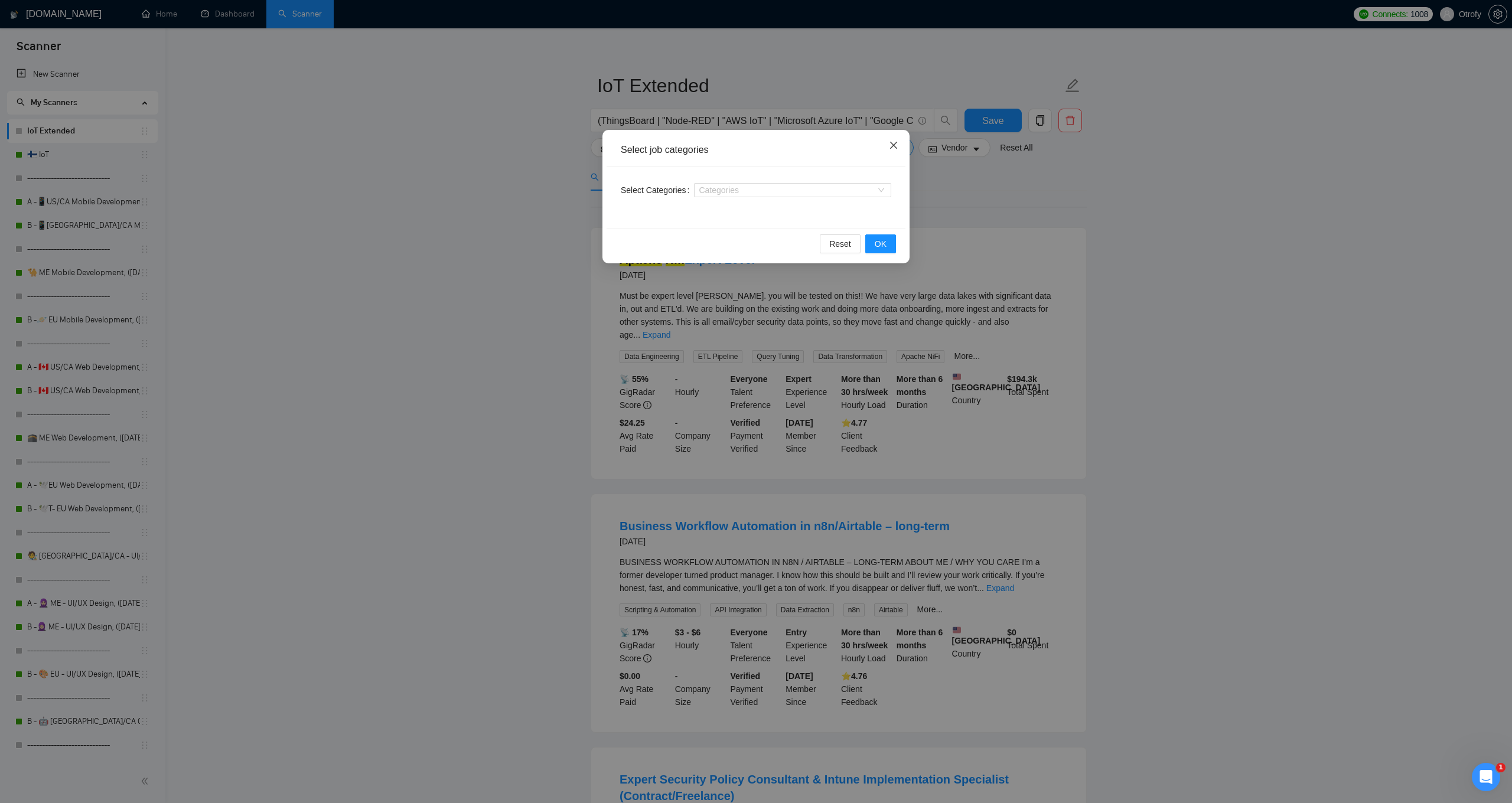
click at [898, 146] on span "Close" at bounding box center [894, 146] width 32 height 32
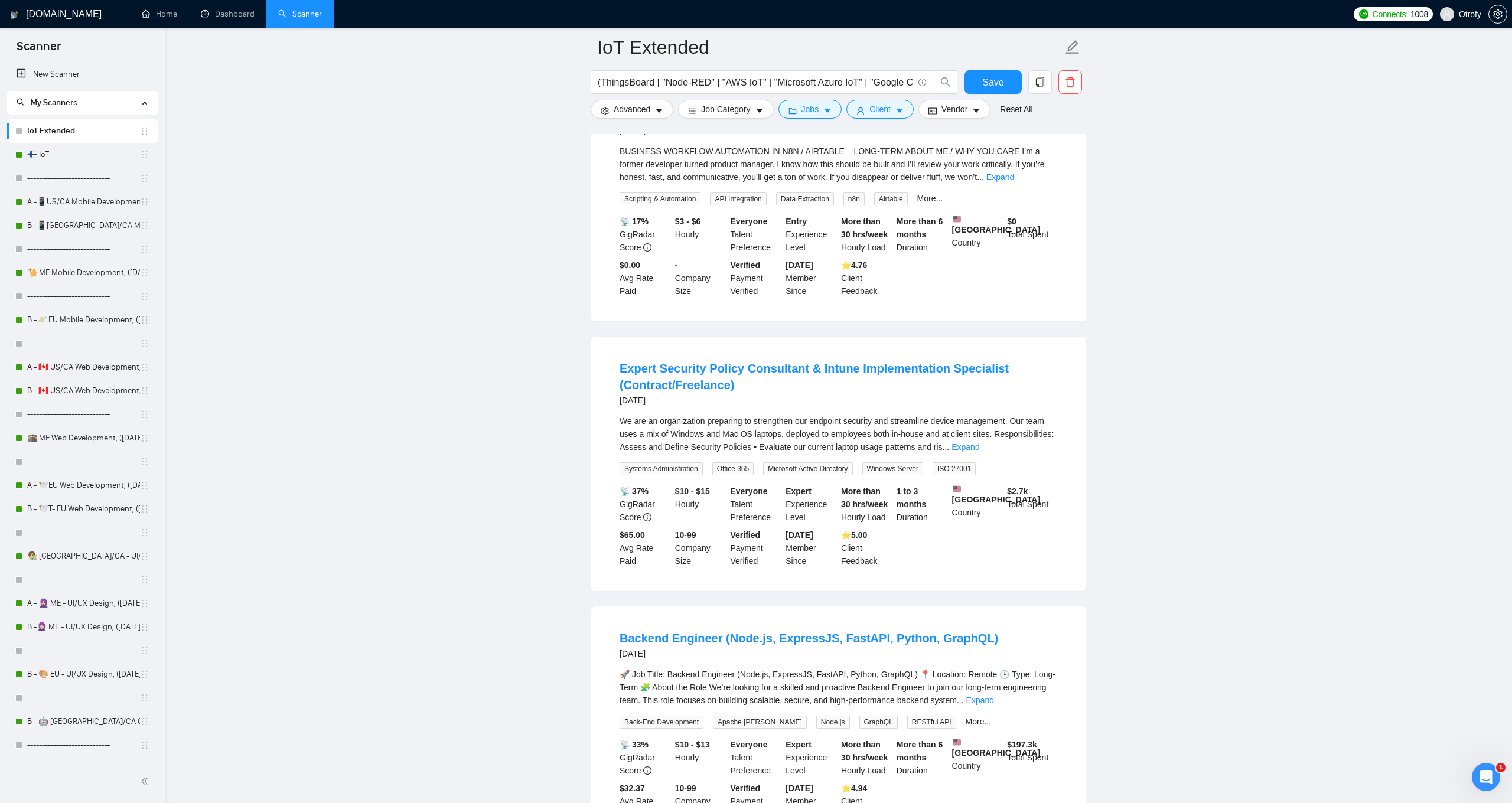
scroll to position [0, 0]
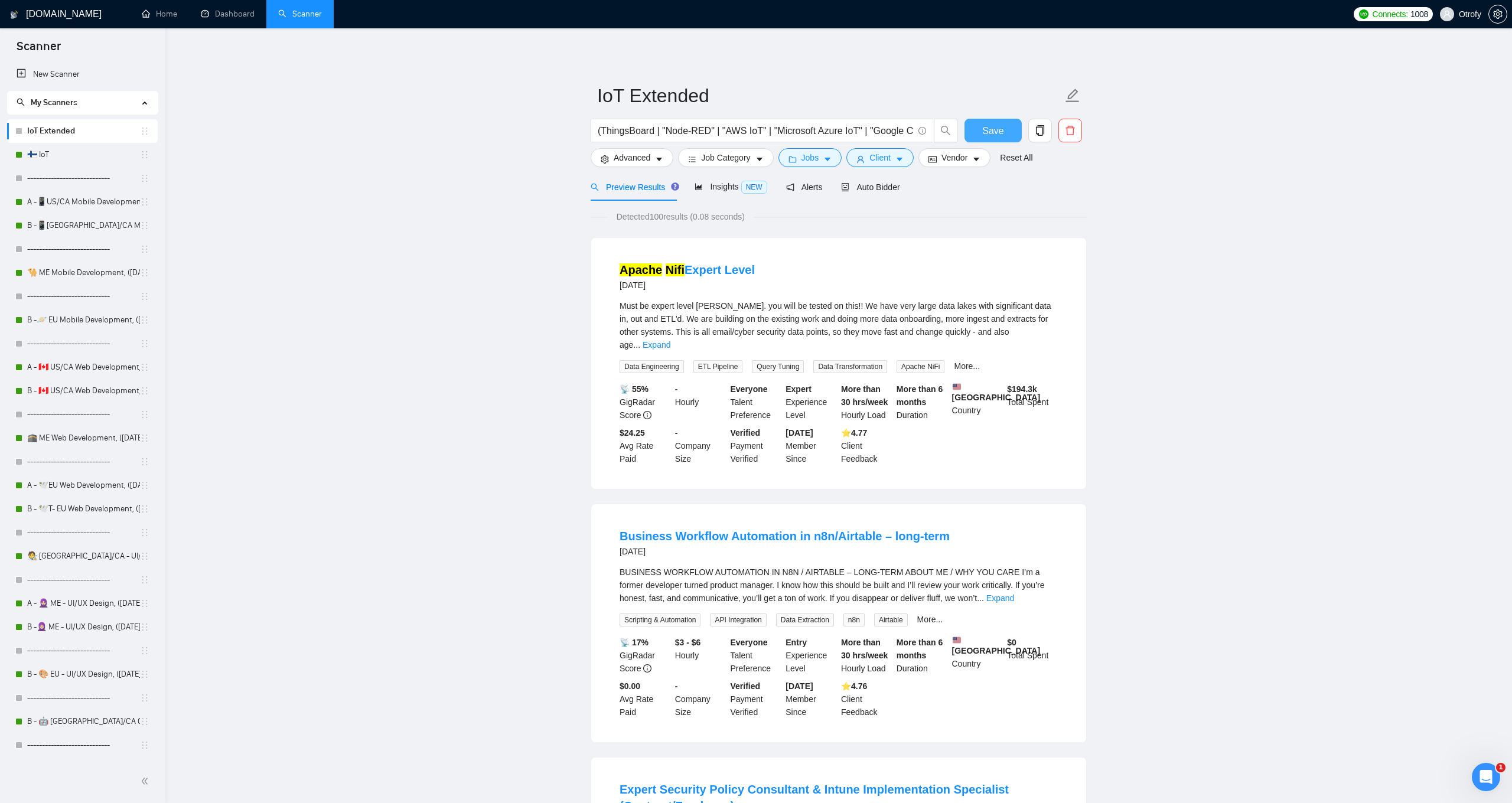
click at [985, 126] on span "Save" at bounding box center [992, 130] width 21 height 15
click at [634, 161] on span "Advanced" at bounding box center [631, 158] width 36 height 13
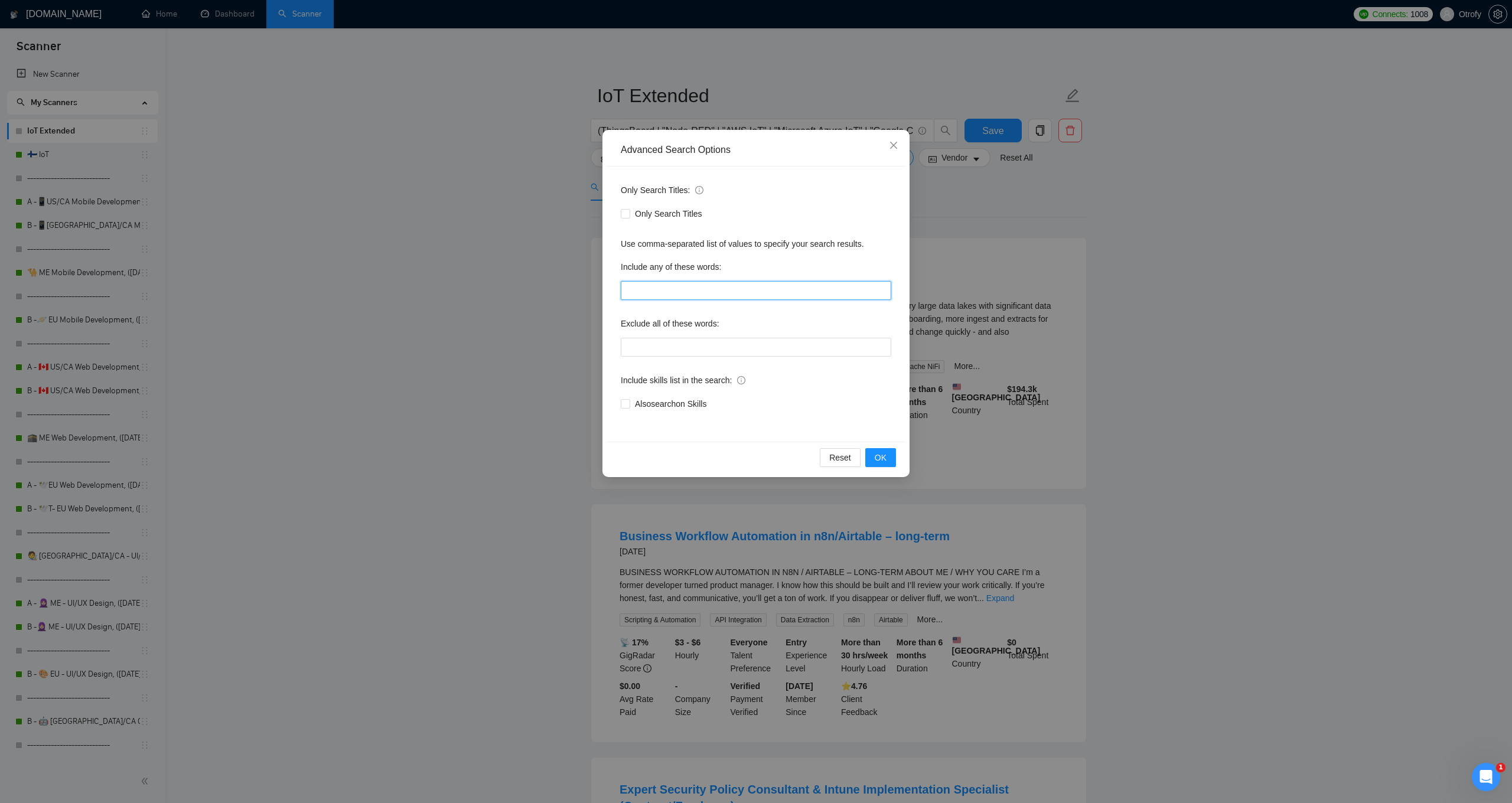
click at [760, 288] on input "text" at bounding box center [756, 290] width 271 height 19
click at [894, 146] on icon "close" at bounding box center [893, 145] width 7 height 7
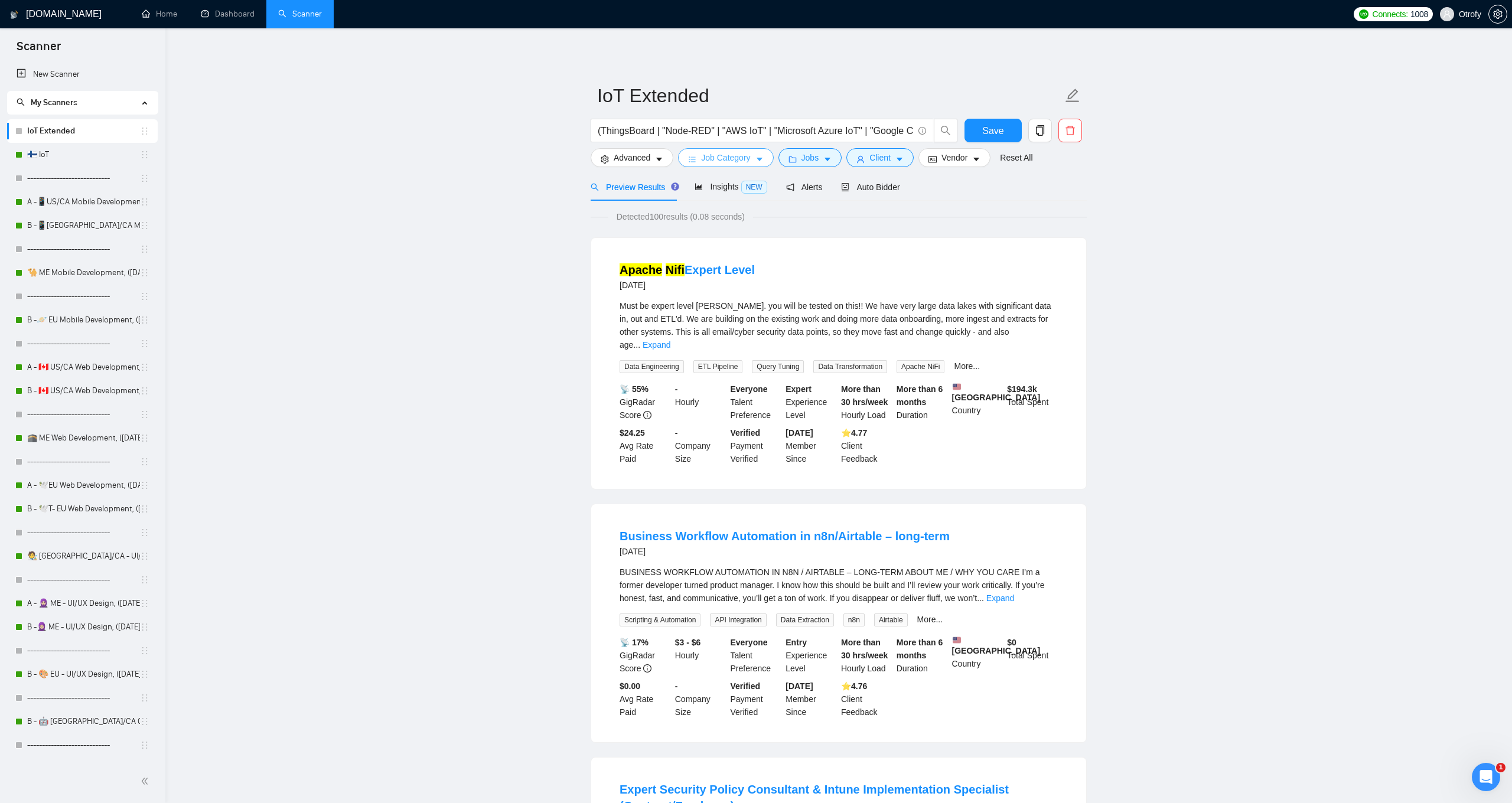
click at [758, 166] on button "Job Category" at bounding box center [725, 158] width 95 height 19
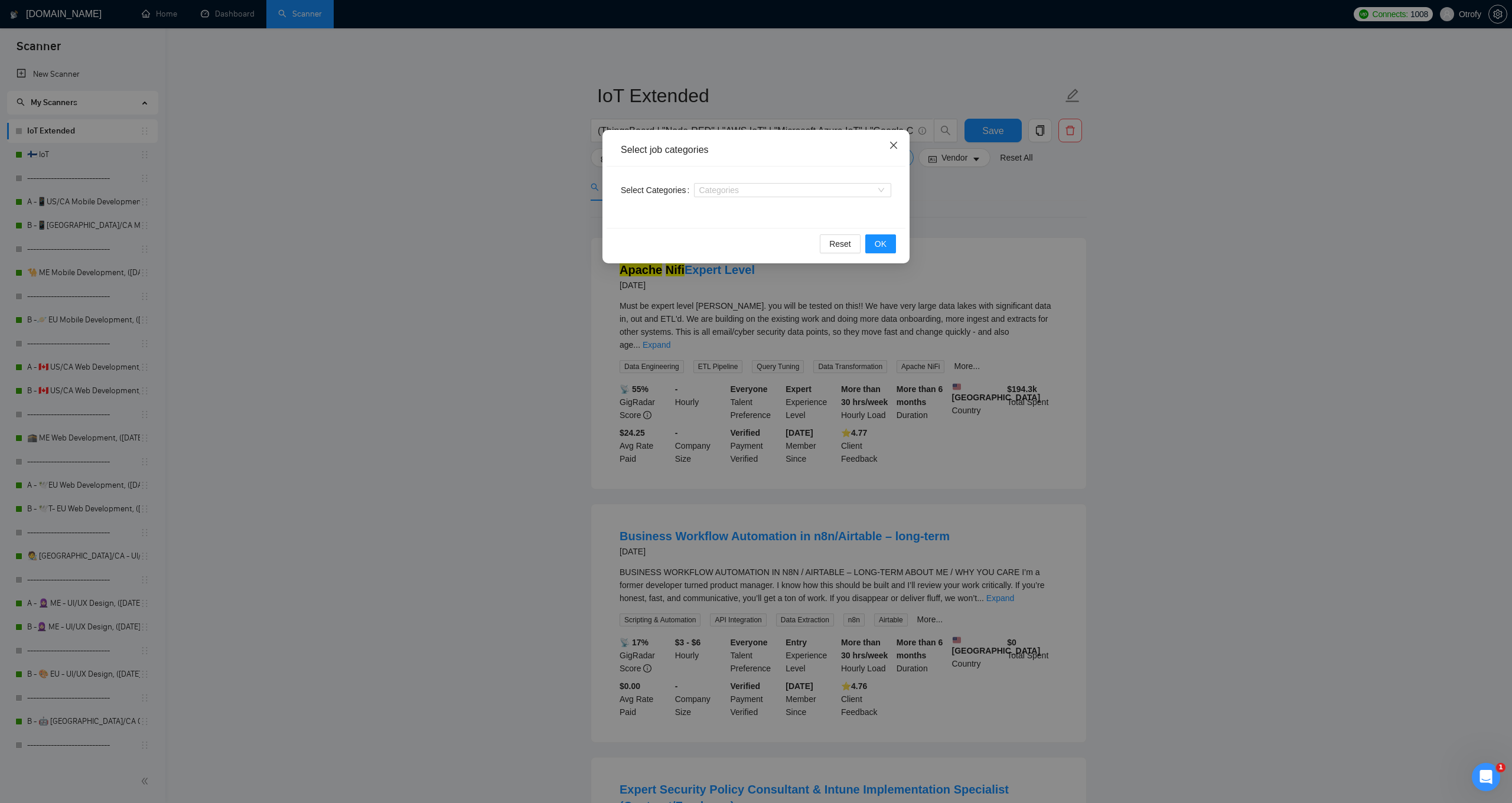
click at [889, 146] on icon "close" at bounding box center [893, 145] width 10 height 10
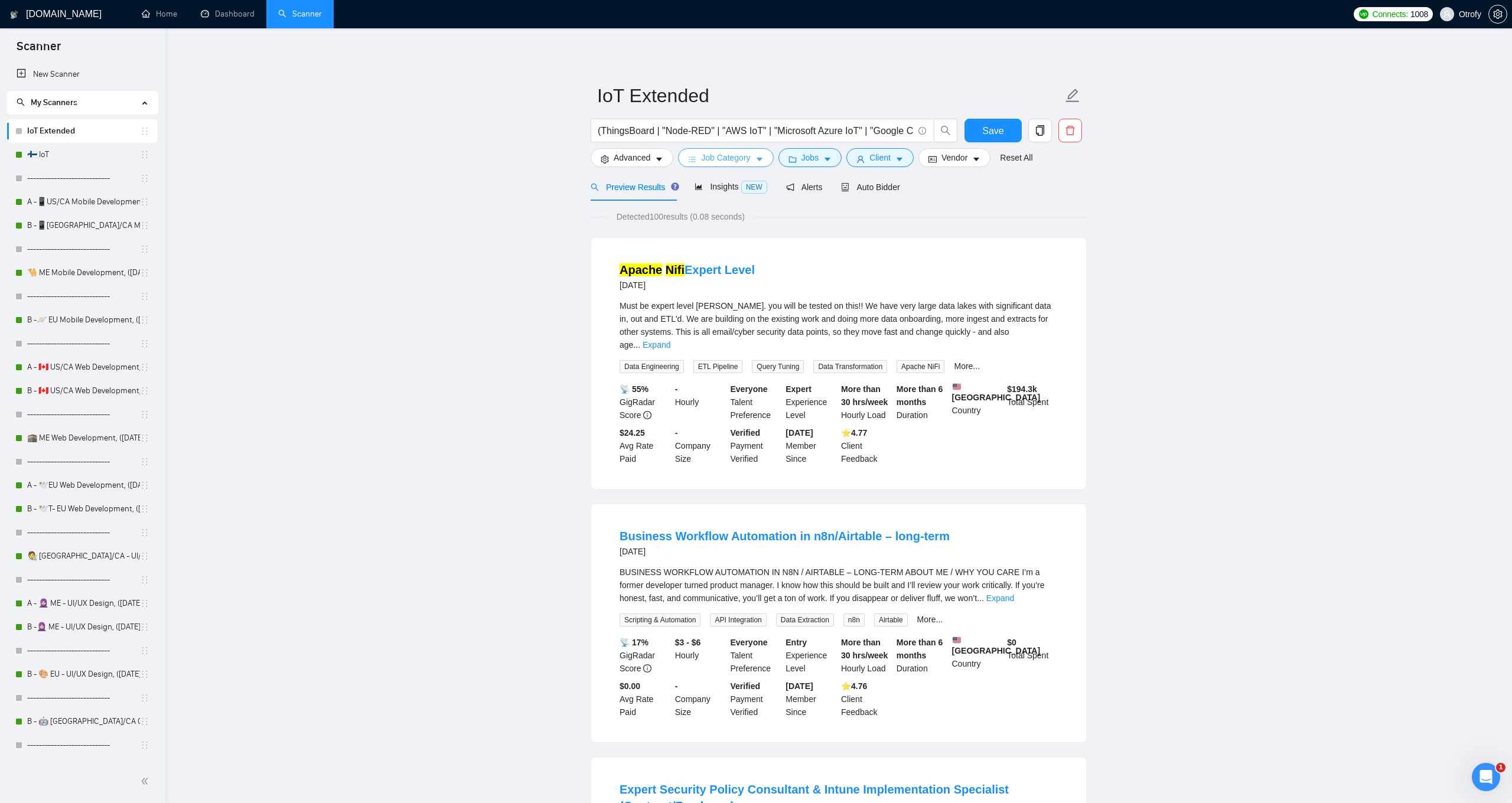
click at [750, 162] on span "Job Category" at bounding box center [725, 158] width 49 height 13
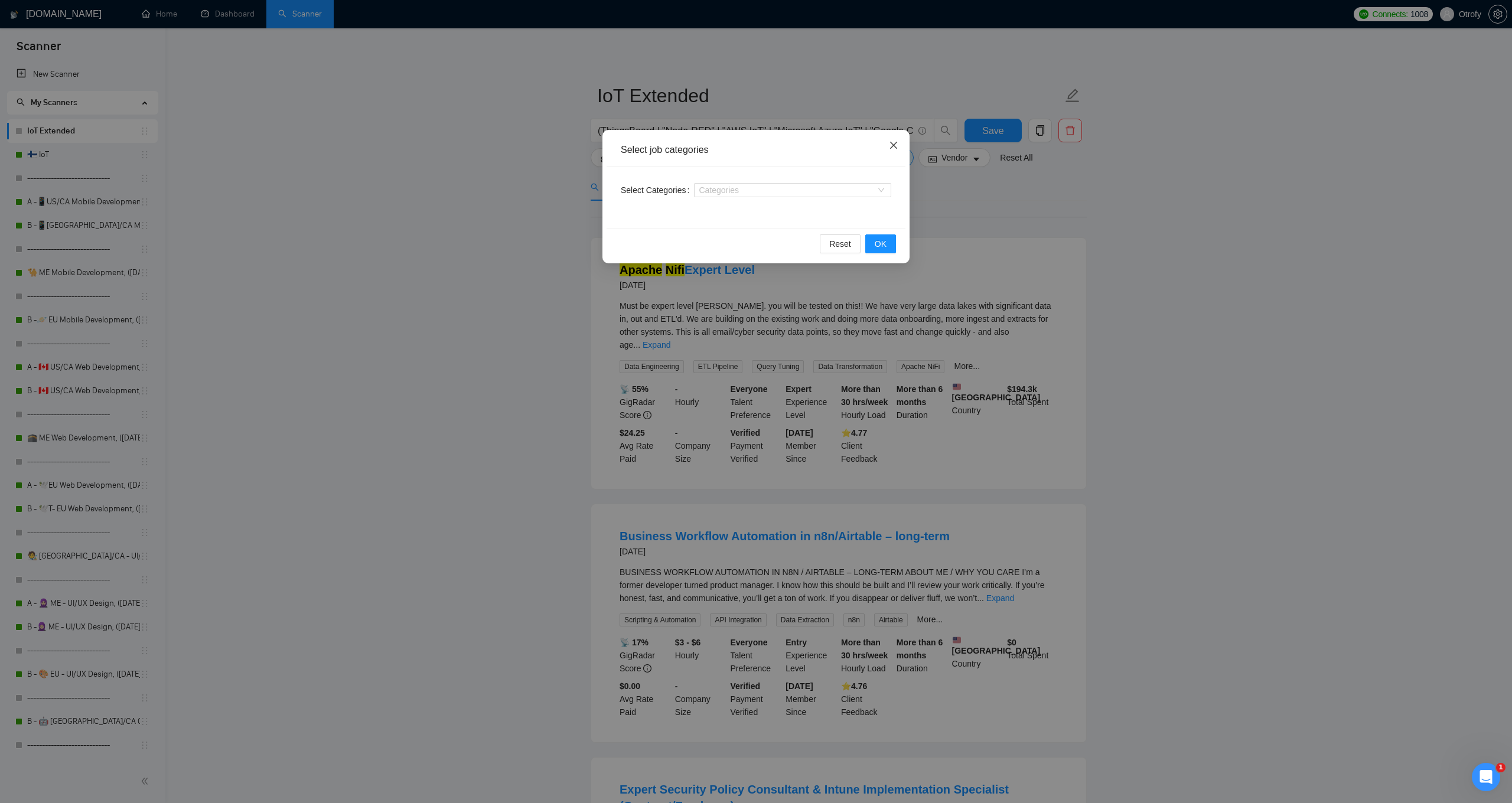
click at [889, 146] on icon "close" at bounding box center [893, 145] width 10 height 10
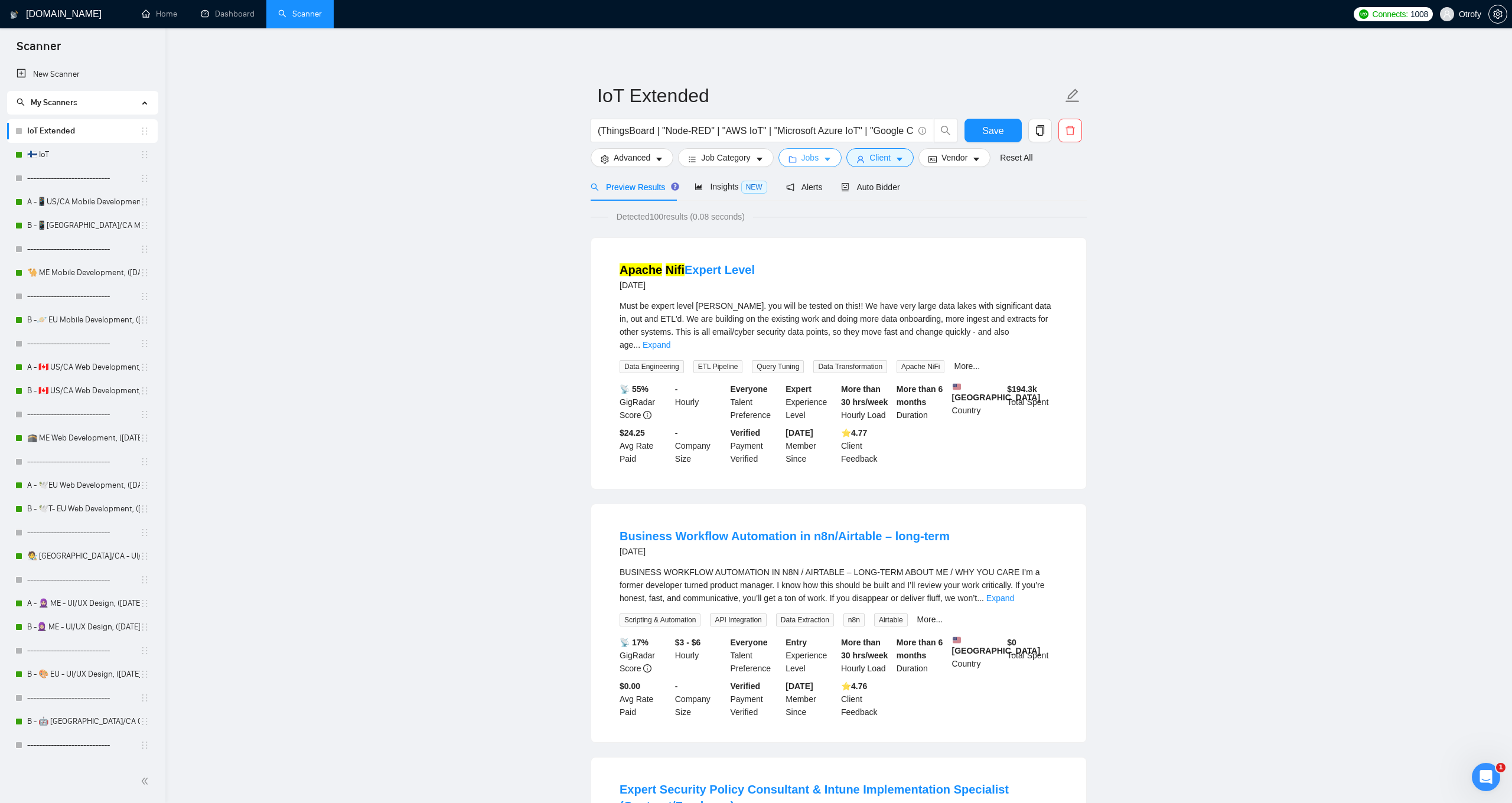
click at [830, 160] on icon "caret-down" at bounding box center [827, 159] width 8 height 8
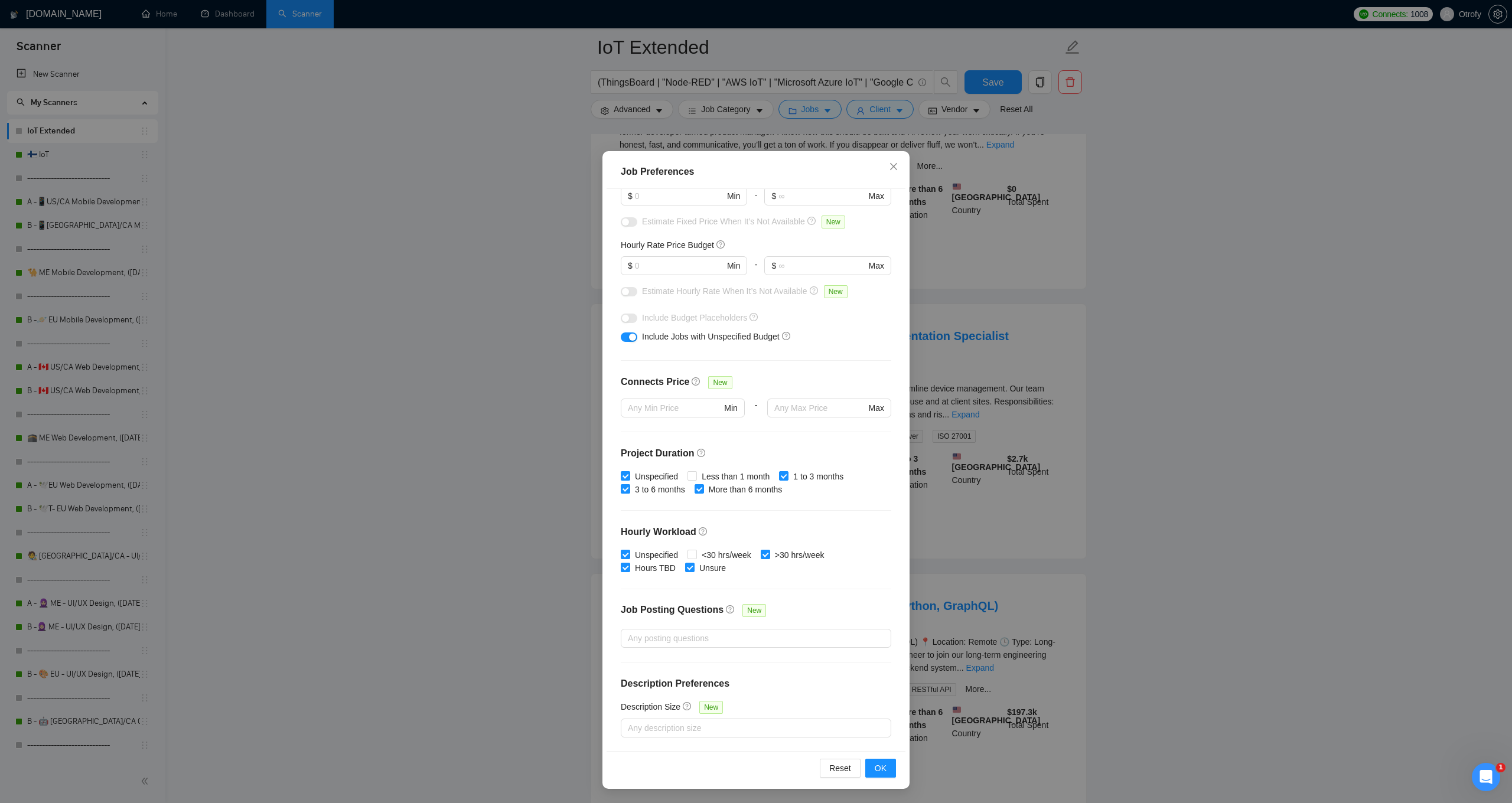
scroll to position [788, 0]
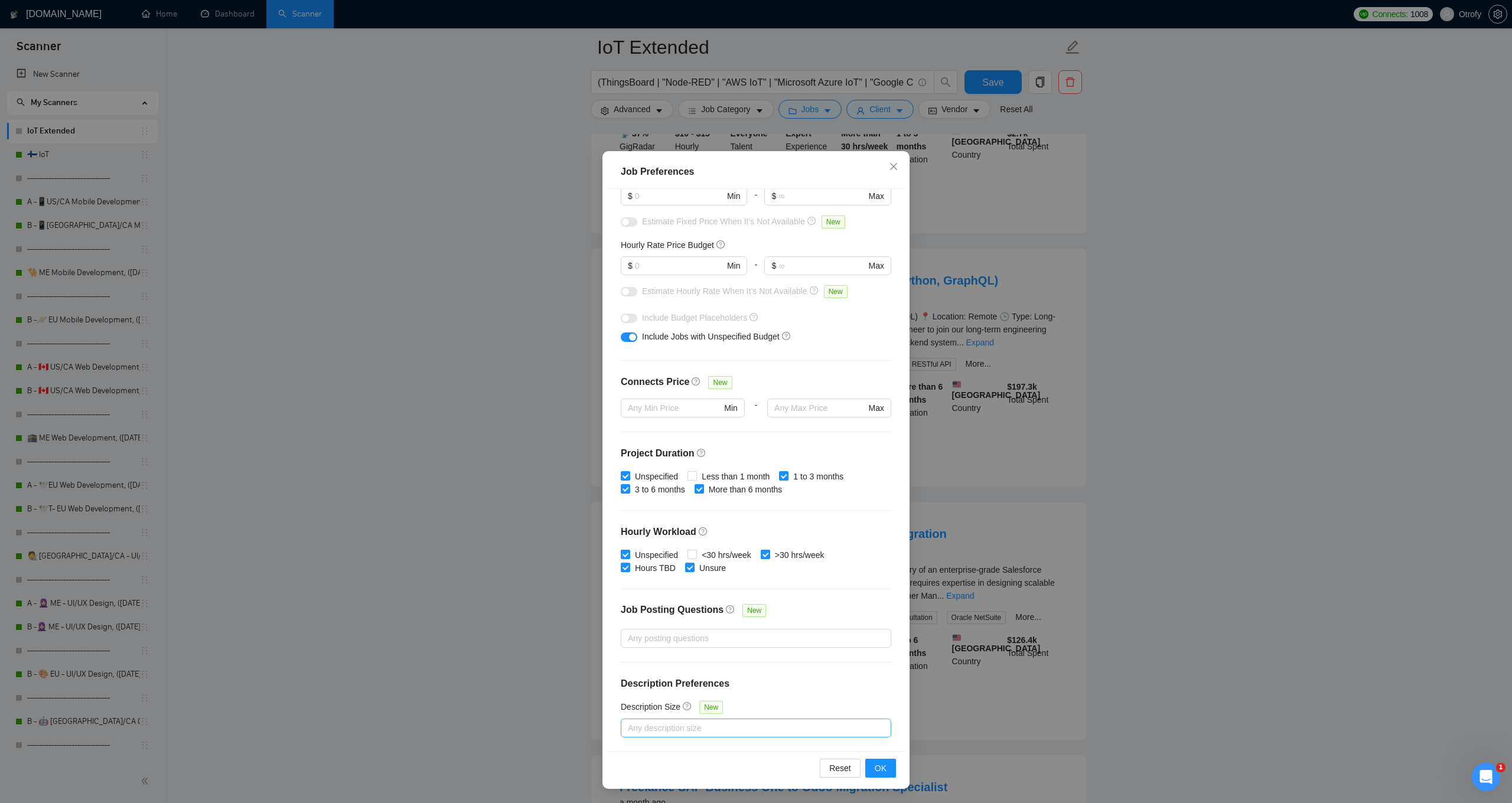
click at [661, 735] on div "Any description size" at bounding box center [756, 728] width 271 height 19
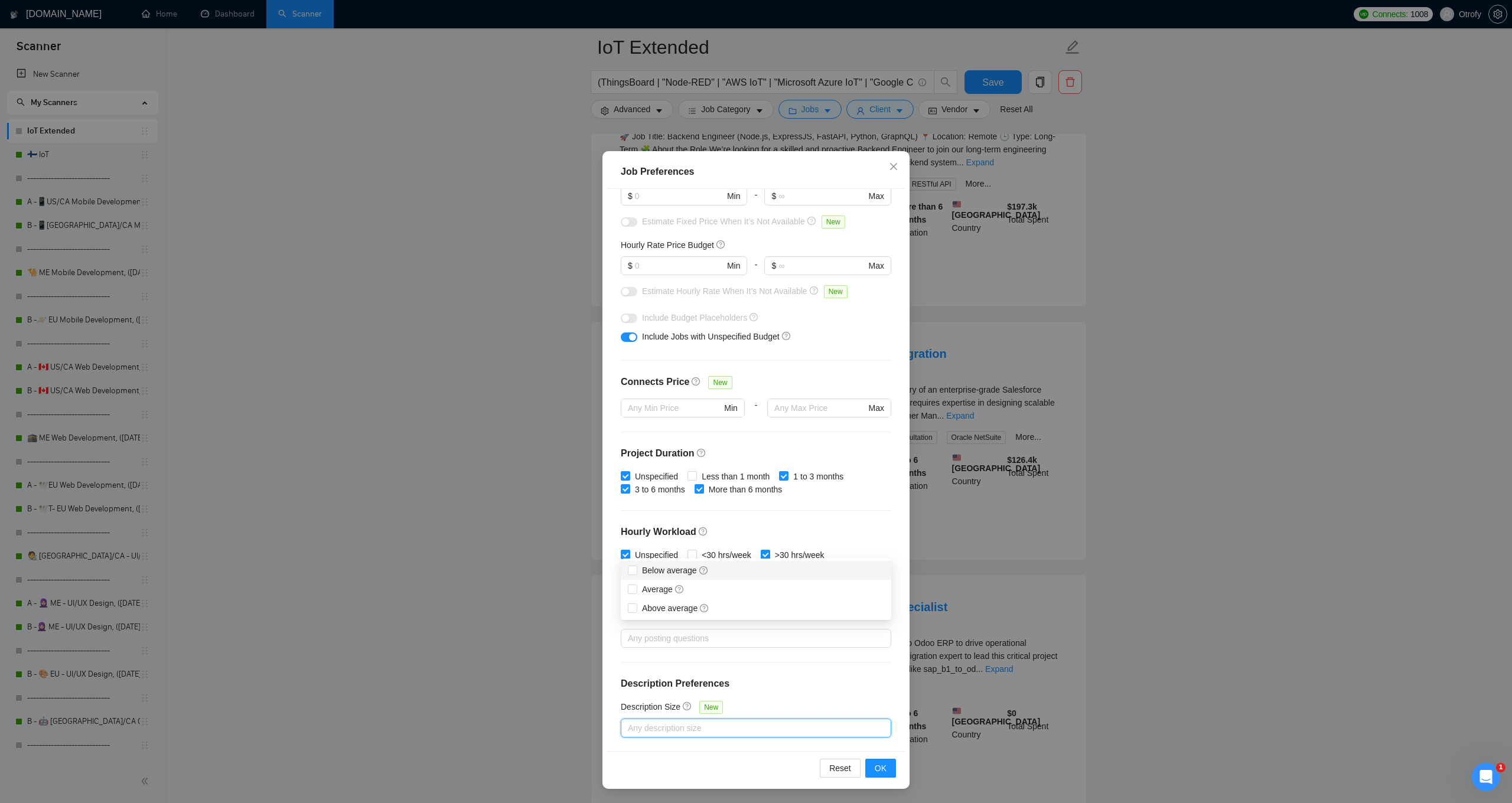
scroll to position [1060, 0]
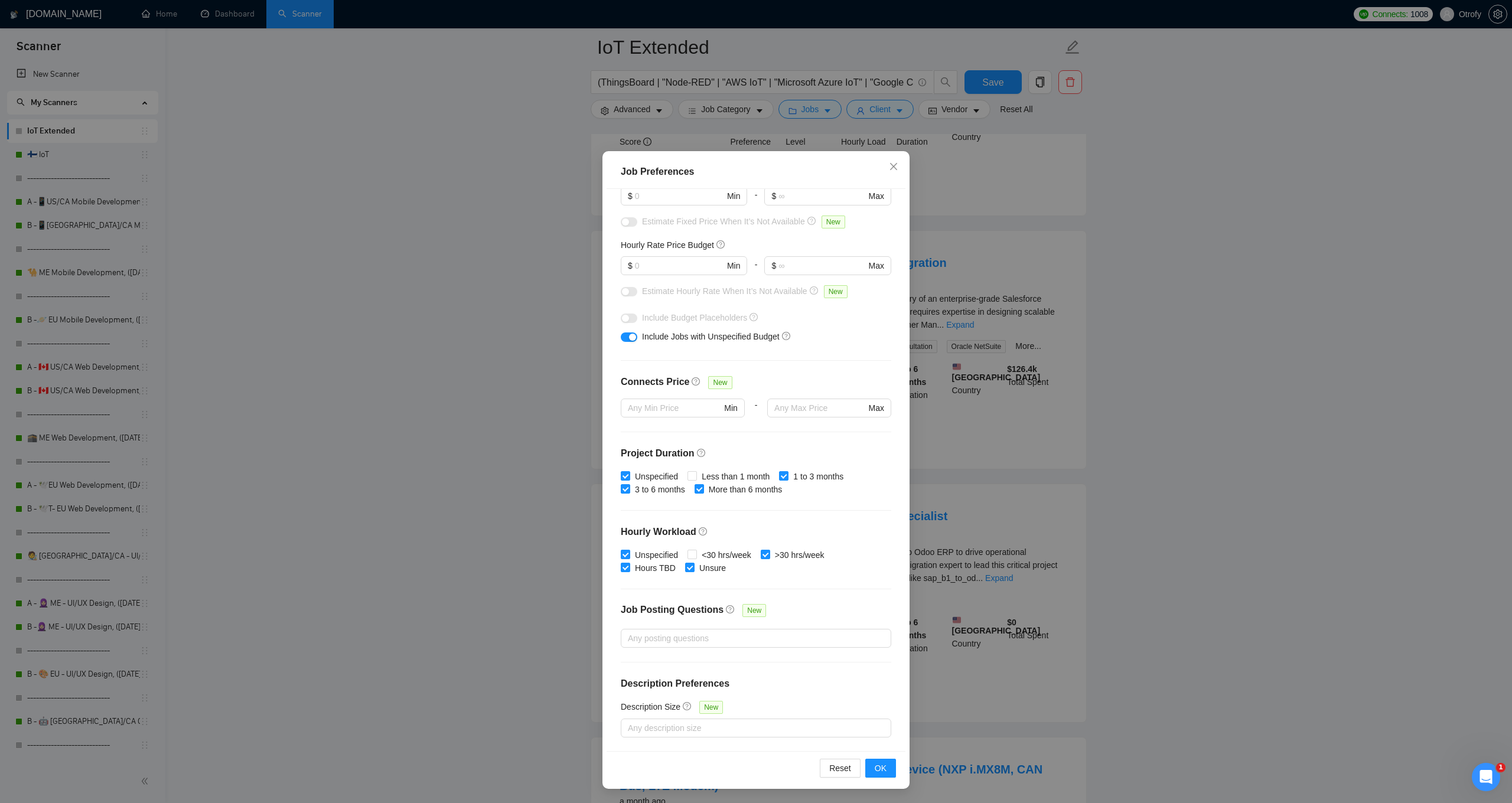
click at [624, 668] on div "Budget Project Type All Fixed Price Hourly Rate Fixed Price Budget $ Min - $ Ma…" at bounding box center [756, 470] width 299 height 562
click at [891, 169] on icon "close" at bounding box center [893, 167] width 10 height 10
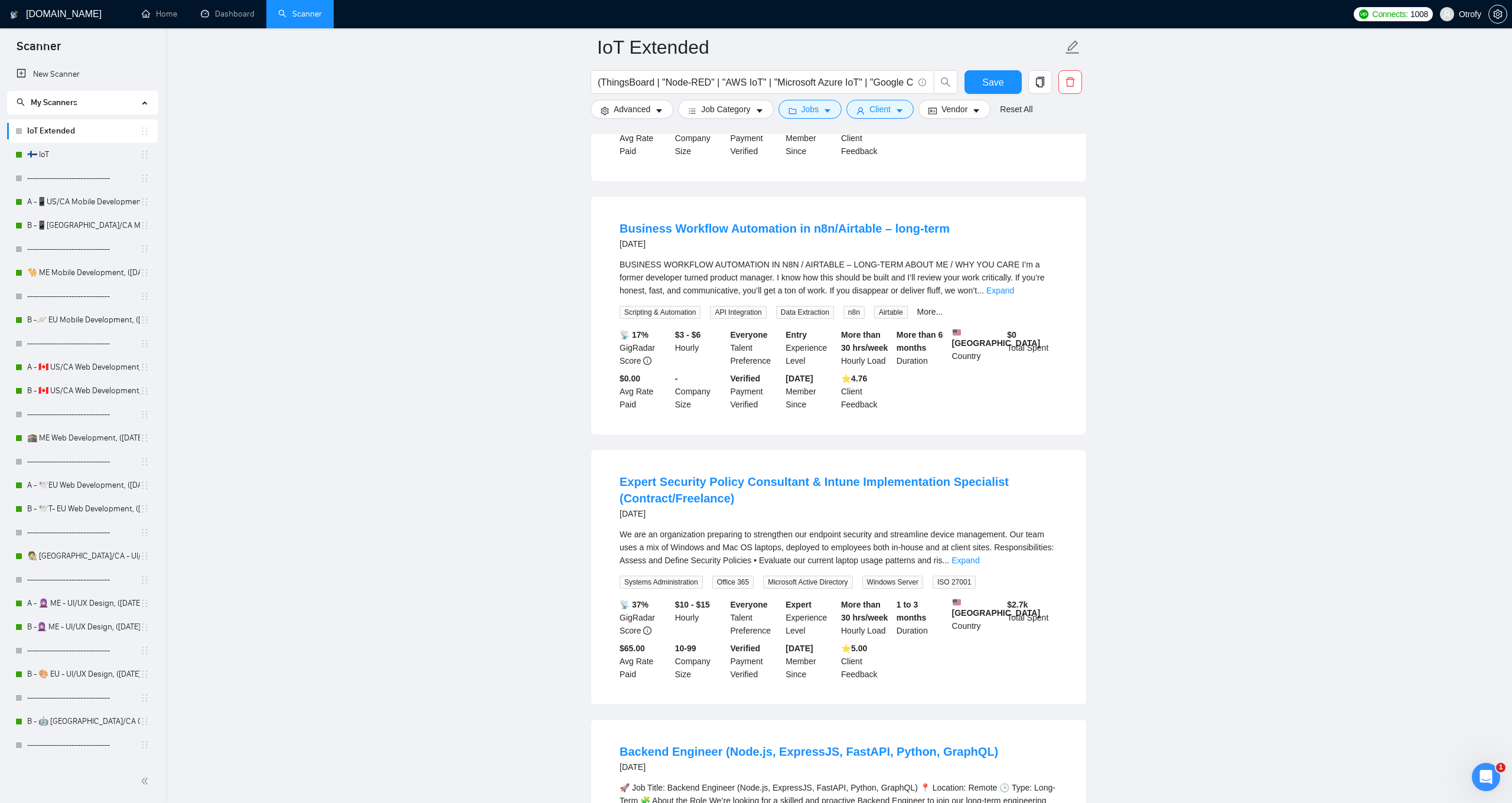
scroll to position [0, 0]
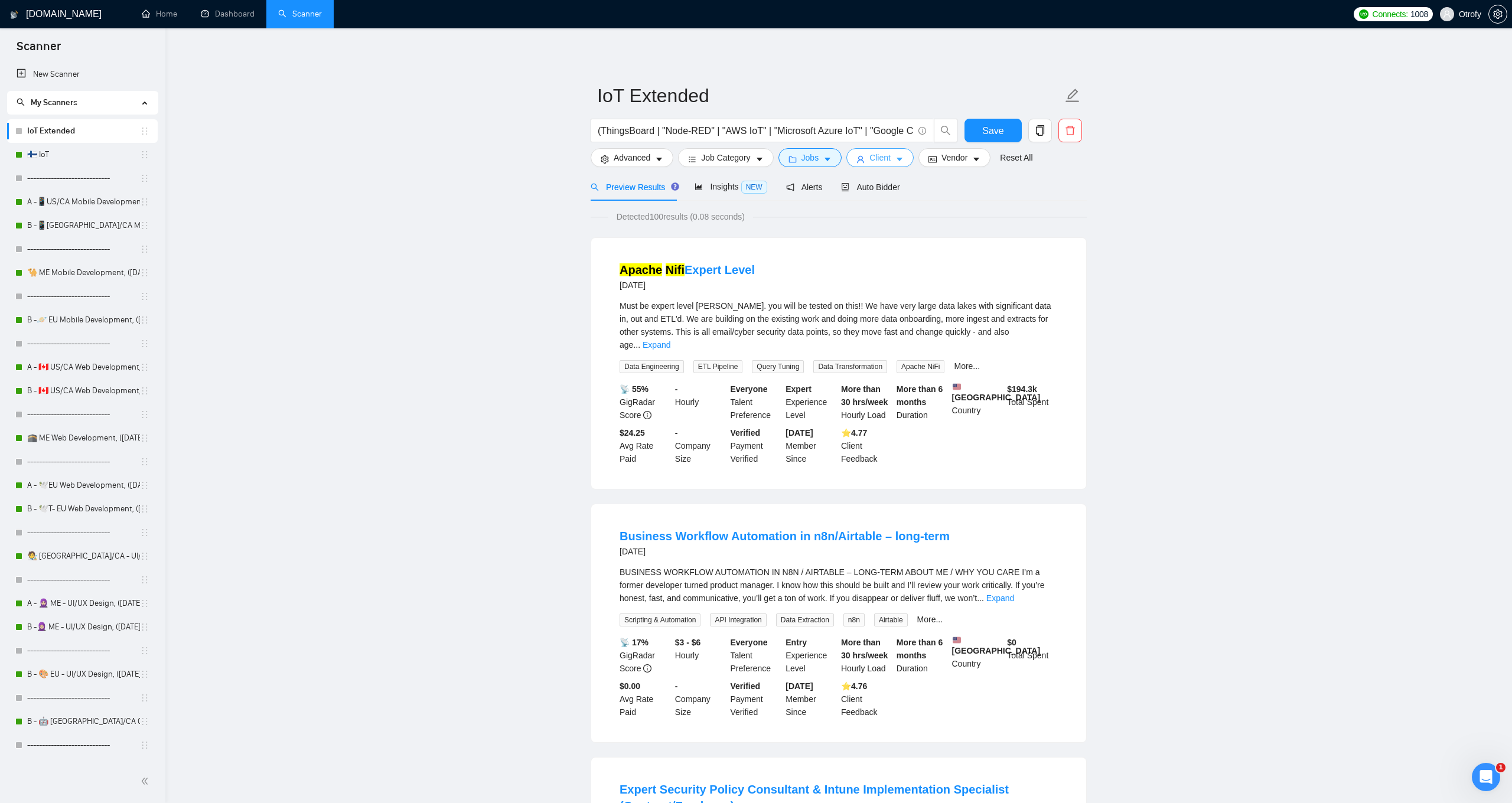
click at [899, 159] on button "Client" at bounding box center [880, 158] width 67 height 19
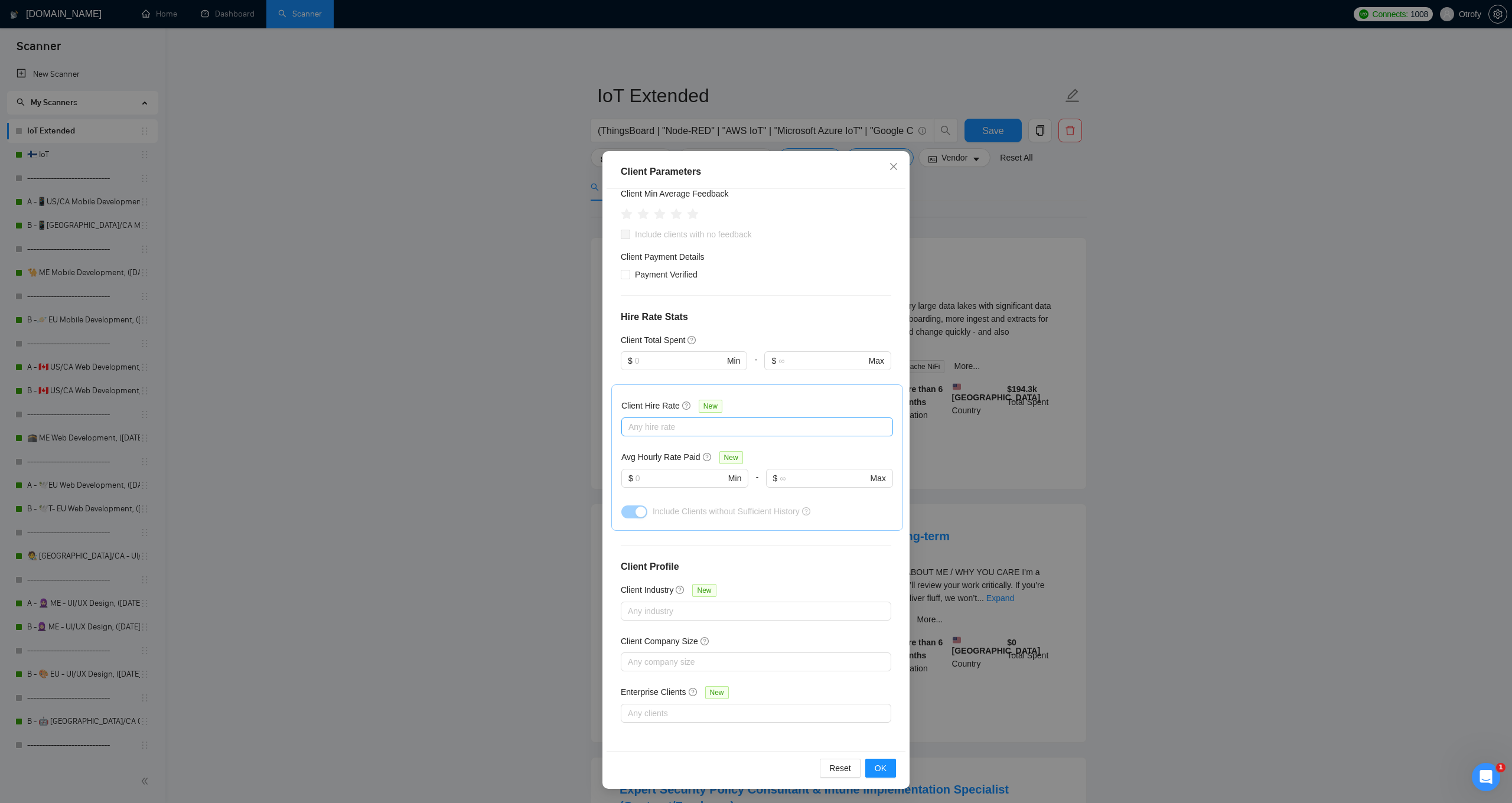
scroll to position [168, 0]
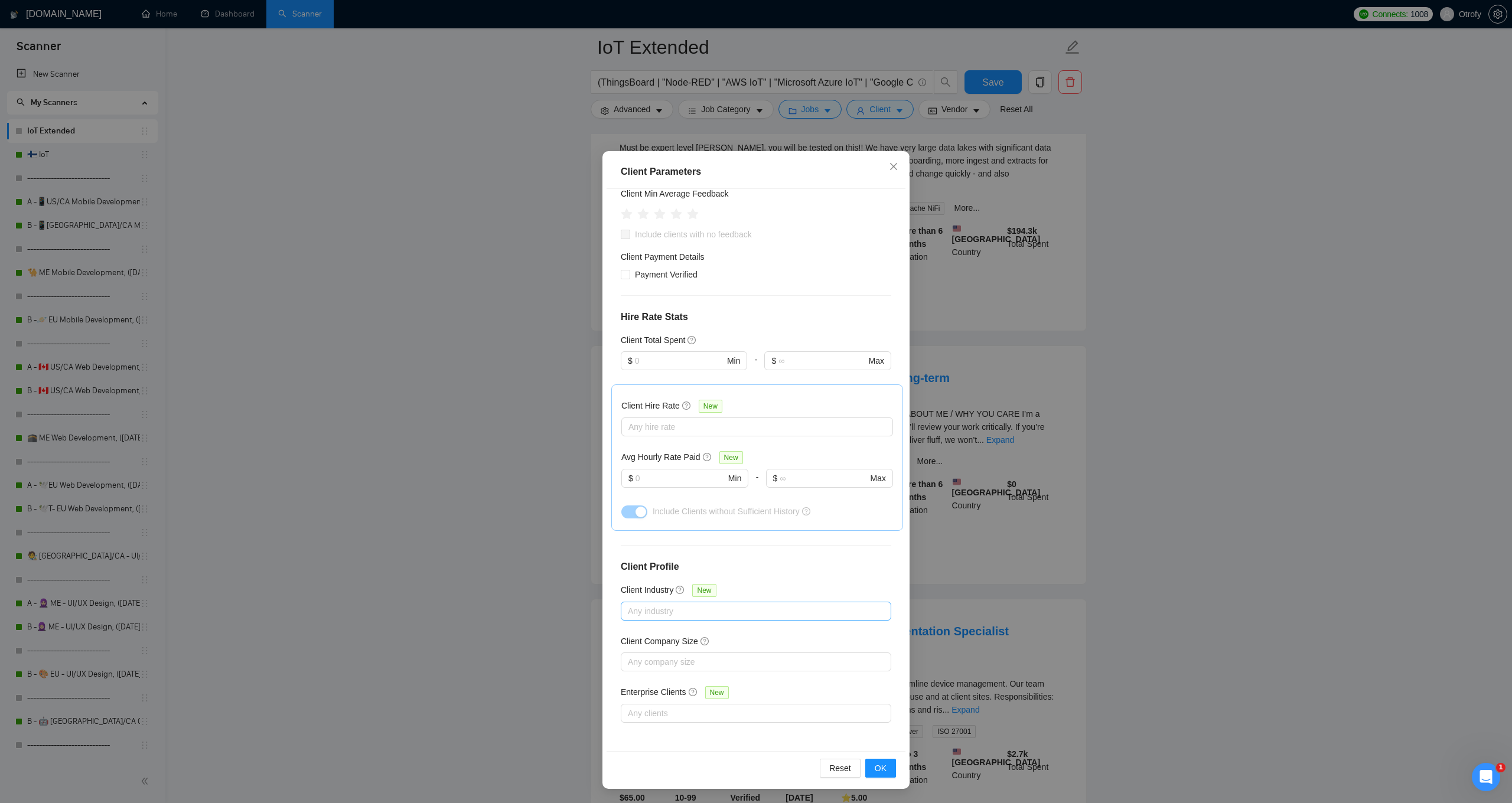
click at [663, 612] on div at bounding box center [750, 611] width 253 height 14
click at [603, 614] on div "Client Parameters Client Location Include Client Countries [GEOGRAPHIC_DATA] [G…" at bounding box center [756, 470] width 307 height 638
click at [682, 661] on div at bounding box center [750, 662] width 253 height 14
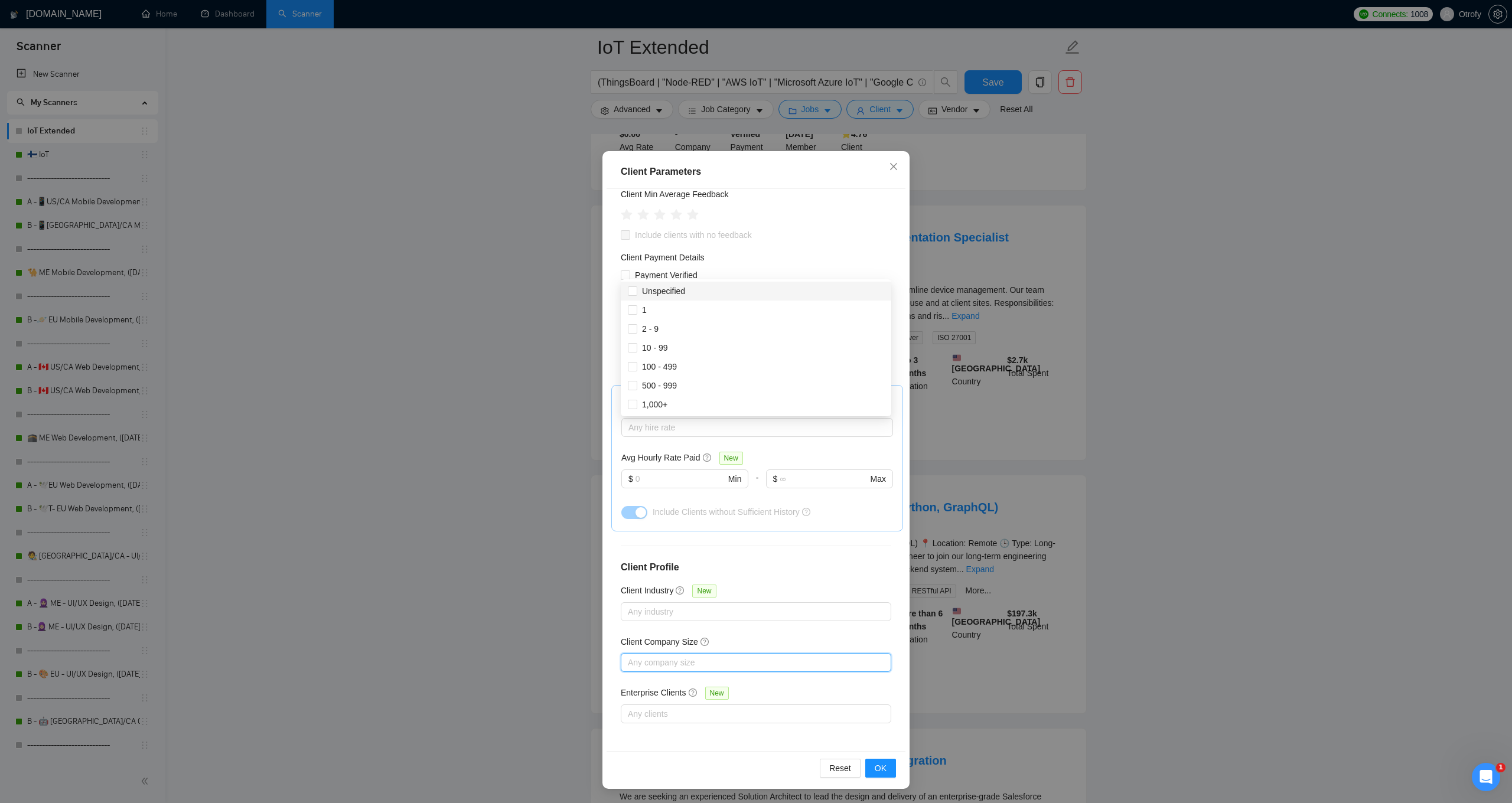
scroll to position [796, 0]
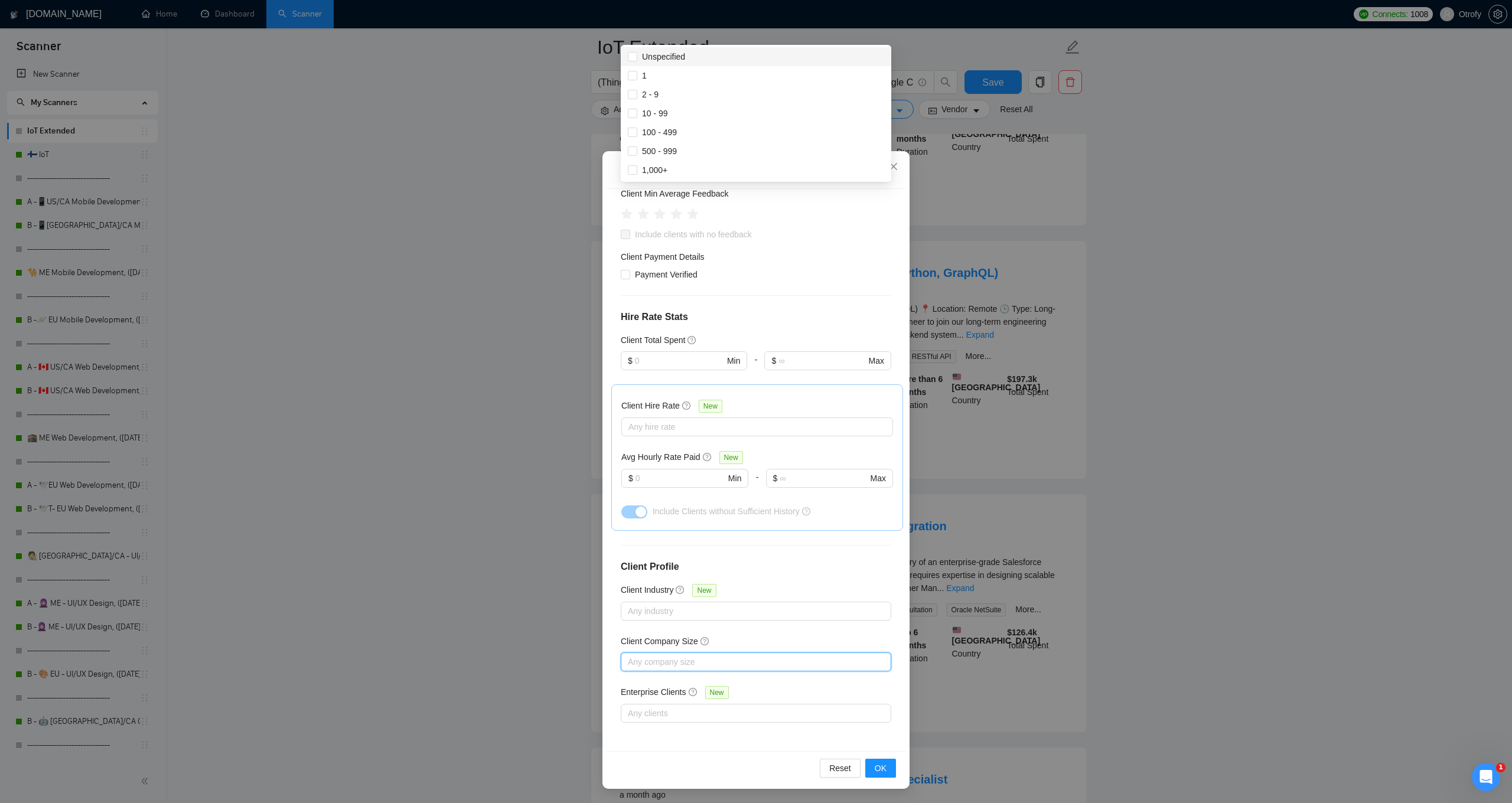
click at [615, 660] on div "Client Location Include Client Countries [GEOGRAPHIC_DATA] [GEOGRAPHIC_DATA] Ex…" at bounding box center [756, 470] width 299 height 562
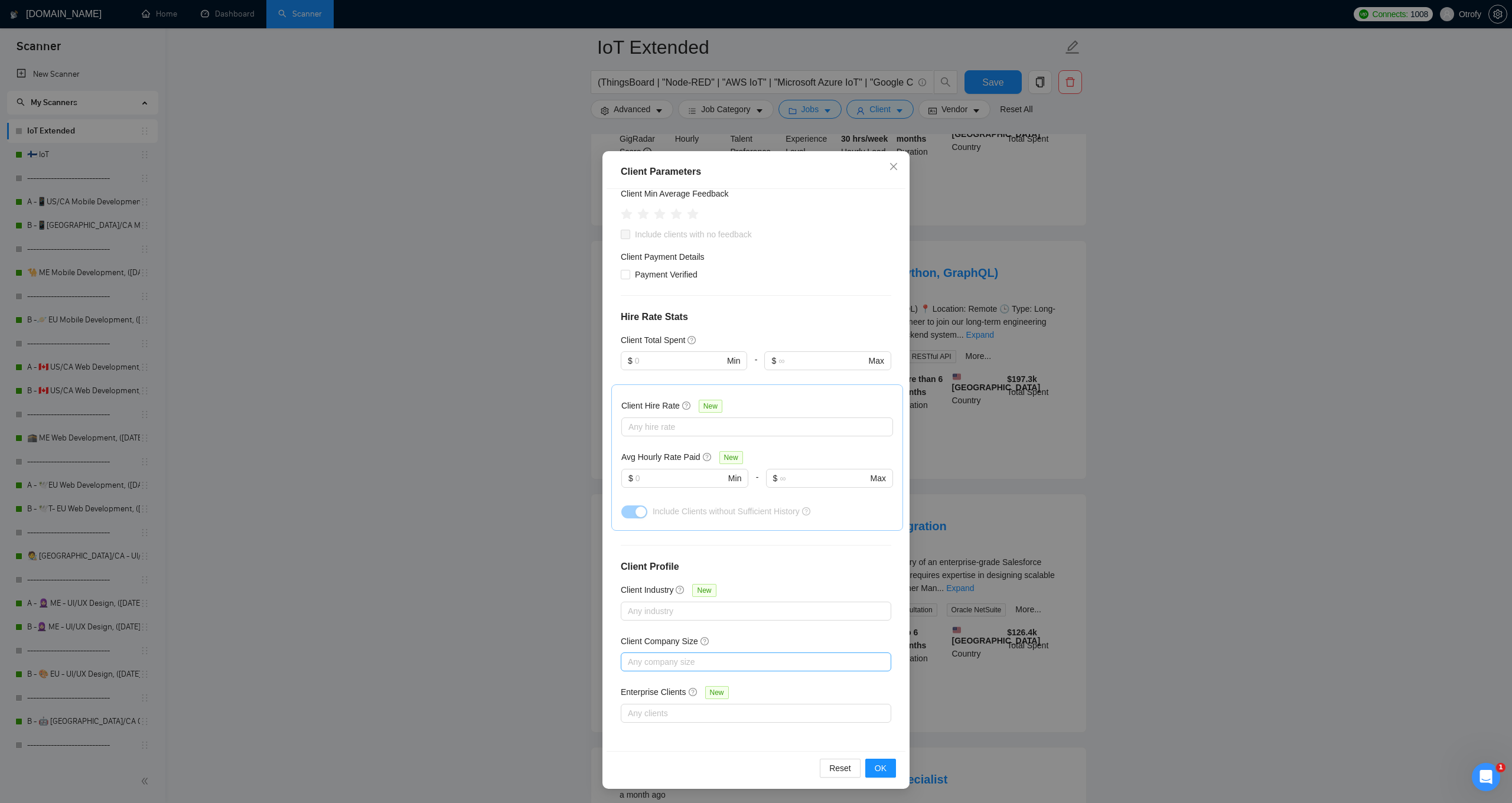
click at [658, 661] on div at bounding box center [750, 662] width 253 height 14
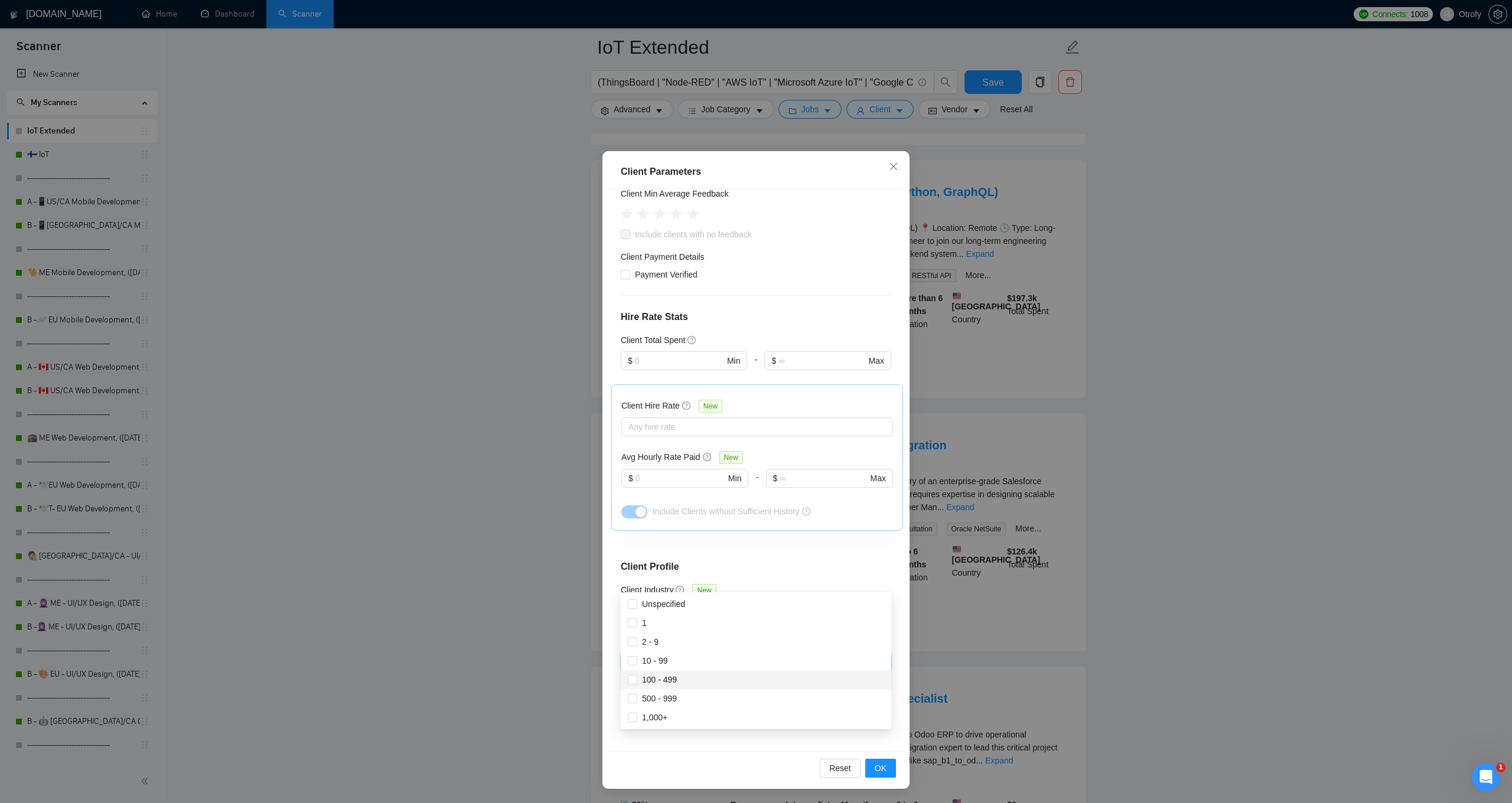
scroll to position [952, 0]
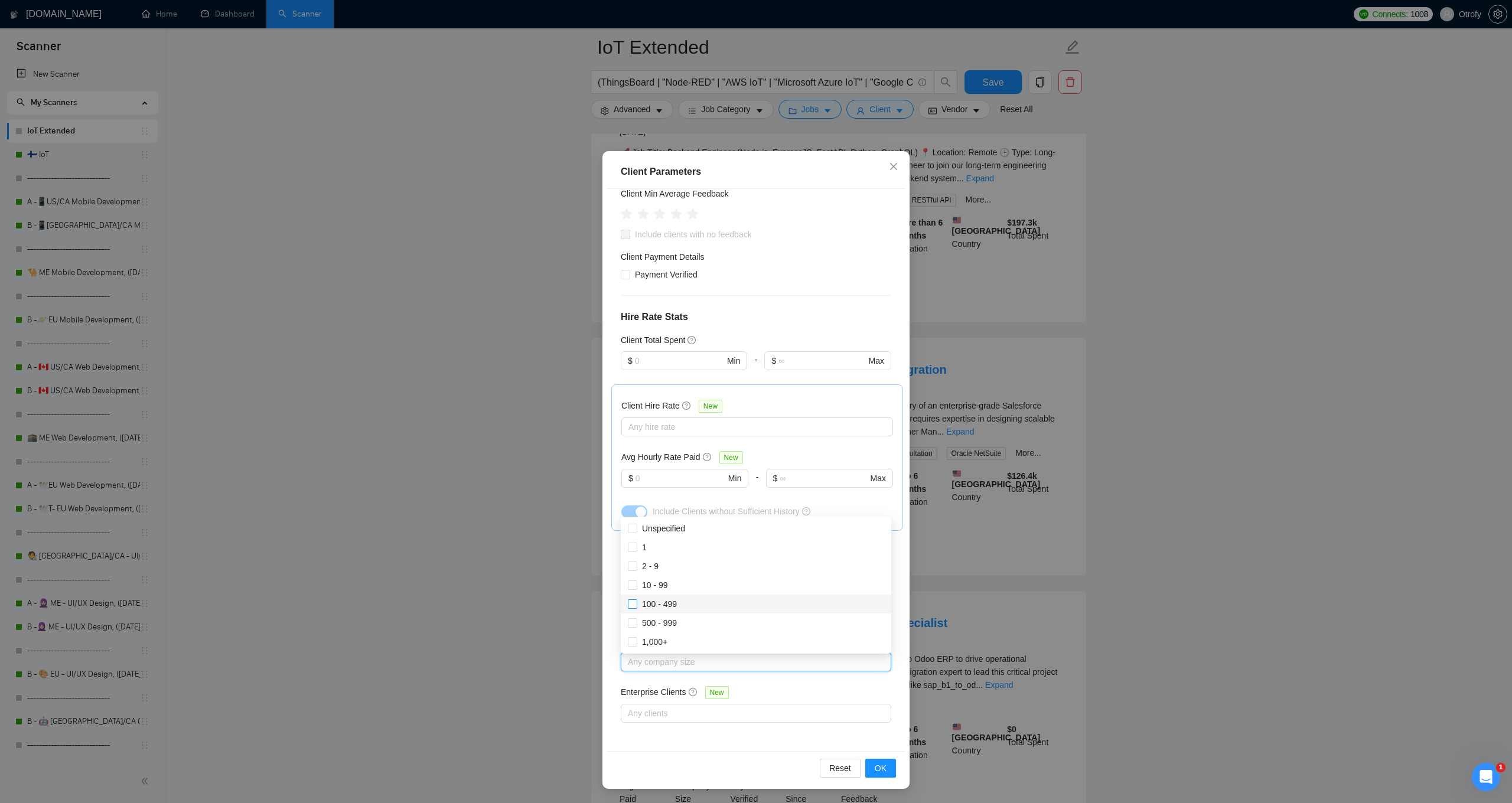
click at [632, 607] on input "100 - 499" at bounding box center [631, 603] width 8 height 8
checkbox input "true"
click at [631, 624] on input "500 - 999" at bounding box center [631, 622] width 8 height 8
checkbox input "true"
click at [634, 641] on input "1,000+" at bounding box center [631, 641] width 8 height 8
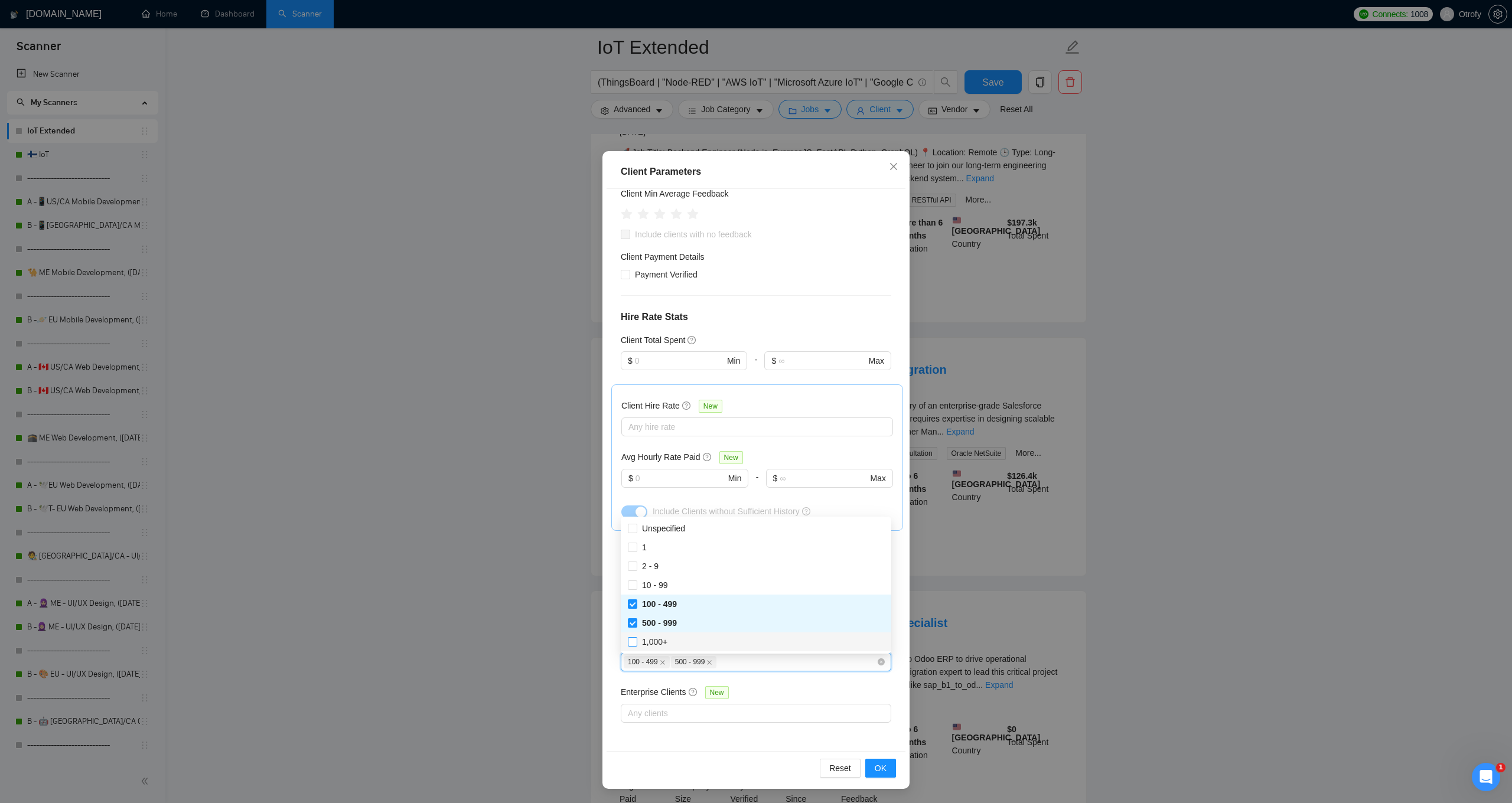
checkbox input "true"
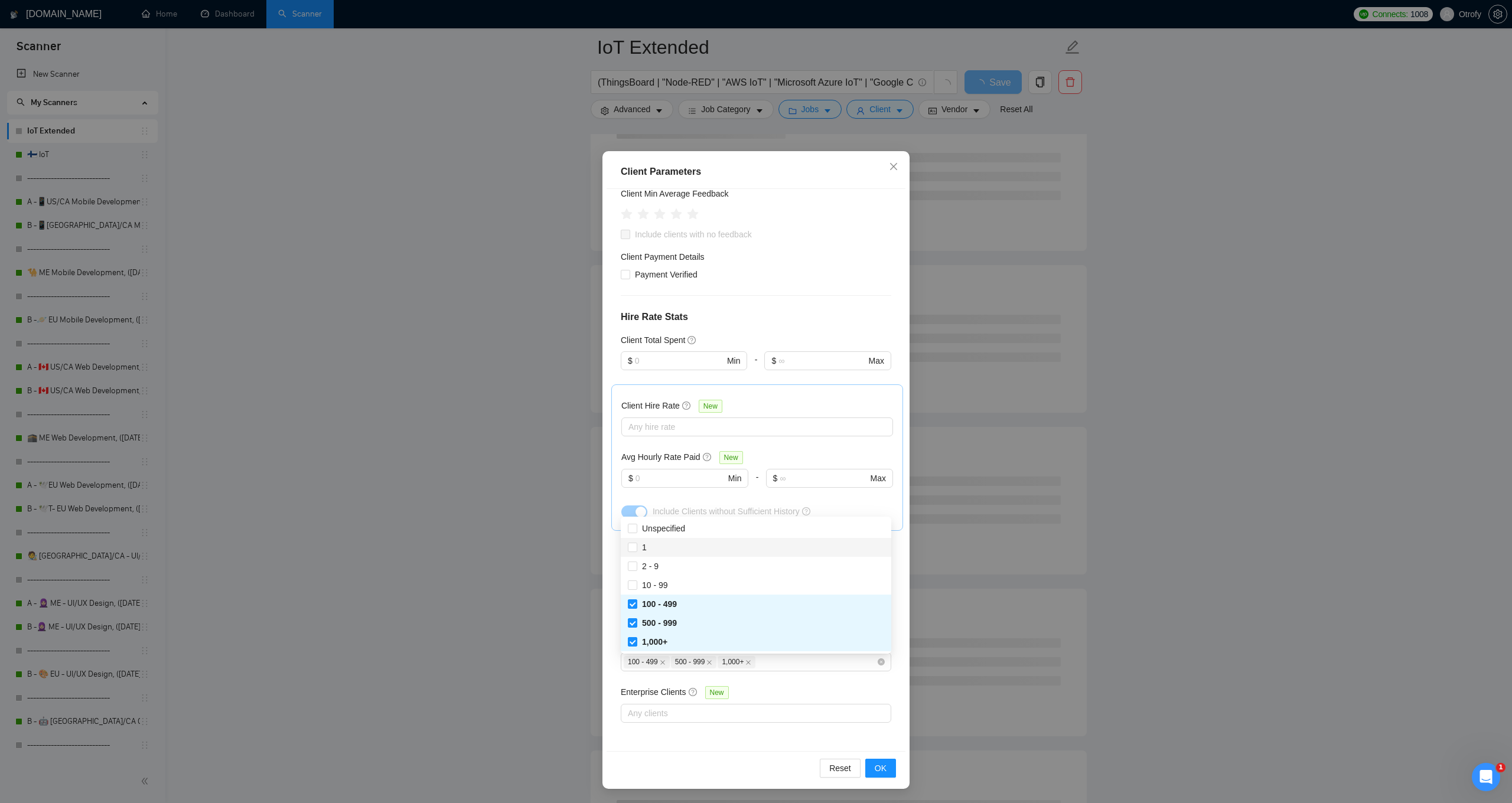
click at [611, 688] on div "Client Location Include Client Countries [GEOGRAPHIC_DATA] [GEOGRAPHIC_DATA] Ex…" at bounding box center [756, 470] width 299 height 562
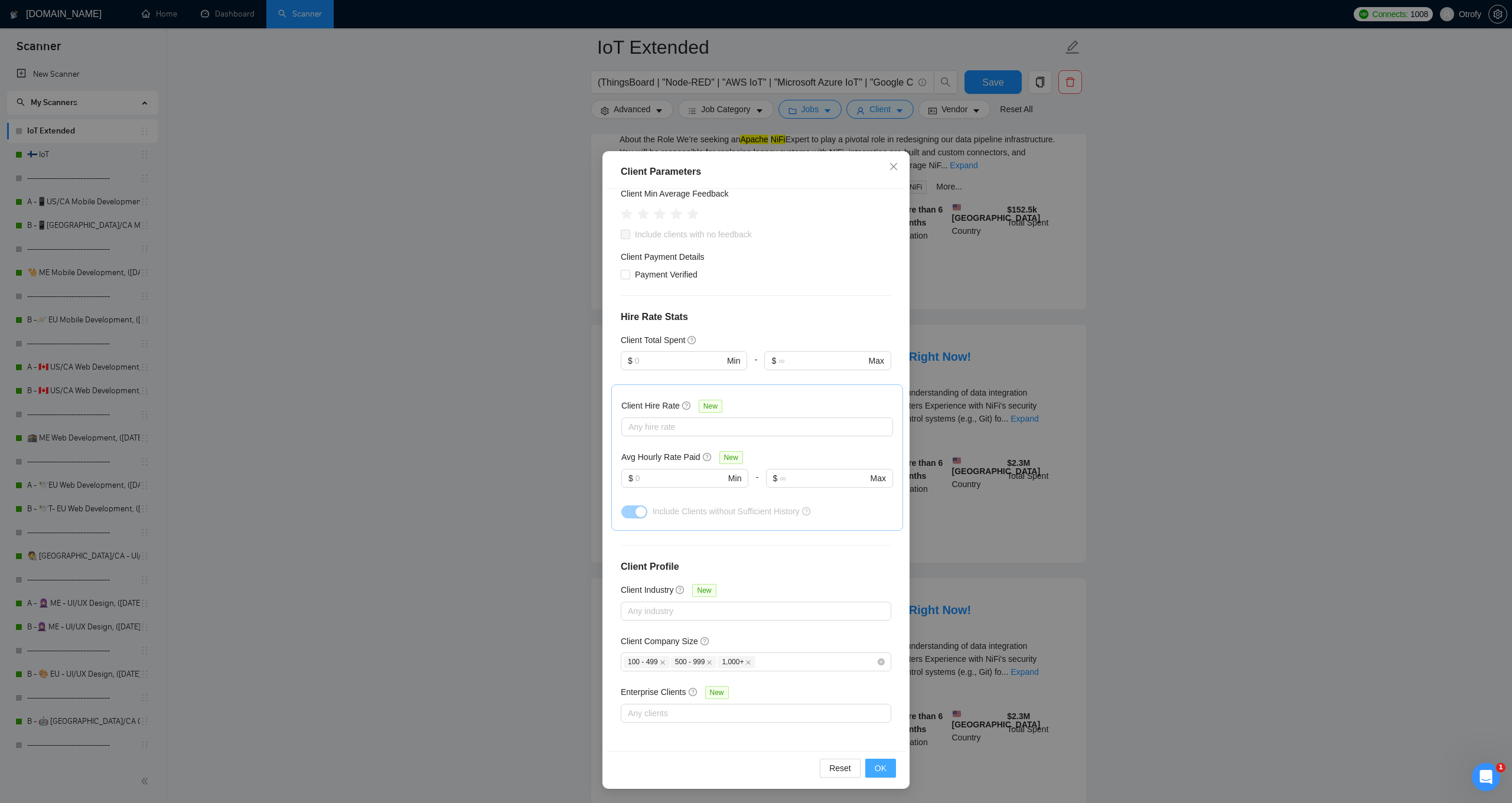
click at [885, 765] on span "OK" at bounding box center [880, 769] width 12 height 13
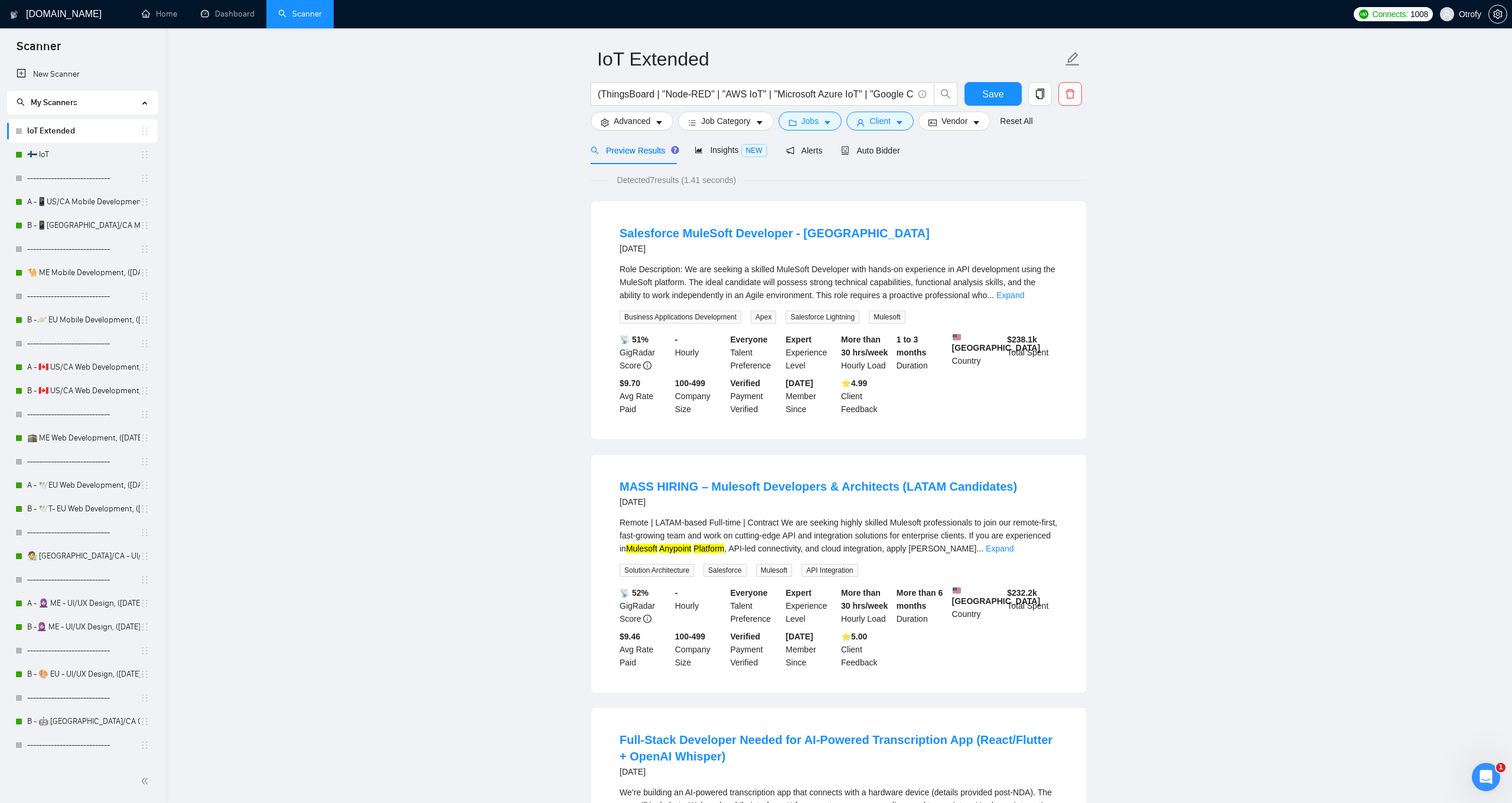
scroll to position [0, 0]
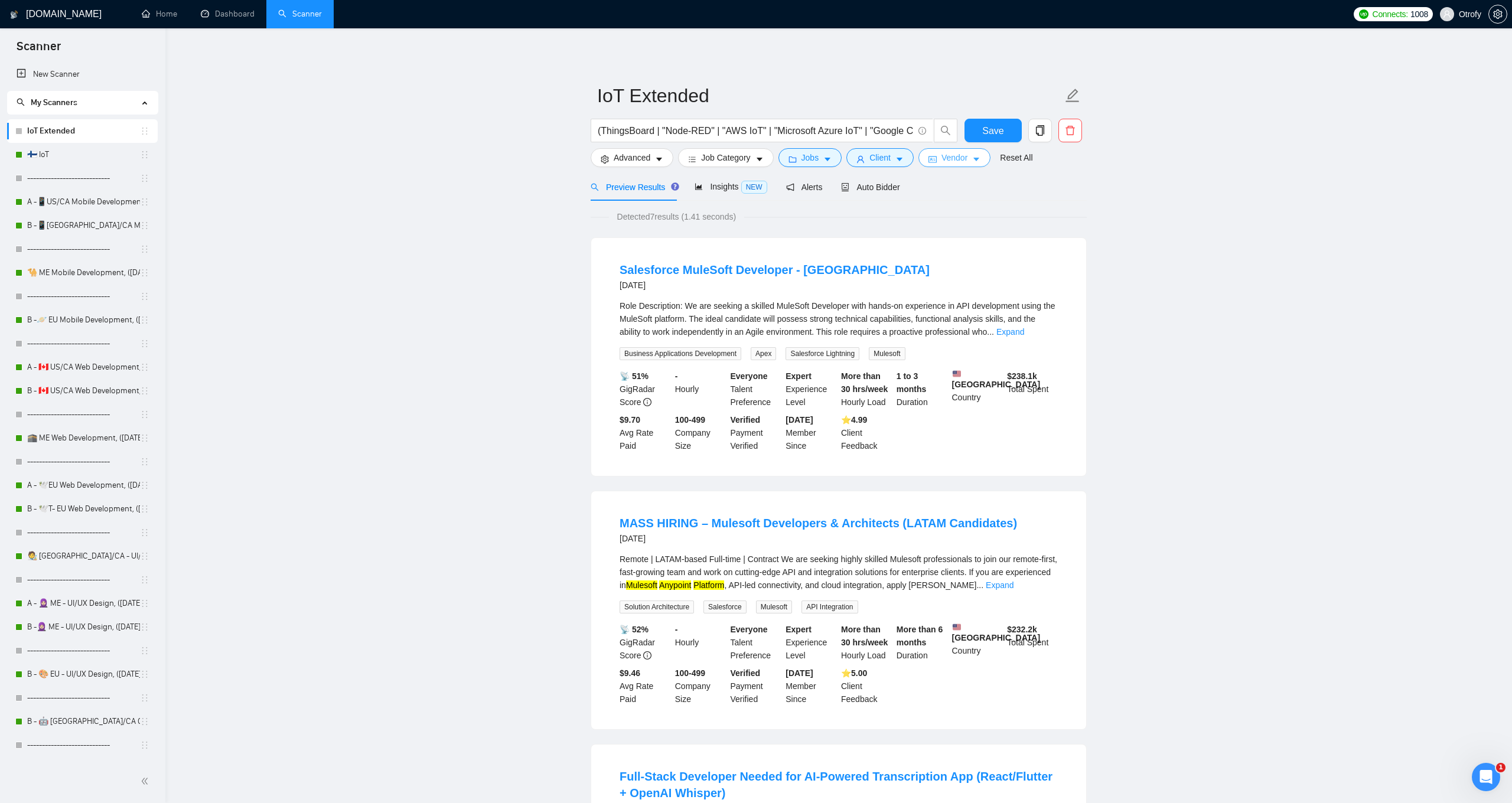
click at [961, 160] on span "Vendor" at bounding box center [954, 158] width 26 height 13
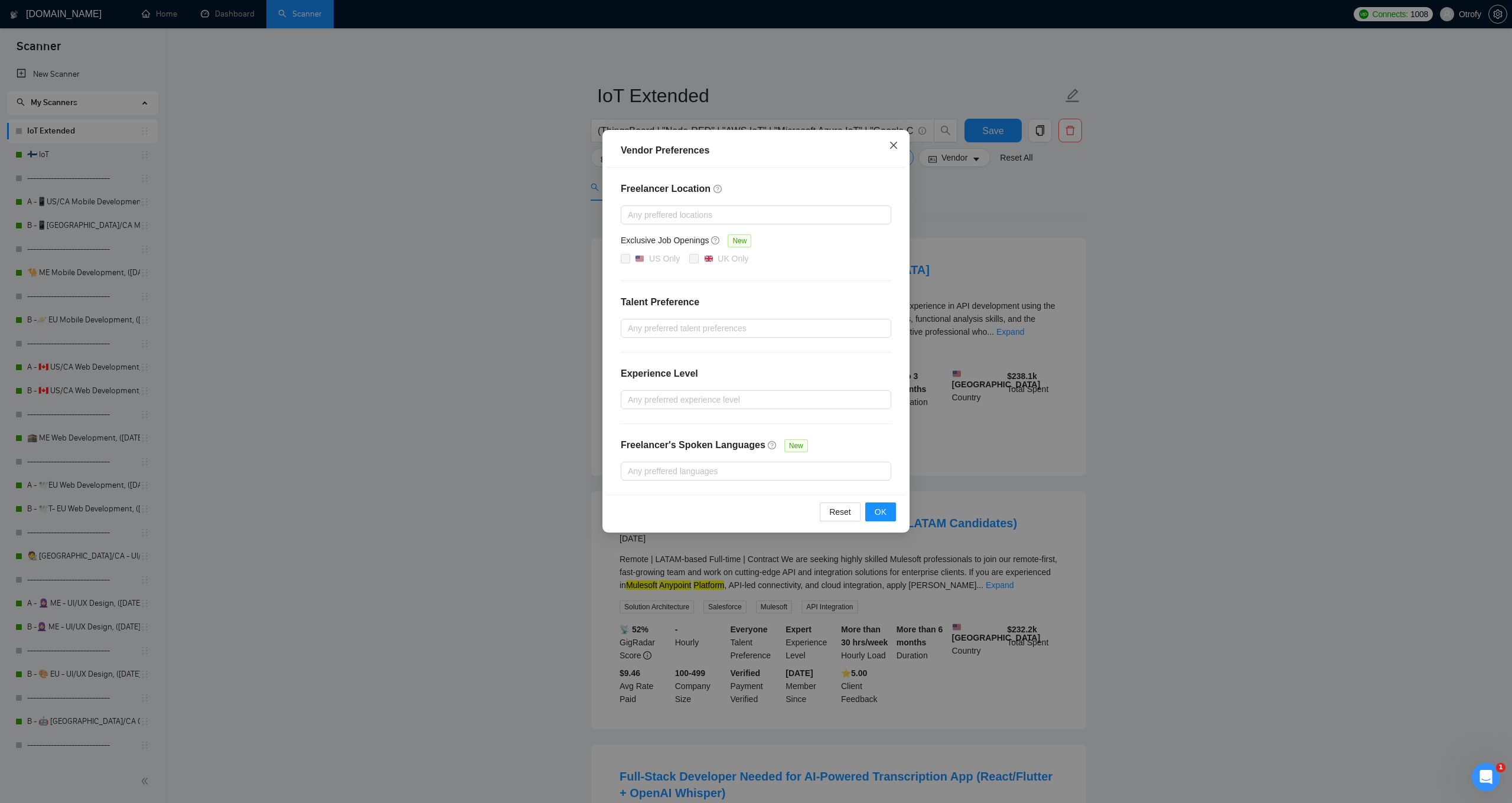
click at [896, 146] on icon "close" at bounding box center [893, 145] width 10 height 10
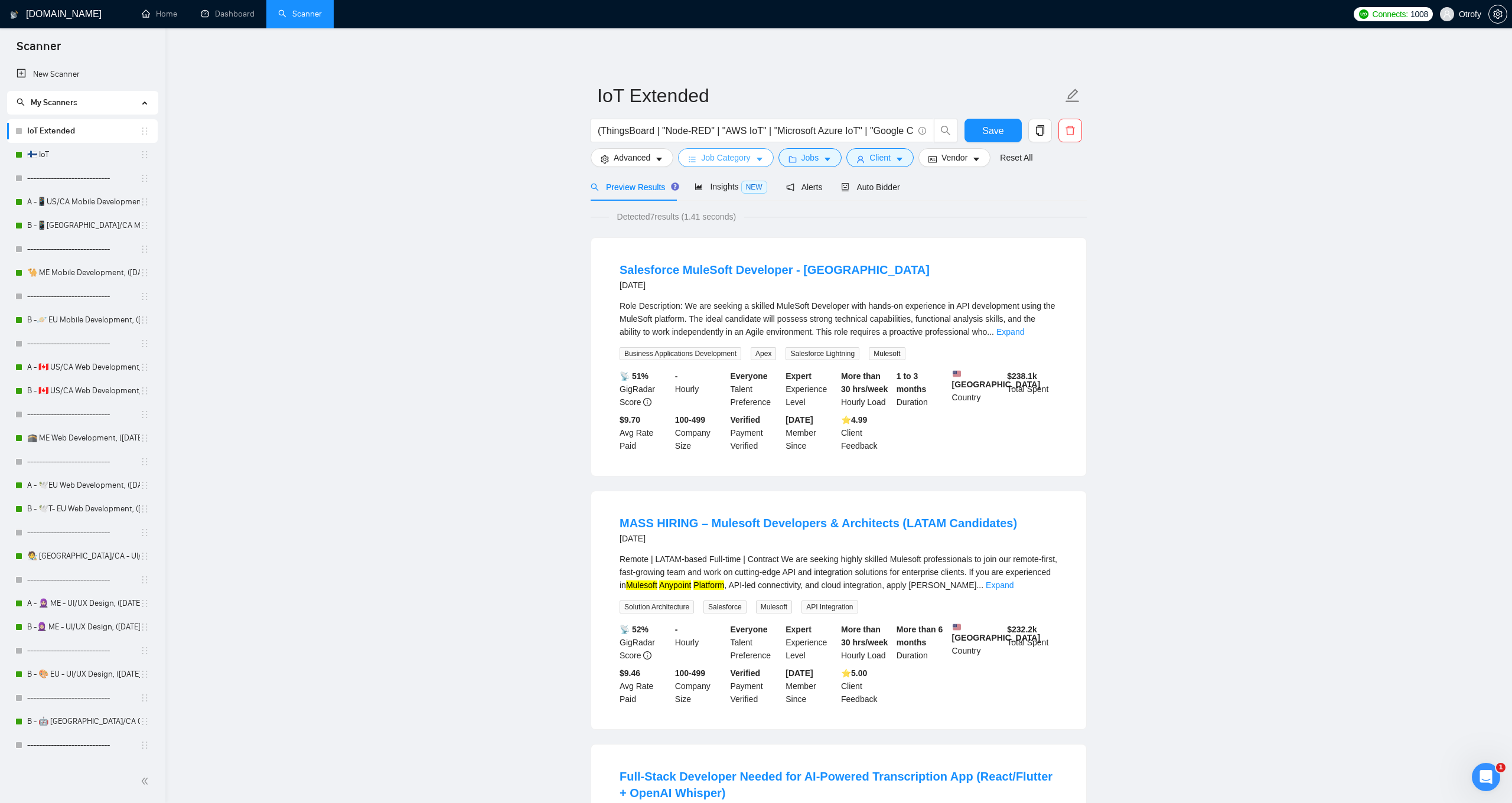
click at [750, 154] on span "Job Category" at bounding box center [725, 158] width 49 height 13
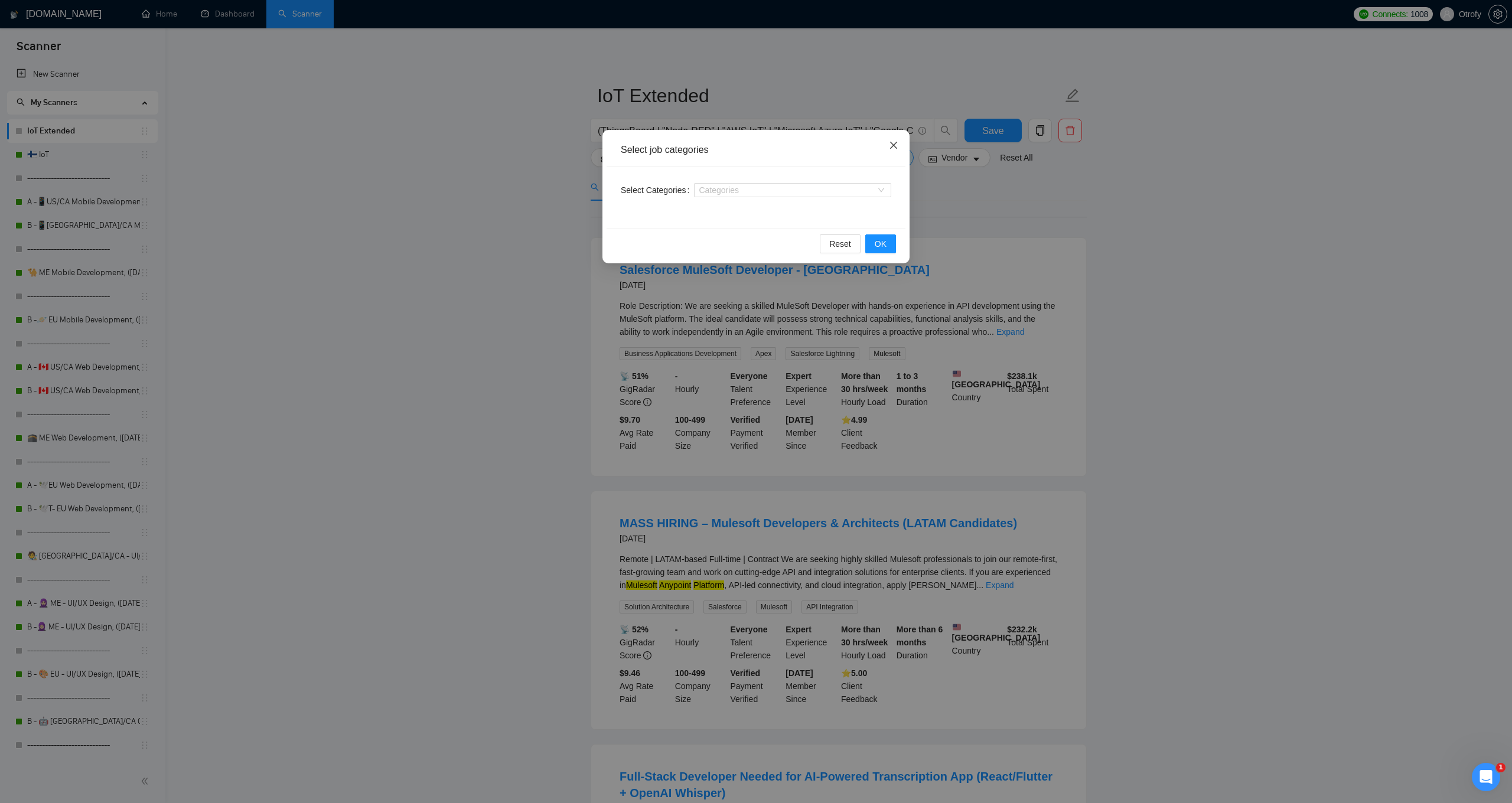
click at [890, 147] on icon "close" at bounding box center [893, 145] width 10 height 10
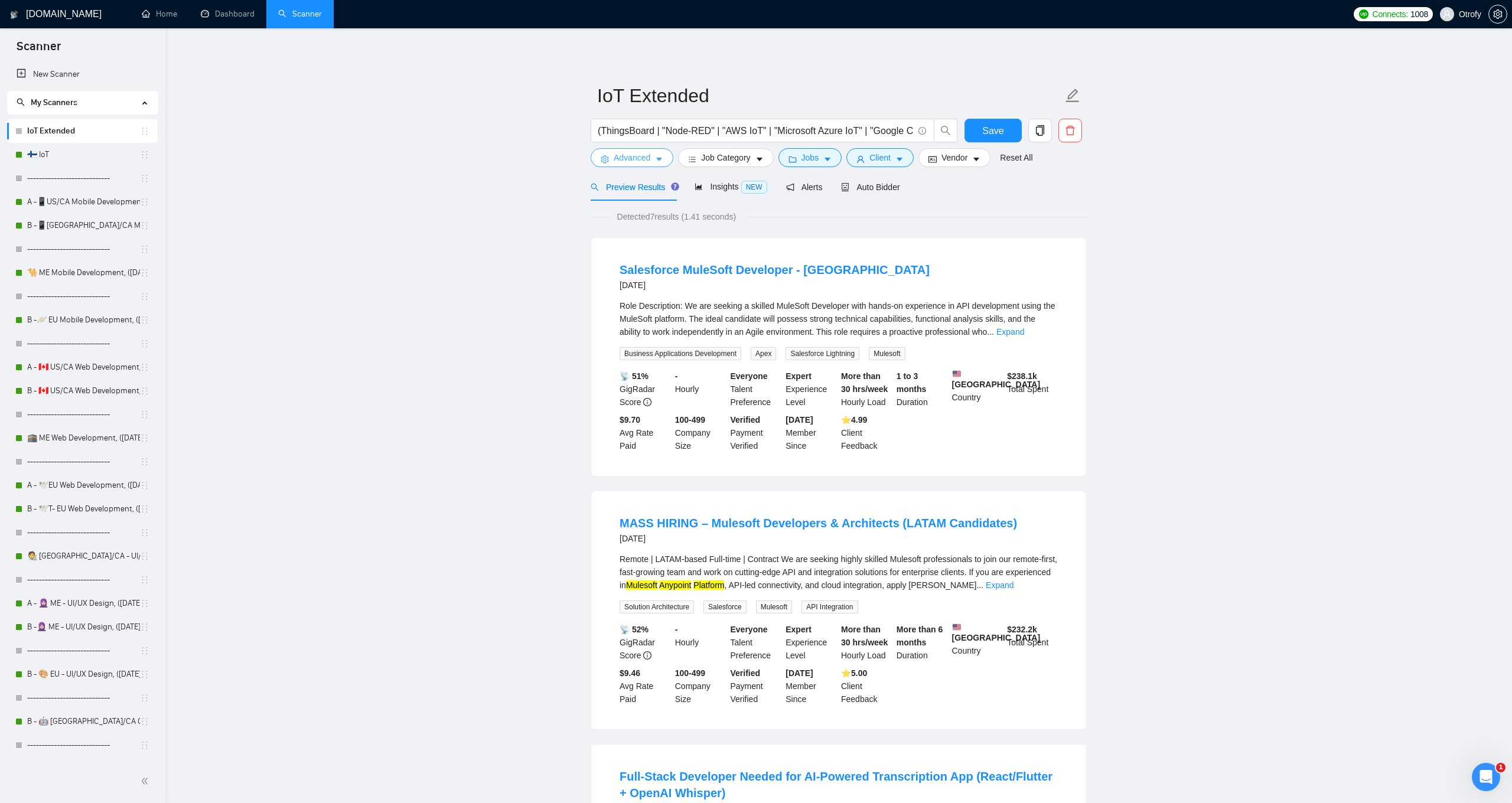
click at [658, 163] on icon "caret-down" at bounding box center [659, 159] width 8 height 8
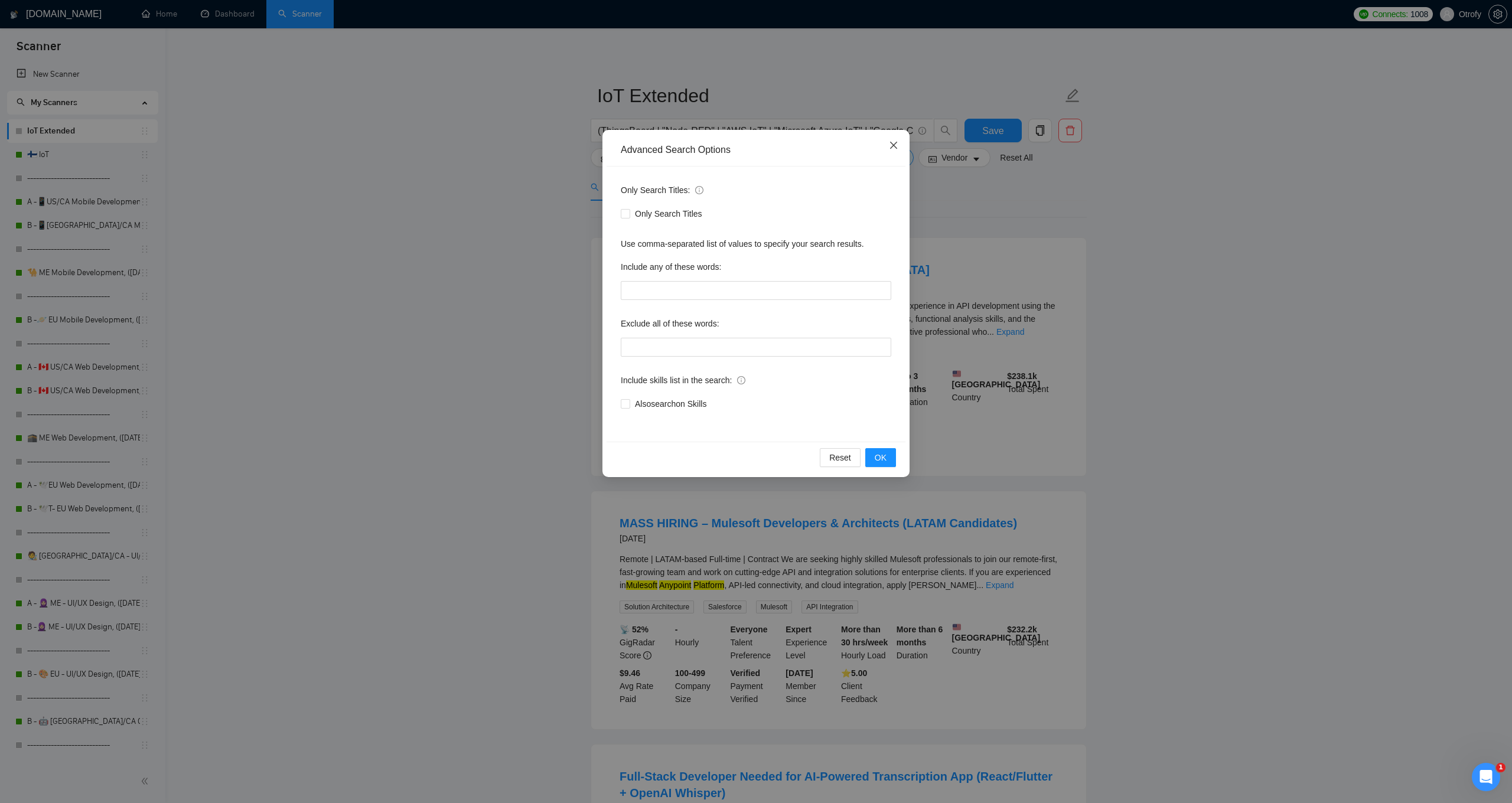
click at [895, 147] on icon "close" at bounding box center [893, 145] width 7 height 7
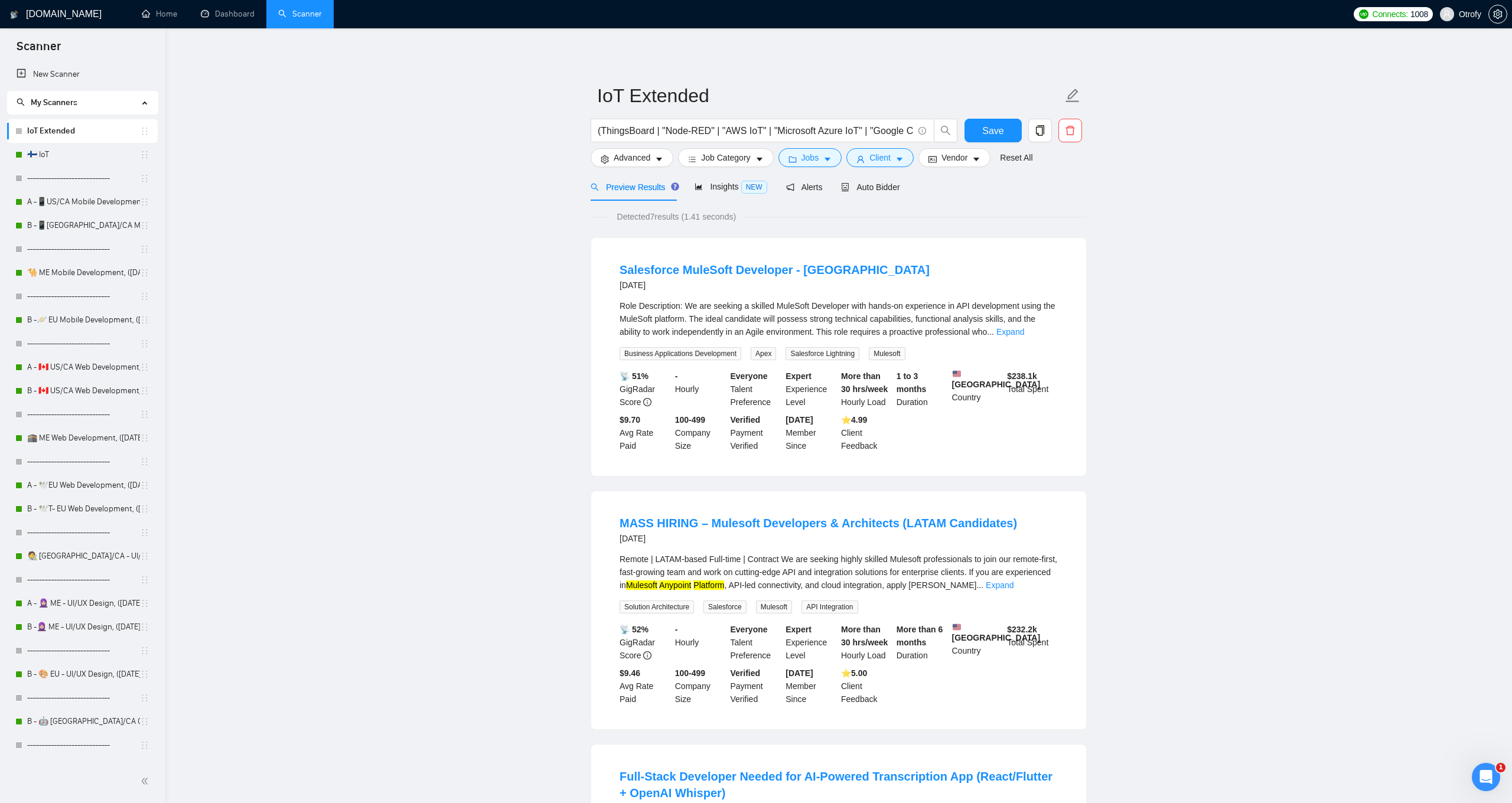
click at [738, 134] on input "(ThingsBoard | "Node-RED" | "AWS IoT" | "Microsoft Azure IoT" | "Google Cloud I…" at bounding box center [755, 130] width 315 height 15
paste input ""ThingsBoard" | "Node-RED" | "AWS IoT" | "Microsoft Azure IoT" | "Google Cloud …"
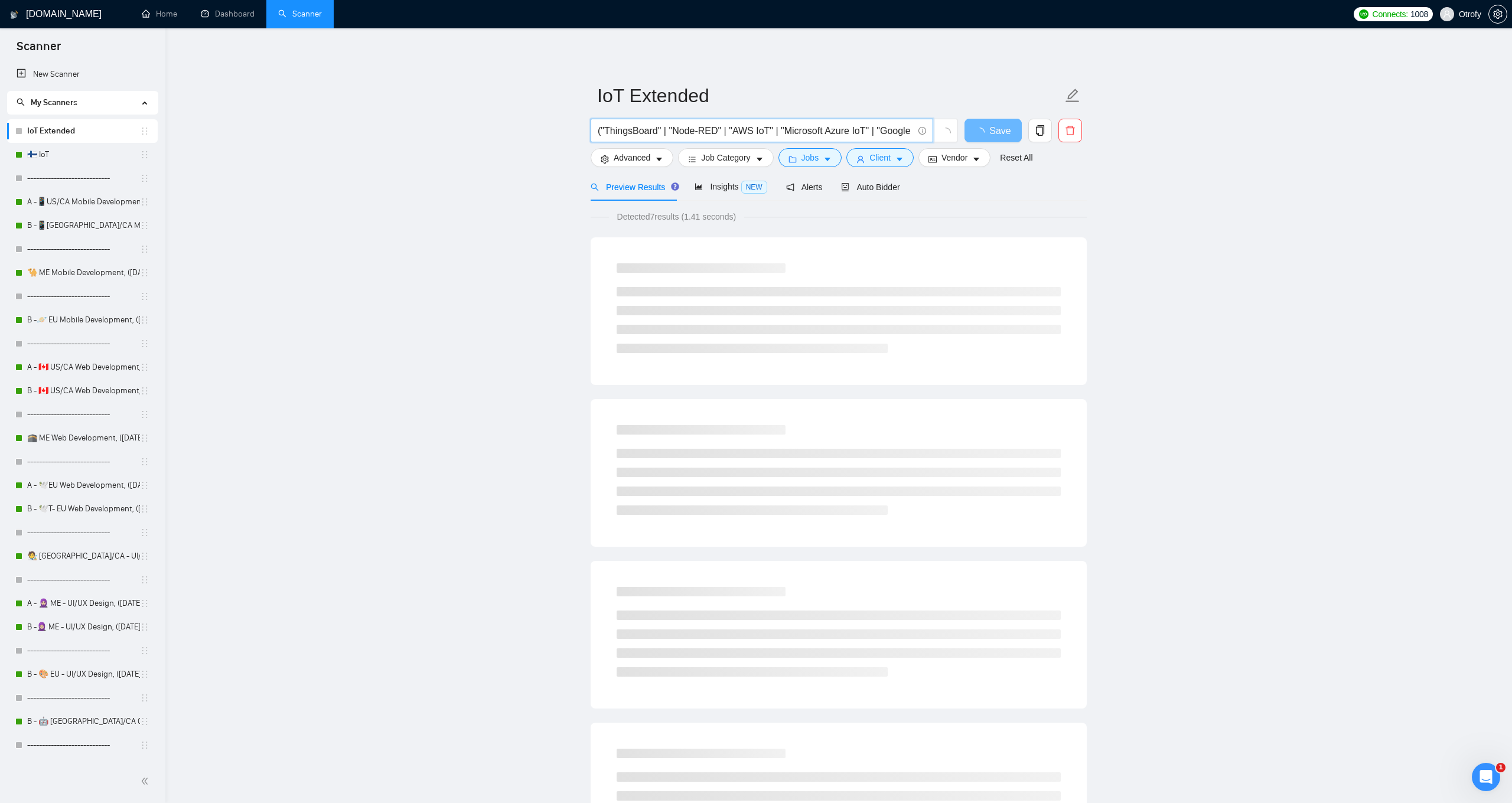
type input "("ThingsBoard" | "Node-RED" | "AWS IoT" | "Microsoft Azure IoT" | "Google Cloud…"
click at [501, 217] on main "IoT Extended ("ThingsBoard" | "Node-RED" | "AWS IoT" | "Microsoft Azure IoT" | …" at bounding box center [839, 717] width 1308 height 1340
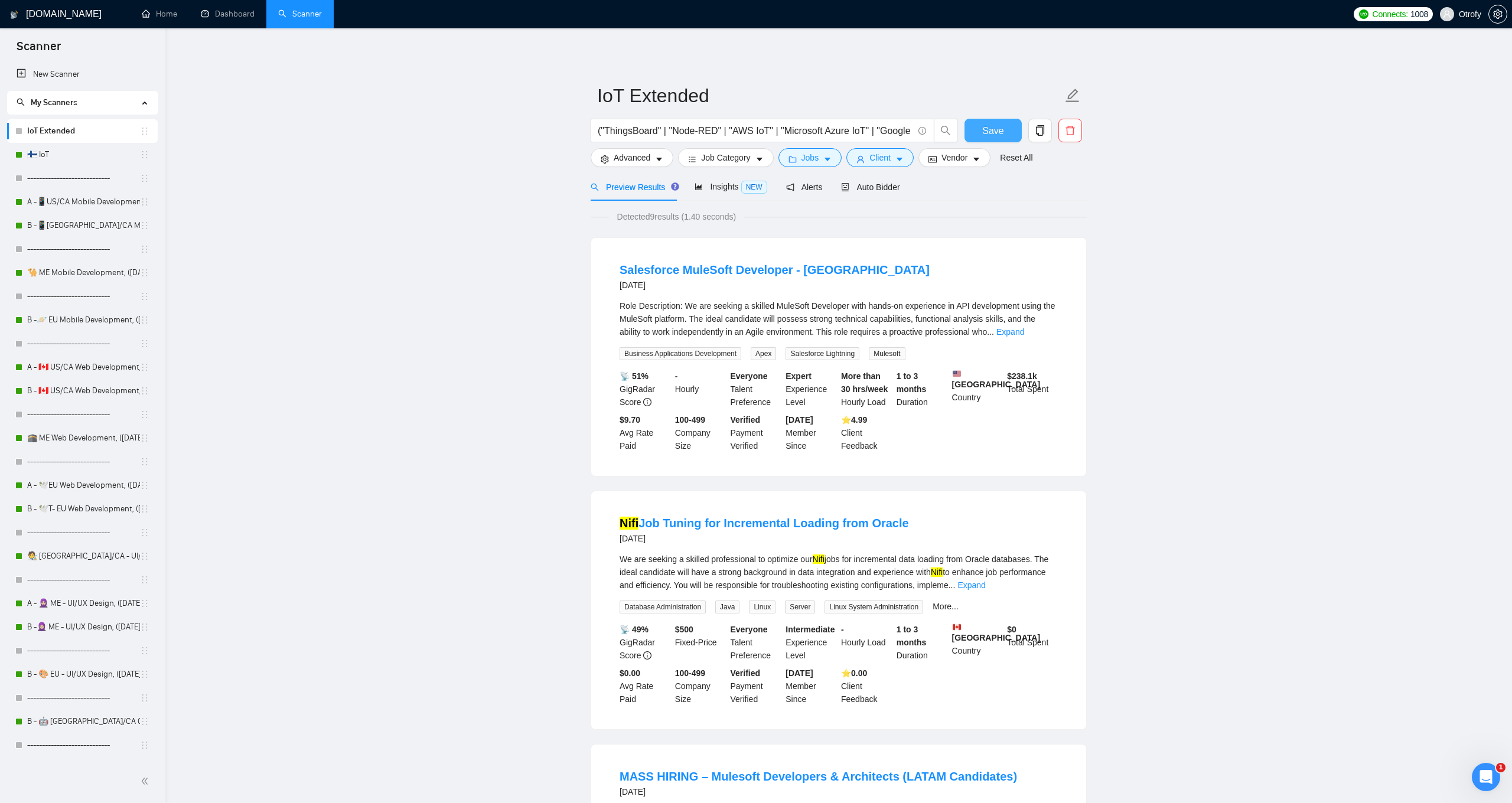
click at [977, 130] on button "Save" at bounding box center [993, 130] width 57 height 24
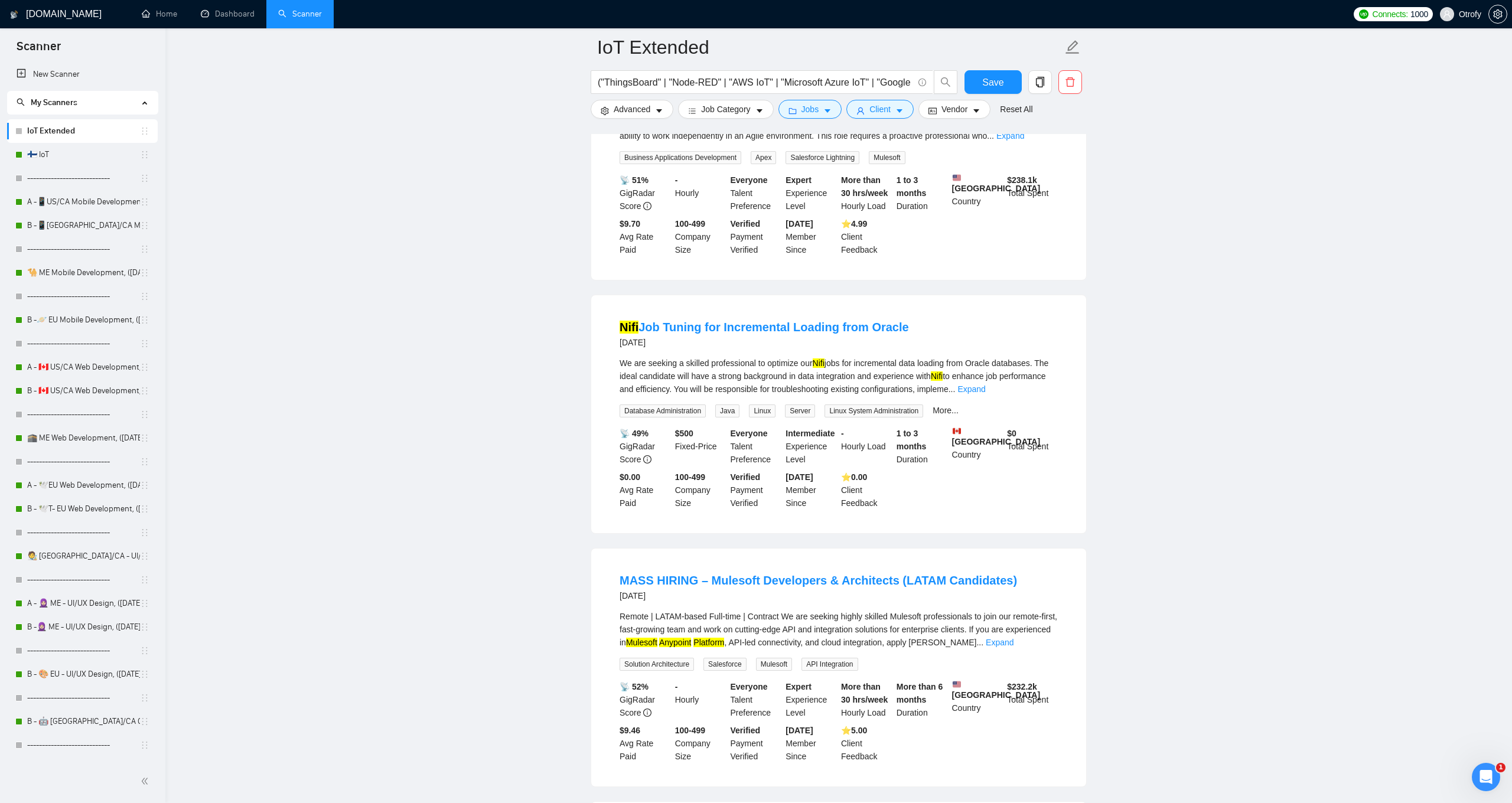
scroll to position [208, 0]
click at [79, 151] on link "🇫🇮 IoT" at bounding box center [84, 154] width 113 height 24
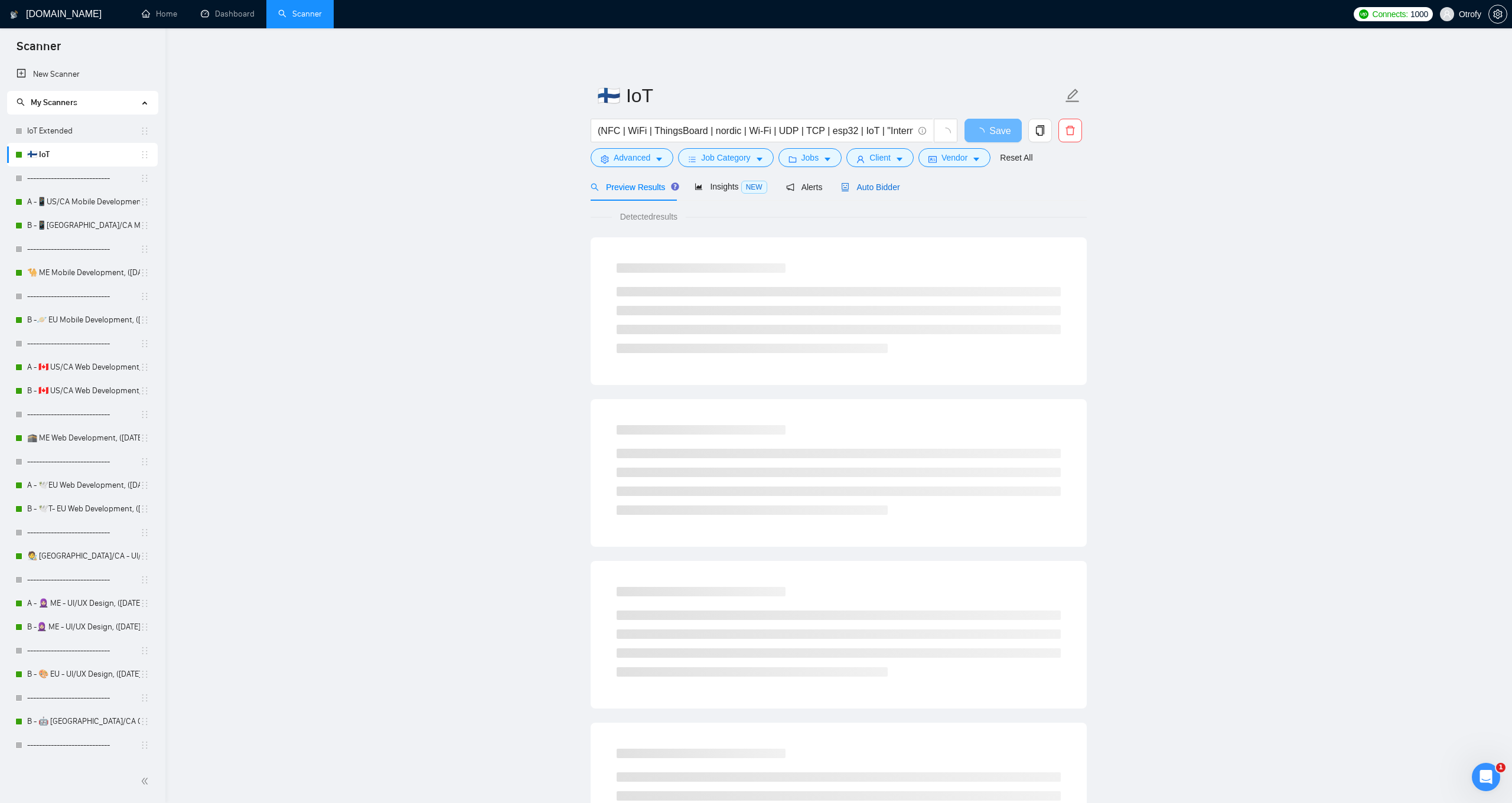
click at [864, 188] on span "Auto Bidder" at bounding box center [870, 187] width 59 height 10
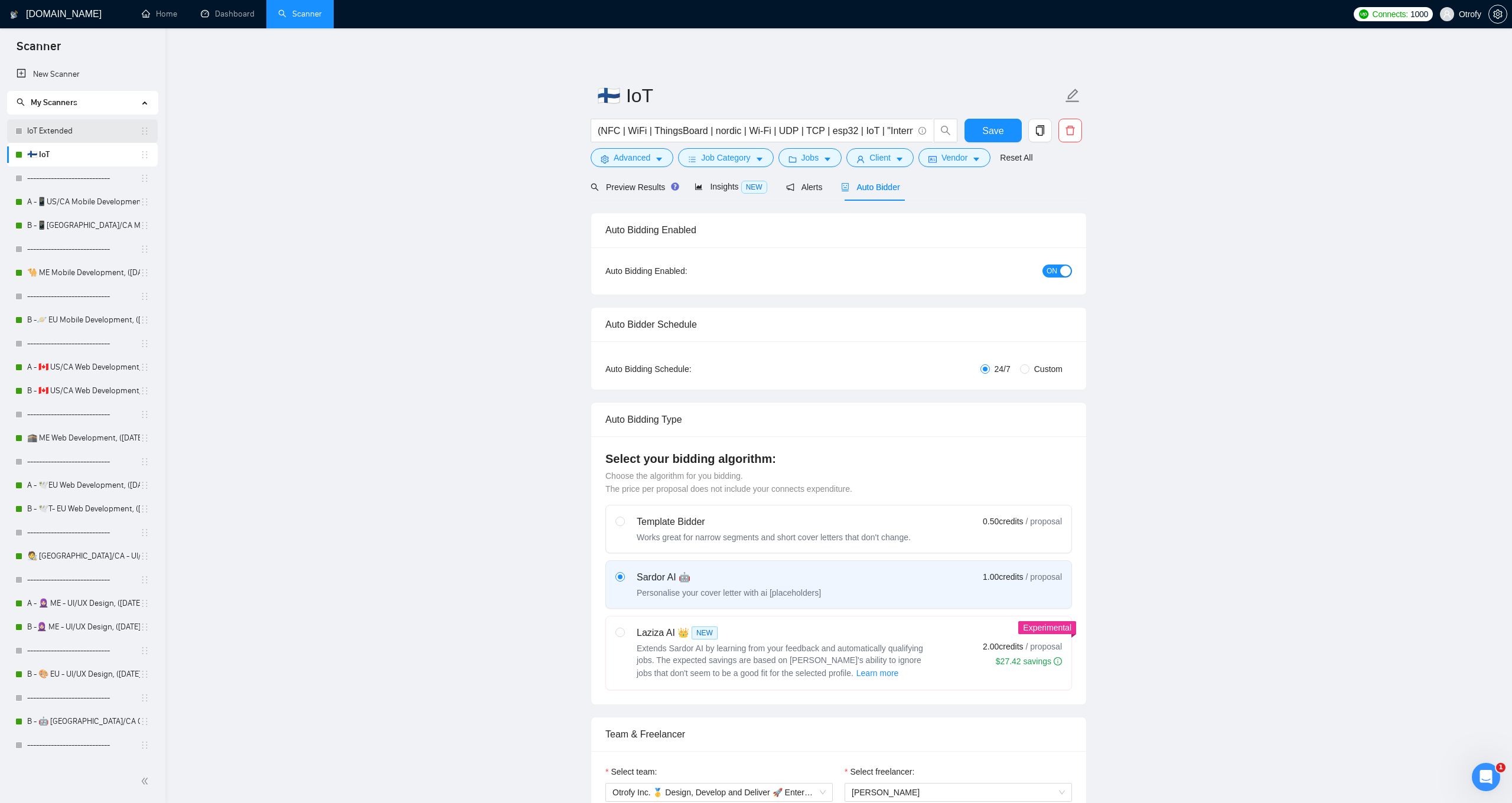
click at [80, 133] on link "IoT Extended" at bounding box center [84, 131] width 113 height 24
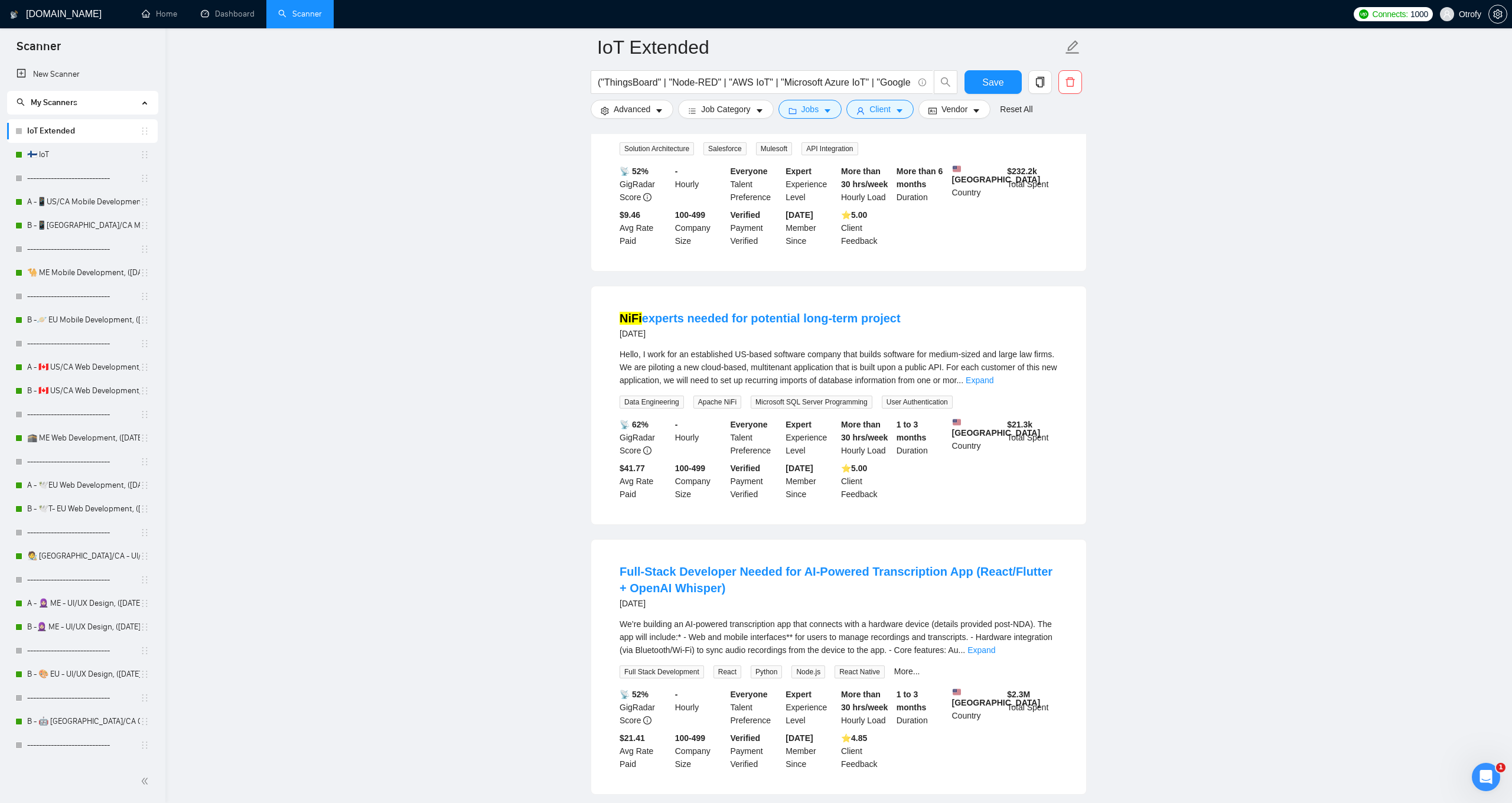
scroll to position [802, 0]
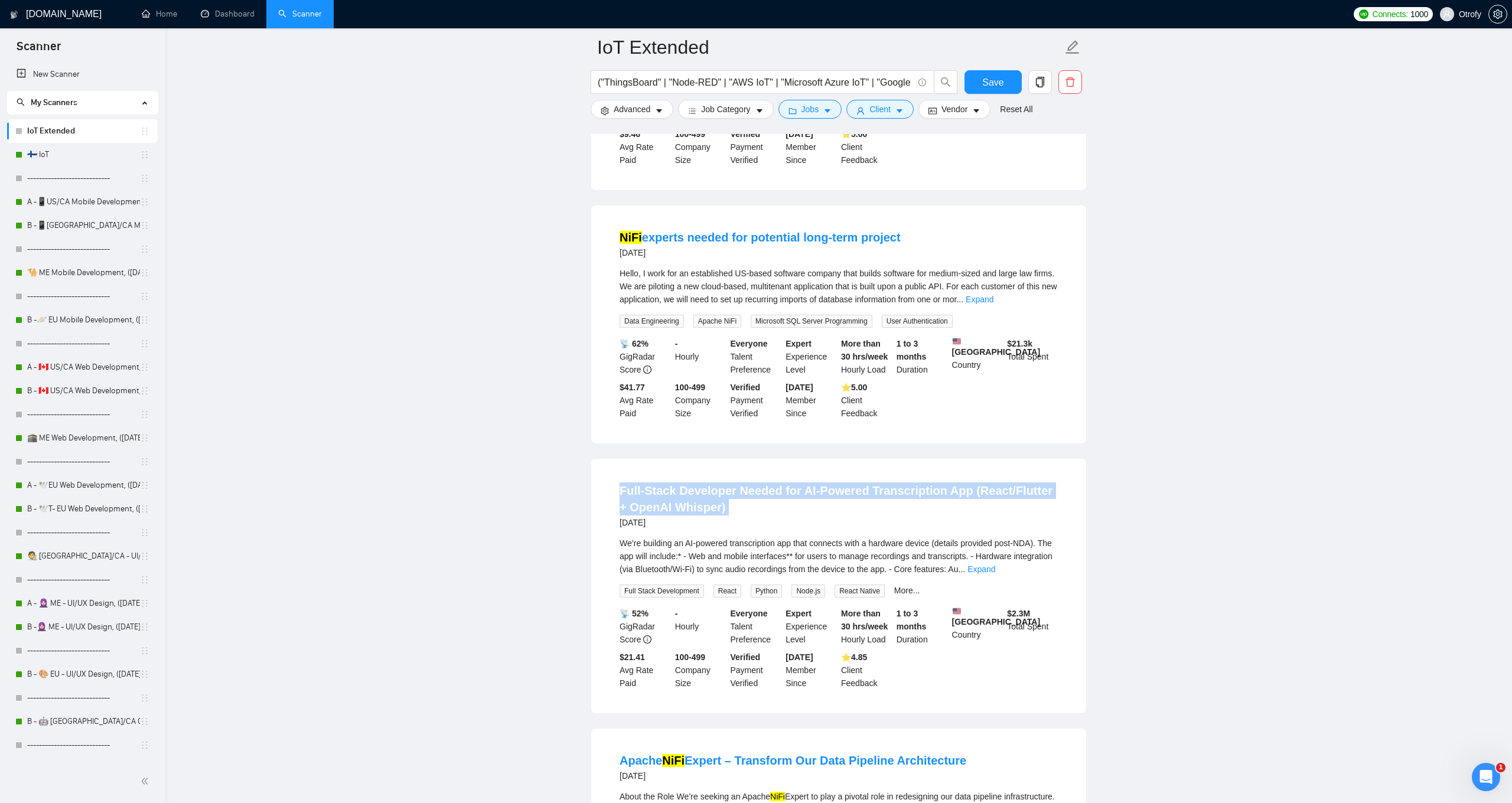
drag, startPoint x: 609, startPoint y: 517, endPoint x: 606, endPoint y: 548, distance: 31.1
click at [606, 548] on li "Full-Stack Developer Needed for AI-Powered Transcription App (React/Flutter + O…" at bounding box center [838, 586] width 467 height 226
drag, startPoint x: 607, startPoint y: 551, endPoint x: 602, endPoint y: 520, distance: 31.4
click at [602, 520] on div "Full-Stack Developer Needed for AI-Powered Transcription App (React/Flutter + O…" at bounding box center [838, 586] width 495 height 255
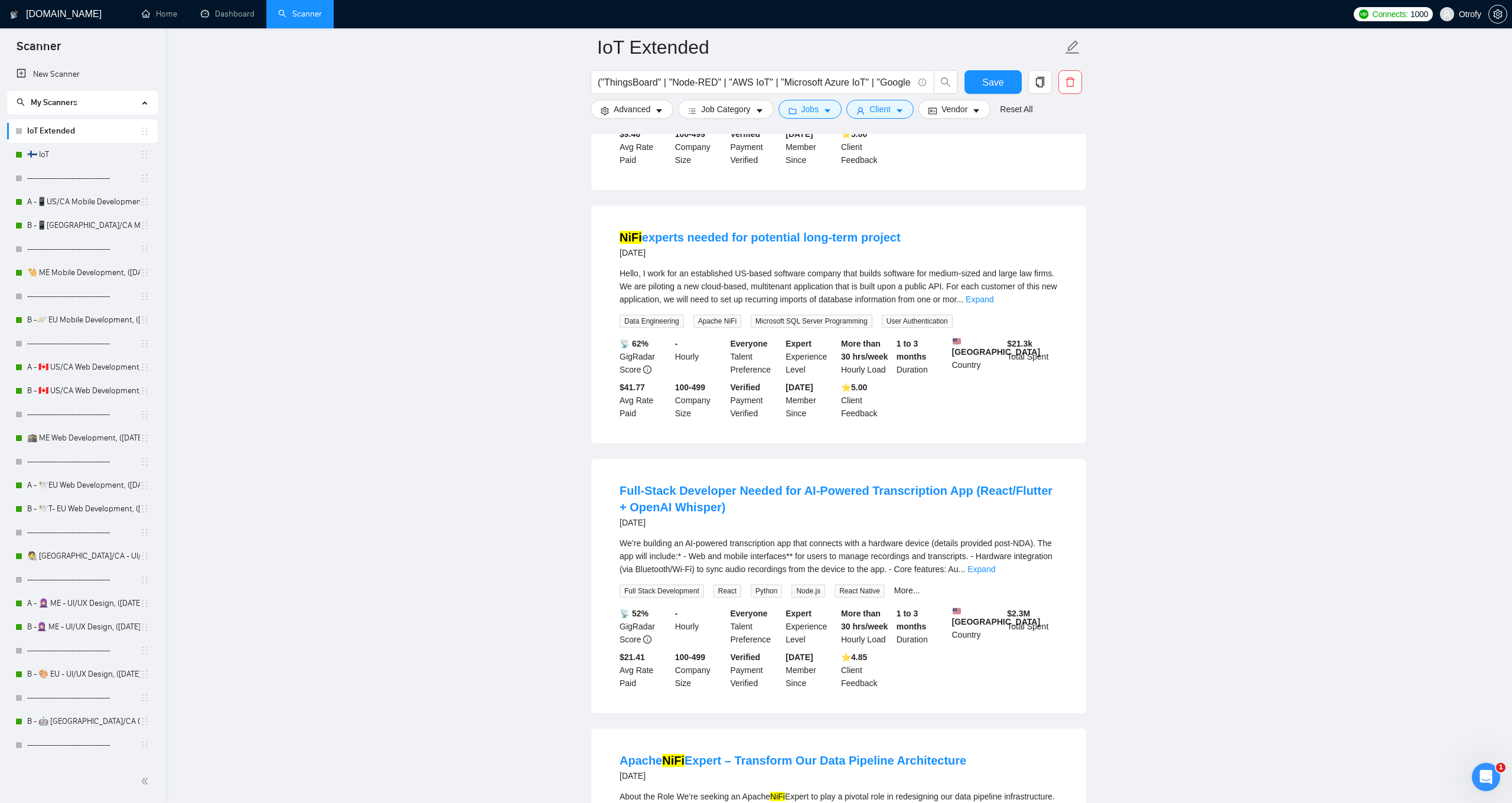
click at [601, 522] on div "Full-Stack Developer Needed for AI-Powered Transcription App (React/Flutter + O…" at bounding box center [838, 586] width 495 height 255
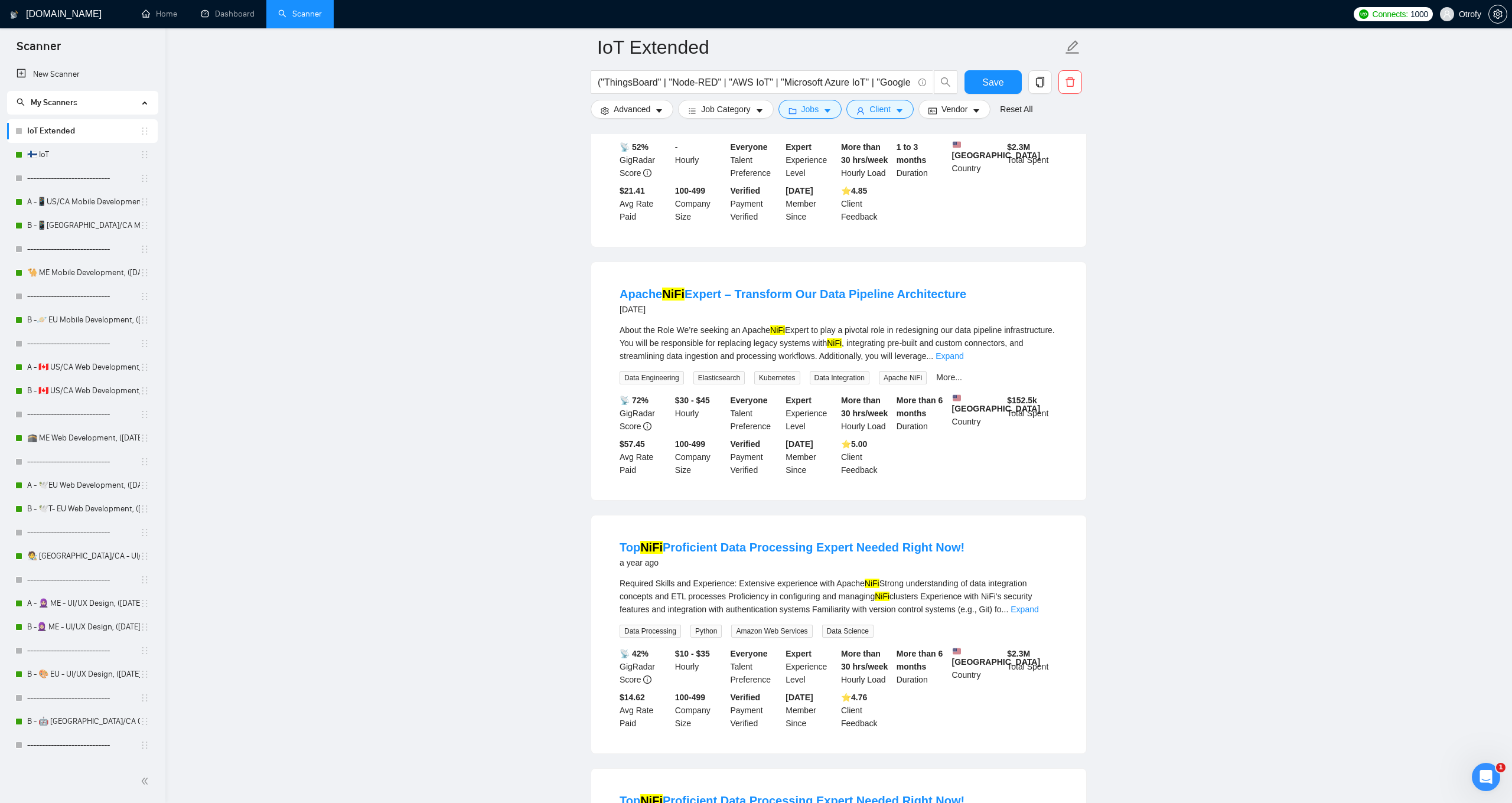
scroll to position [1624, 0]
